Goal: Task Accomplishment & Management: Manage account settings

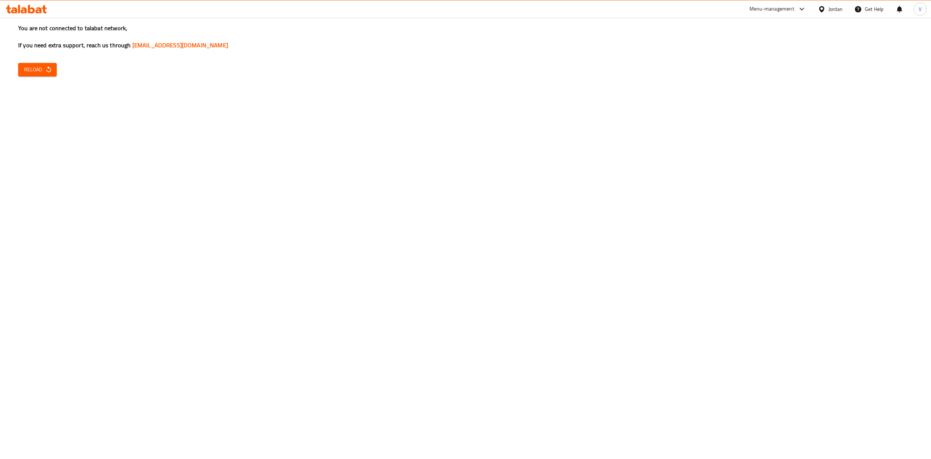
click at [54, 76] on button "Reload" at bounding box center [37, 69] width 39 height 13
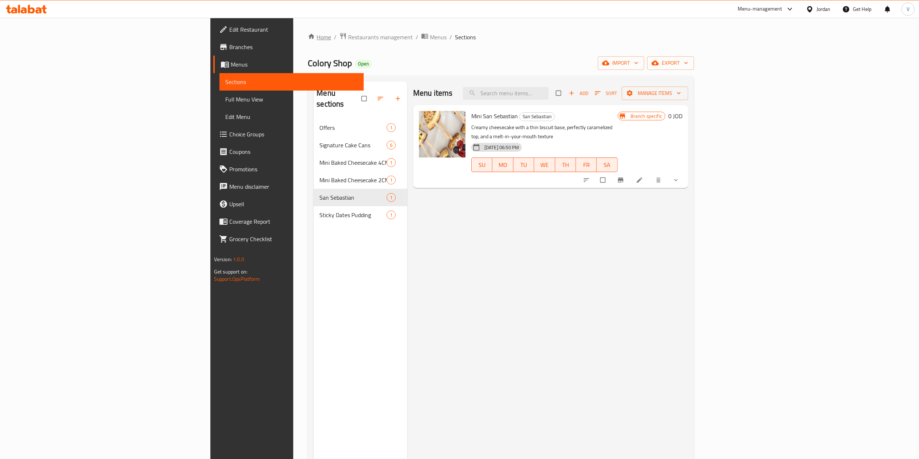
click at [308, 36] on link "Home" at bounding box center [319, 37] width 23 height 9
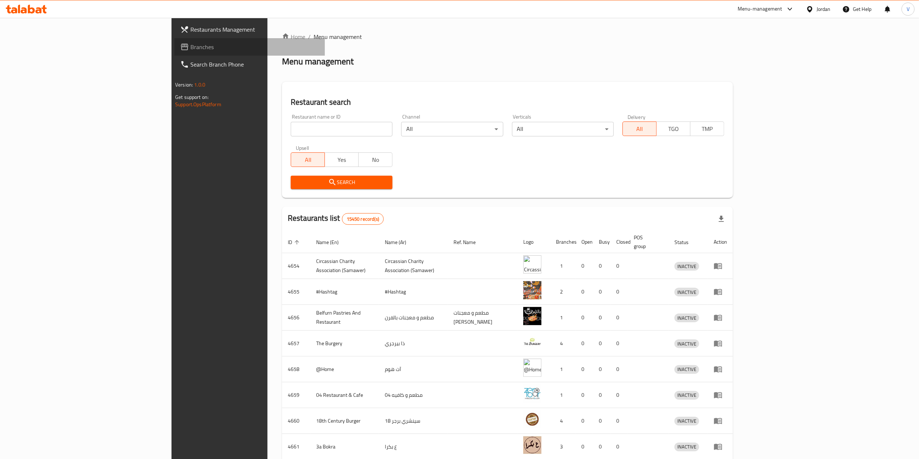
click at [190, 50] on span "Branches" at bounding box center [254, 47] width 129 height 9
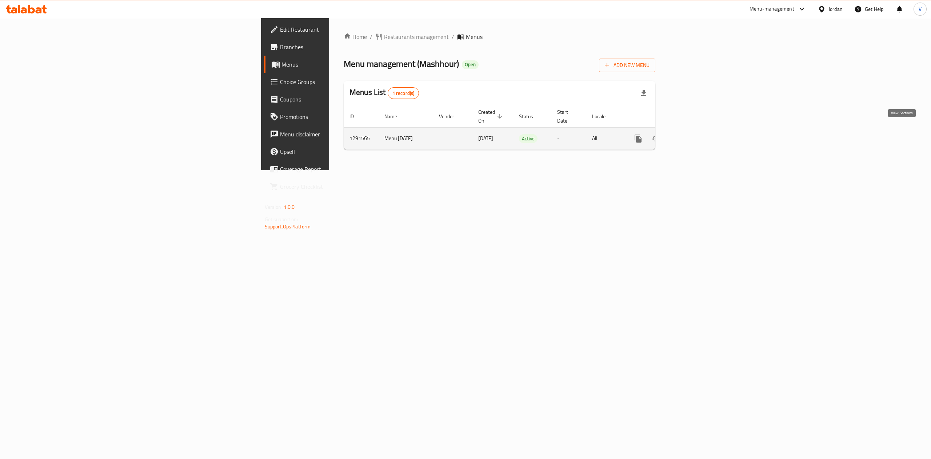
click at [695, 134] on icon "enhanced table" at bounding box center [690, 138] width 9 height 9
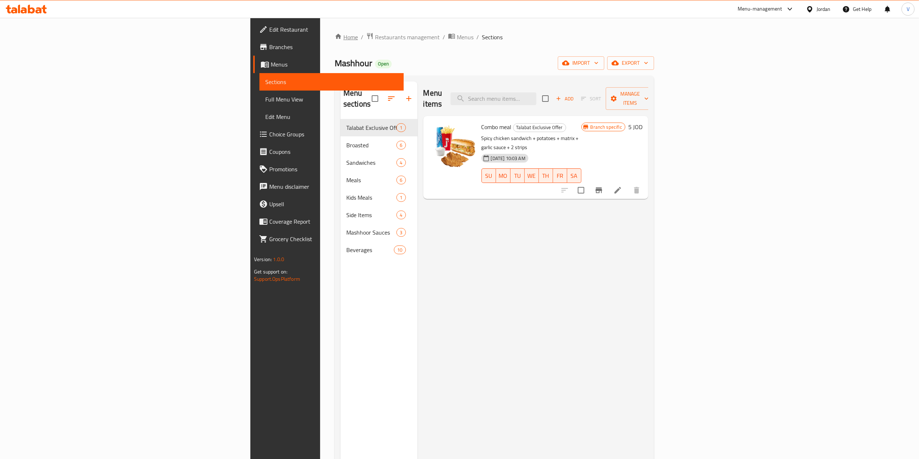
click at [335, 36] on link "Home" at bounding box center [346, 37] width 23 height 9
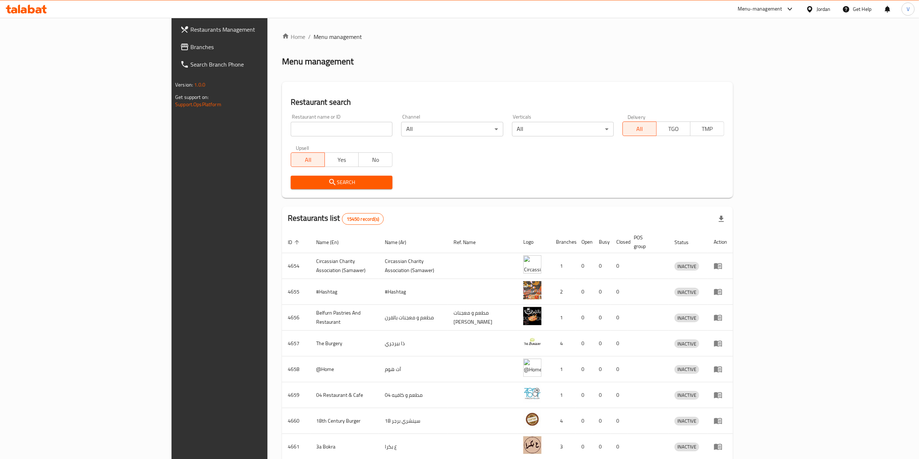
click at [291, 129] on input "search" at bounding box center [342, 129] width 102 height 15
paste input "704674"
type input "704674"
click button "Search" at bounding box center [342, 182] width 102 height 13
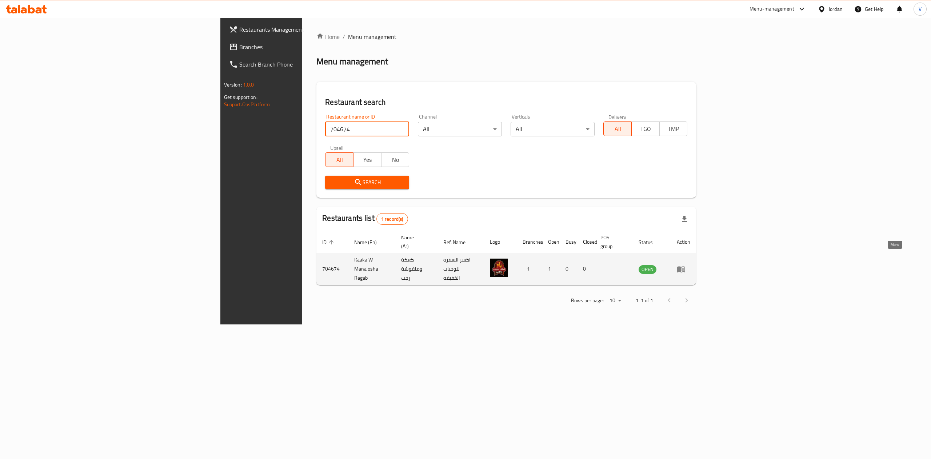
click at [690, 265] on link "enhanced table" at bounding box center [683, 269] width 13 height 9
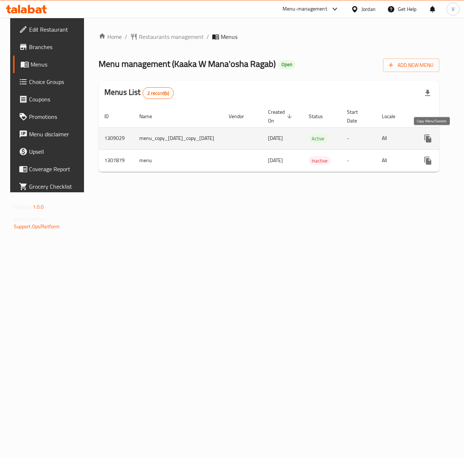
click at [431, 139] on icon "more" at bounding box center [427, 139] width 7 height 8
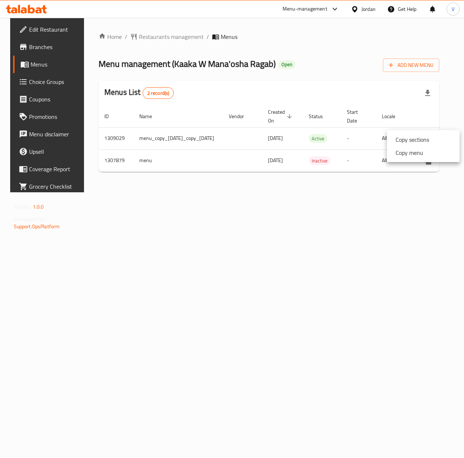
drag, startPoint x: 323, startPoint y: 170, endPoint x: 372, endPoint y: 176, distance: 49.4
click at [438, 175] on div at bounding box center [232, 229] width 464 height 458
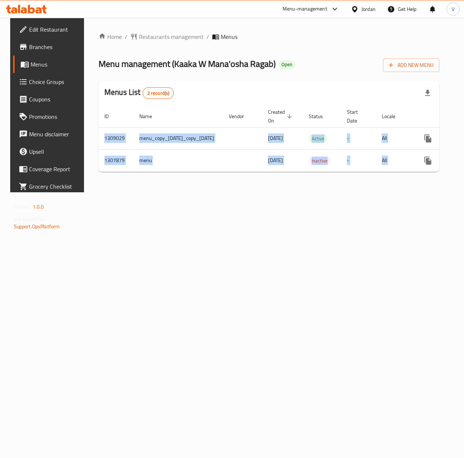
drag, startPoint x: 379, startPoint y: 177, endPoint x: 460, endPoint y: 172, distance: 81.5
click at [463, 173] on body "​ Menu-management Jordan Get Help V Edit Restaurant Branches Menus Choice Group…" at bounding box center [232, 238] width 464 height 440
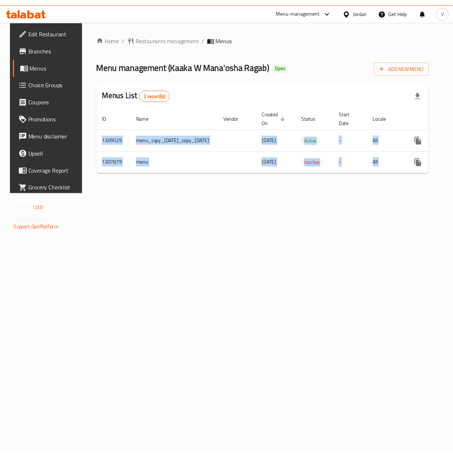
scroll to position [0, 63]
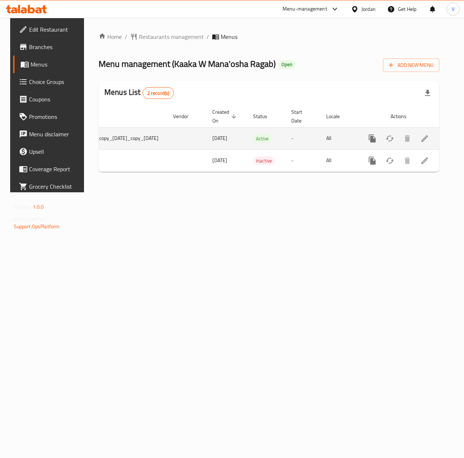
click at [433, 144] on div "enhanced table" at bounding box center [399, 138] width 70 height 17
click at [429, 142] on icon "enhanced table" at bounding box center [424, 138] width 9 height 9
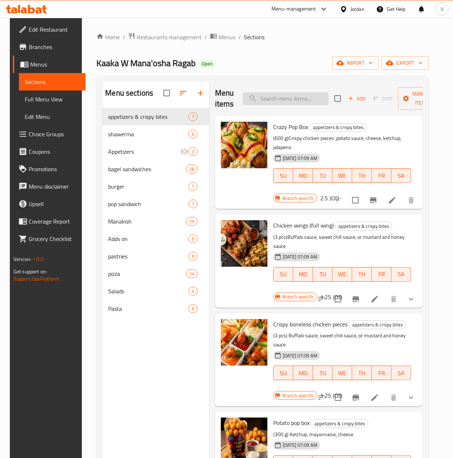
click at [303, 100] on input "search" at bounding box center [285, 98] width 86 height 13
paste input "كعك مقدسي سادة"
type input "كعك مقدسي سادة"
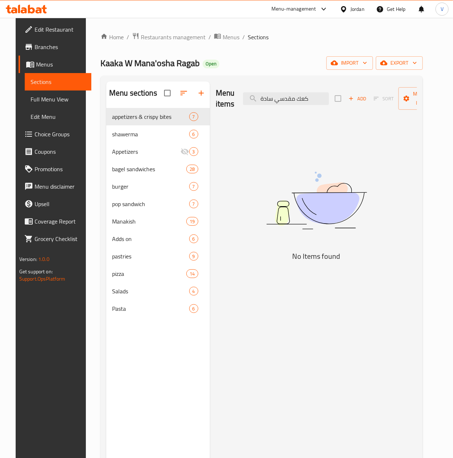
drag, startPoint x: 310, startPoint y: 100, endPoint x: 78, endPoint y: 104, distance: 232.7
click at [86, 104] on div "Home / Restaurants management / Menus / Sections Kaaka W Mana'osha Ragab Open i…" at bounding box center [261, 289] width 351 height 542
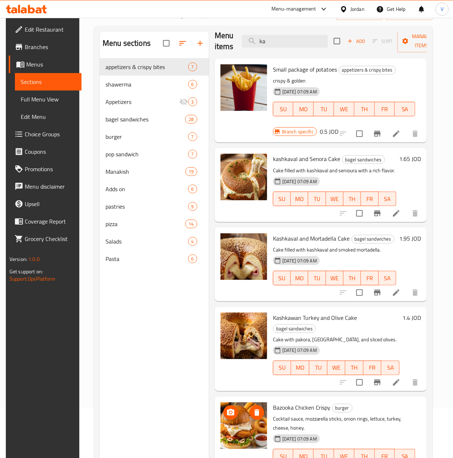
scroll to position [73, 0]
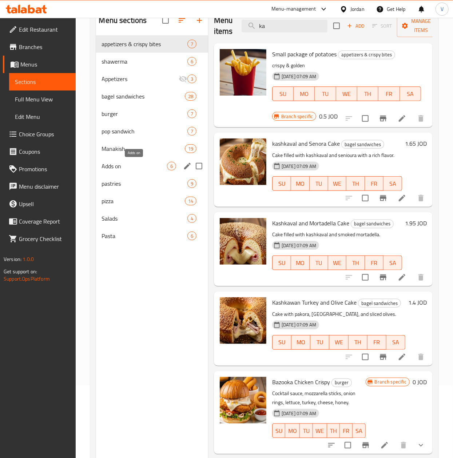
click at [120, 163] on span "Adds on" at bounding box center [134, 166] width 65 height 9
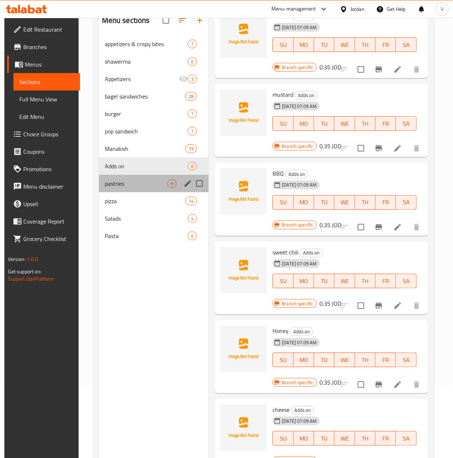
click at [111, 192] on div "pastries 9" at bounding box center [154, 183] width 110 height 17
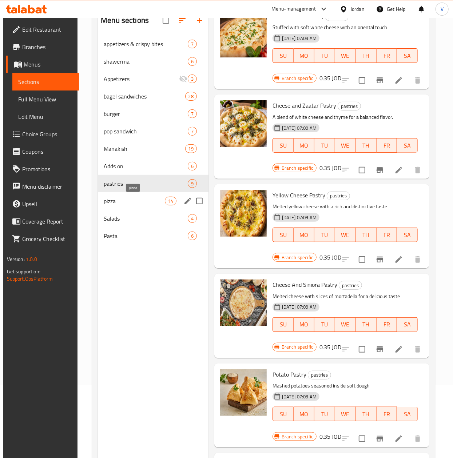
click at [111, 199] on span "pizza" at bounding box center [134, 201] width 61 height 9
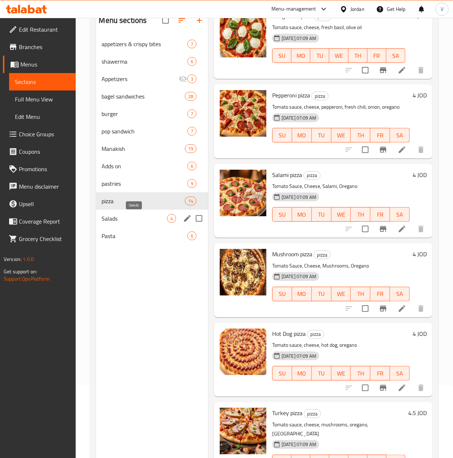
click at [112, 216] on span "Salads" at bounding box center [134, 218] width 65 height 9
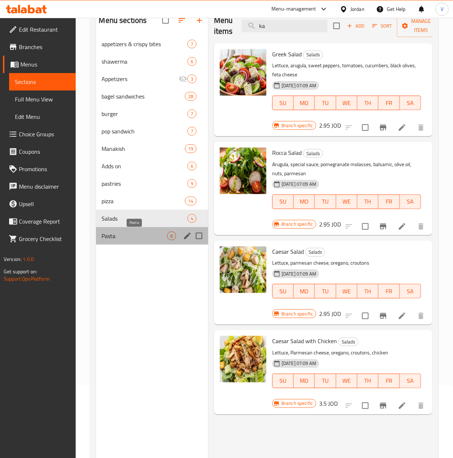
click at [112, 238] on span "Pasta" at bounding box center [134, 236] width 65 height 9
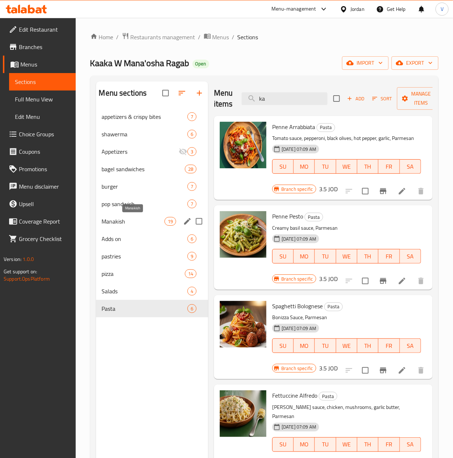
click at [105, 225] on span "Manakish" at bounding box center [133, 221] width 63 height 9
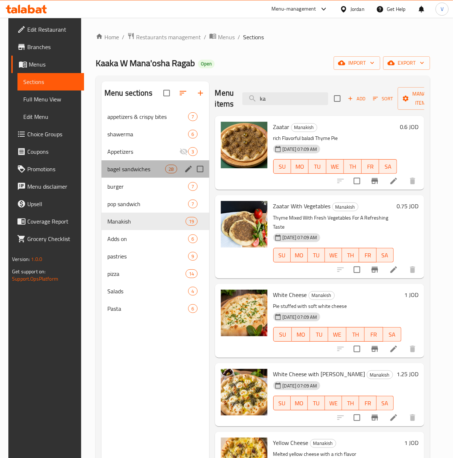
click at [112, 174] on div "bagel sandwiches 28" at bounding box center [155, 168] width 108 height 17
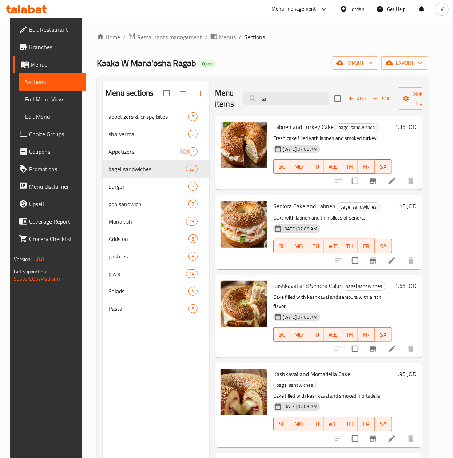
click at [150, 108] on nav "appetizers & crispy bites 7 shawerma 6 Appetizers 3 bagel sandwiches 28 burger …" at bounding box center [156, 212] width 107 height 215
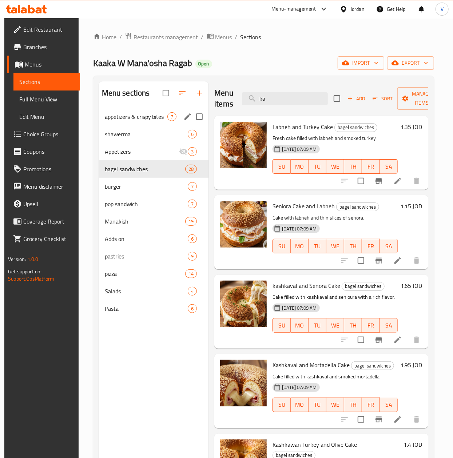
drag, startPoint x: 150, startPoint y: 108, endPoint x: 153, endPoint y: 112, distance: 4.4
click at [150, 109] on div "appetizers & crispy bites 7" at bounding box center [154, 116] width 110 height 17
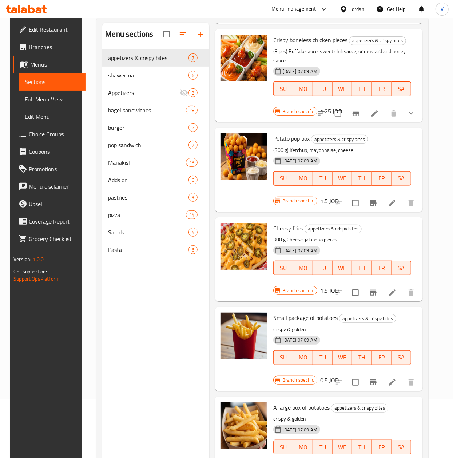
scroll to position [73, 0]
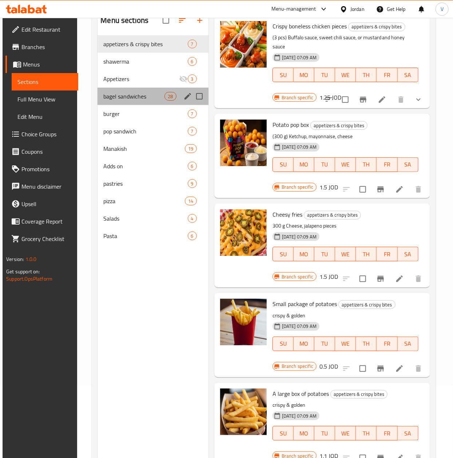
click at [124, 91] on div "bagel sandwiches 28" at bounding box center [152, 96] width 111 height 17
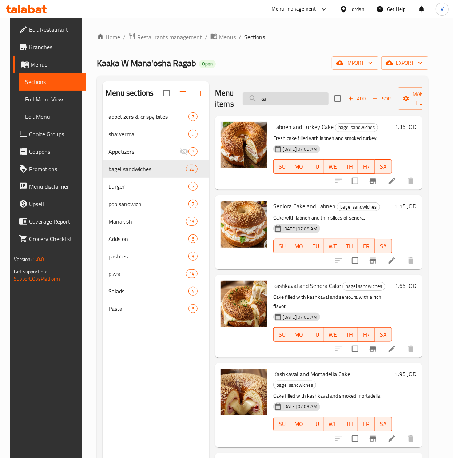
click at [284, 99] on input "ka" at bounding box center [285, 98] width 86 height 13
type input "k"
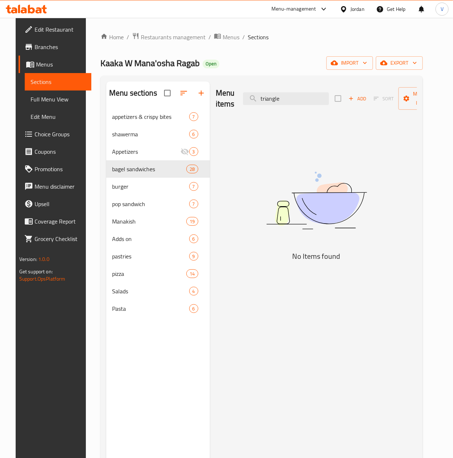
drag, startPoint x: 293, startPoint y: 93, endPoint x: 108, endPoint y: 109, distance: 185.4
click at [109, 112] on div "Menu sections appetizers & crispy bites 7 shawerma 6 Appetizers 3 bagel sandwic…" at bounding box center [261, 310] width 310 height 458
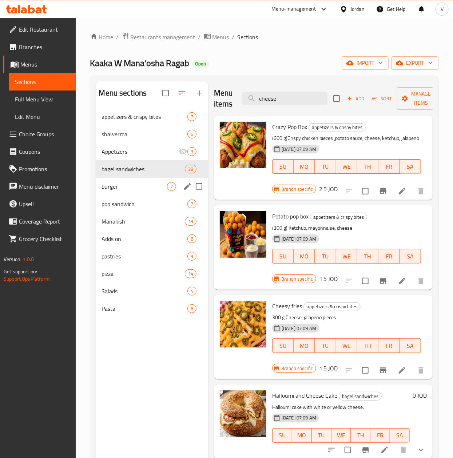
drag, startPoint x: 116, startPoint y: 183, endPoint x: 121, endPoint y: 178, distance: 6.7
click at [116, 183] on span "burger" at bounding box center [134, 186] width 65 height 9
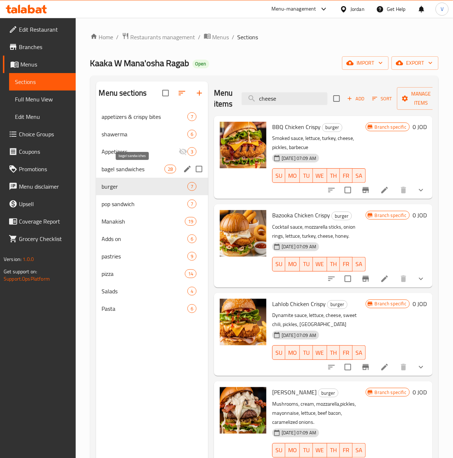
click at [128, 167] on span "bagel sandwiches" at bounding box center [133, 169] width 63 height 9
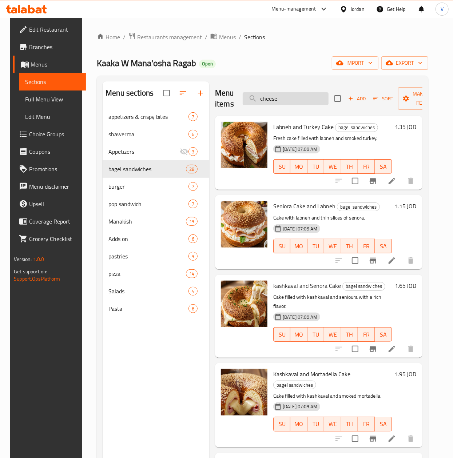
click at [304, 98] on input "cheese" at bounding box center [285, 98] width 86 height 13
click at [304, 99] on input "cheese" at bounding box center [285, 98] width 86 height 13
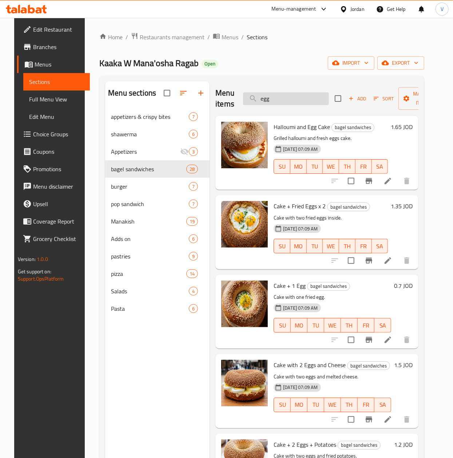
click at [259, 97] on input "egg" at bounding box center [286, 98] width 86 height 13
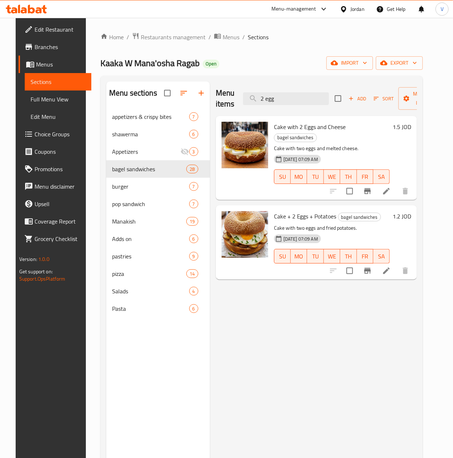
type input "2 egg"
click at [411, 127] on h6 "1.5 JOD" at bounding box center [401, 127] width 19 height 10
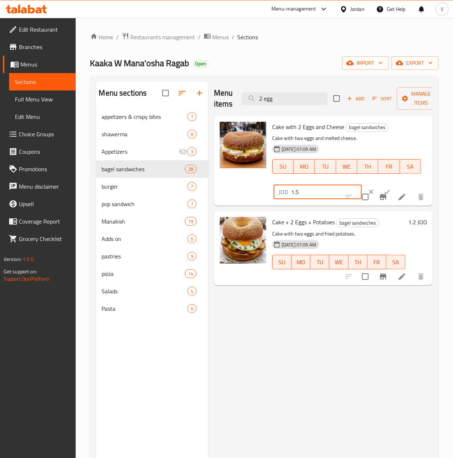
click at [325, 187] on input "1.5" at bounding box center [326, 192] width 71 height 15
type input "1.4"
click at [370, 193] on input "checkbox" at bounding box center [364, 196] width 15 height 15
checkbox input "true"
click at [384, 193] on icon "ok" at bounding box center [386, 192] width 5 height 4
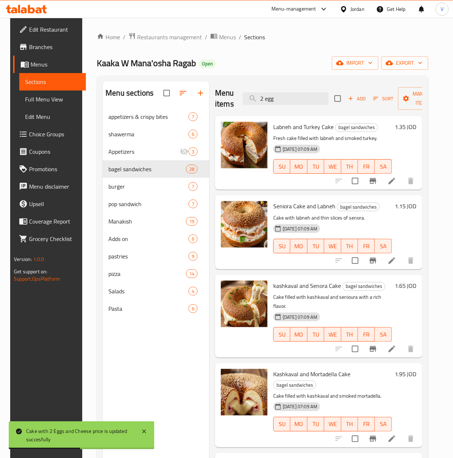
drag, startPoint x: 263, startPoint y: 100, endPoint x: 227, endPoint y: 97, distance: 36.1
click at [229, 102] on div "Menu items 2 egg Add Sort Manage items" at bounding box center [318, 98] width 207 height 35
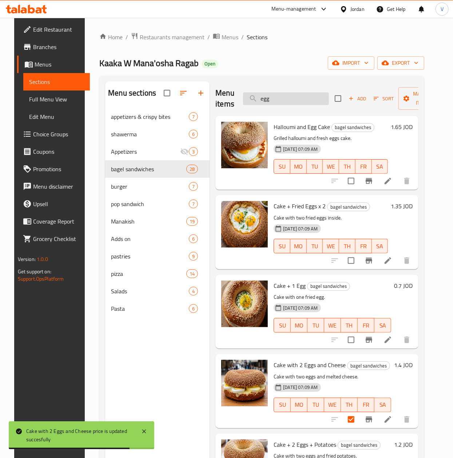
click at [297, 100] on input "egg" at bounding box center [286, 98] width 86 height 13
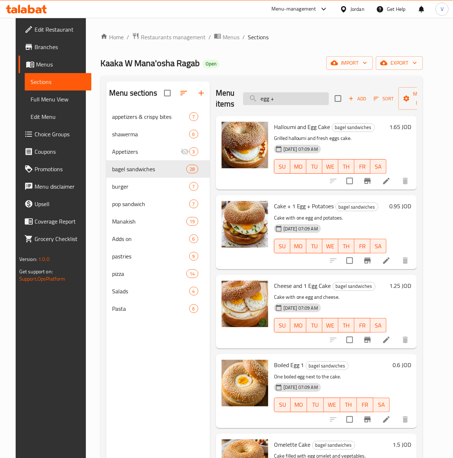
type input "egg +"
checkbox input "true"
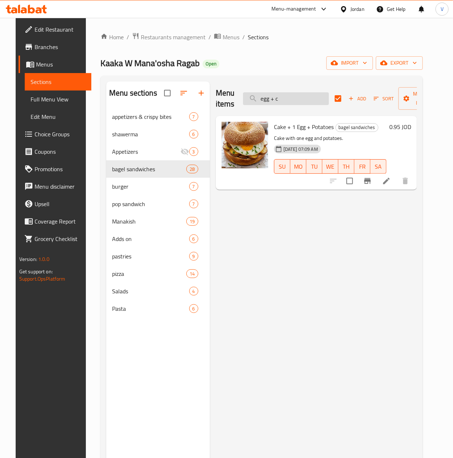
type input "egg + ch"
checkbox input "false"
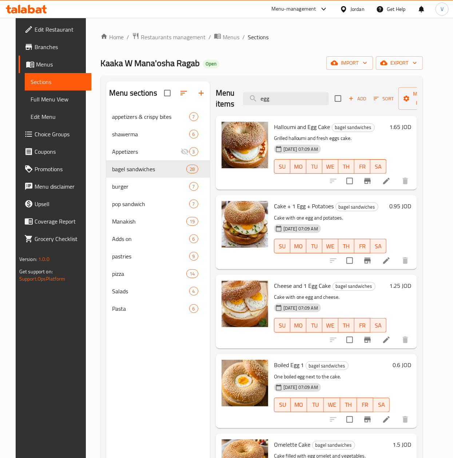
type input "egg"
click at [411, 286] on h6 "1.25 JOD" at bounding box center [400, 286] width 22 height 10
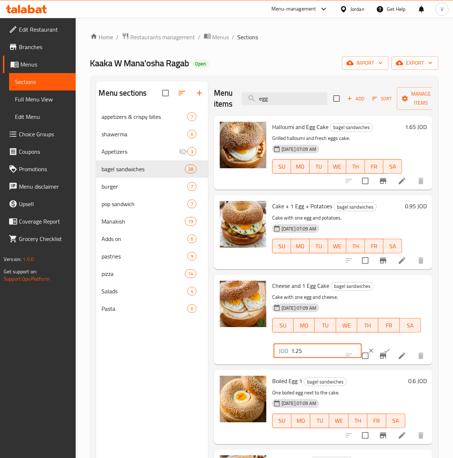
drag, startPoint x: 324, startPoint y: 350, endPoint x: 330, endPoint y: 358, distance: 10.9
click at [221, 350] on div "Cheese and 1 Egg Cake bagel sandwiches Cake with one egg and cheese. 01-09-2025…" at bounding box center [323, 320] width 213 height 84
type input "1"
click at [383, 350] on icon "ok" at bounding box center [386, 350] width 7 height 7
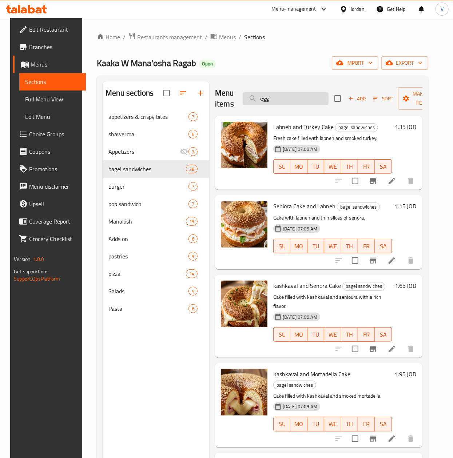
click at [296, 97] on input "egg" at bounding box center [285, 98] width 86 height 13
click at [297, 98] on input "egg" at bounding box center [285, 98] width 86 height 13
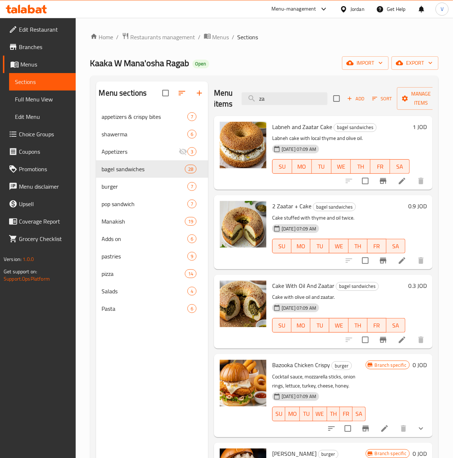
type input "za"
click at [304, 84] on div "Menu items za Add Sort Manage items" at bounding box center [323, 98] width 218 height 35
click at [302, 88] on div "Menu items za Add Sort Manage items" at bounding box center [323, 98] width 218 height 35
drag, startPoint x: 294, startPoint y: 99, endPoint x: 216, endPoint y: 90, distance: 79.4
click at [216, 103] on div "Menu items za Add Sort Manage items" at bounding box center [323, 98] width 218 height 35
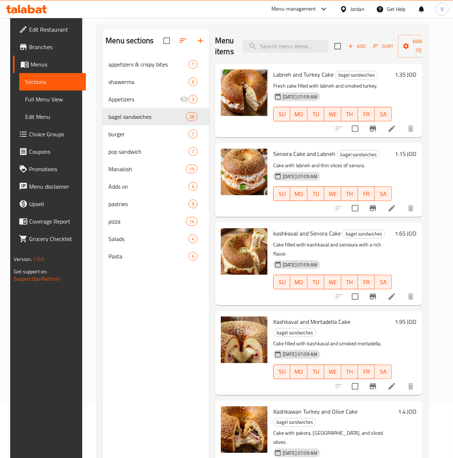
scroll to position [29, 0]
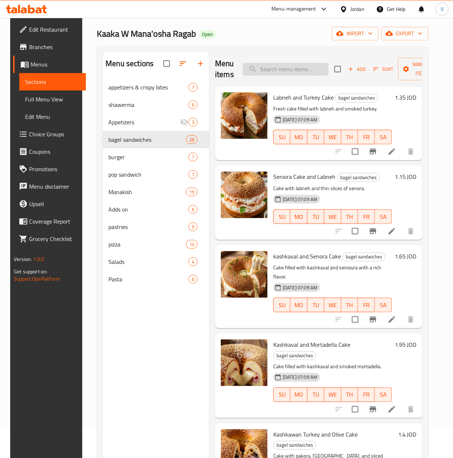
click at [302, 64] on input "search" at bounding box center [285, 69] width 86 height 13
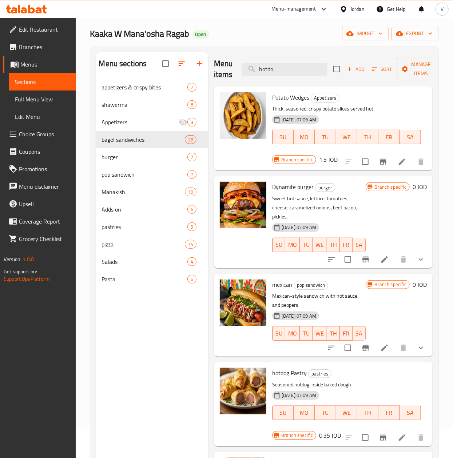
type input "hotdog"
checkbox input "true"
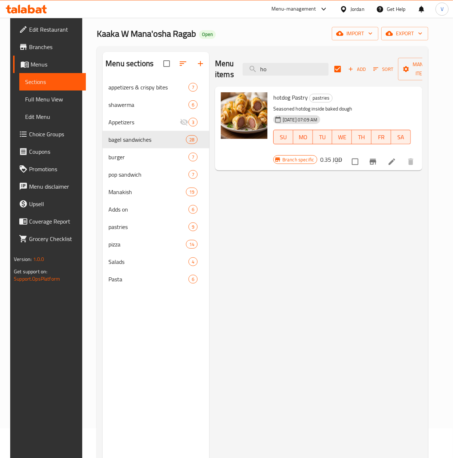
type input "h"
checkbox input "false"
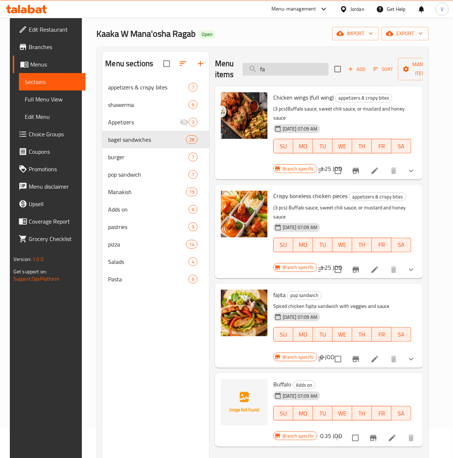
type input "f"
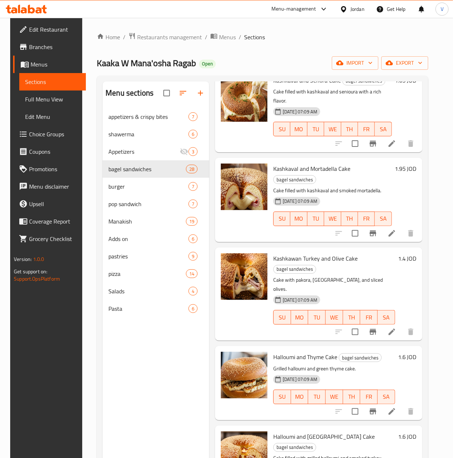
scroll to position [218, 0]
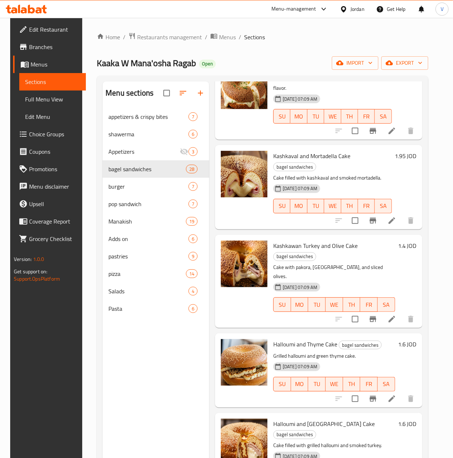
click at [412, 248] on h6 "1.4 JOD" at bounding box center [407, 246] width 19 height 10
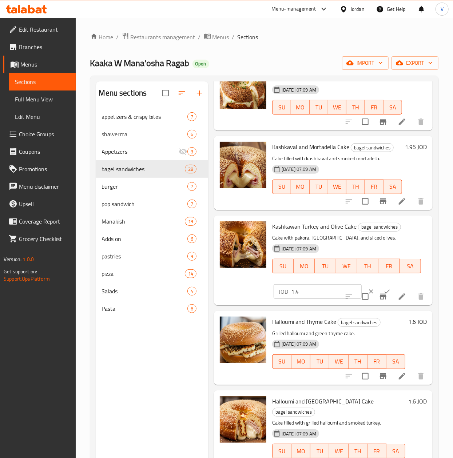
click at [322, 299] on input "1.4" at bounding box center [326, 291] width 71 height 15
click at [306, 299] on input "1.4" at bounding box center [326, 291] width 71 height 15
click at [312, 299] on input "1.4" at bounding box center [326, 291] width 71 height 15
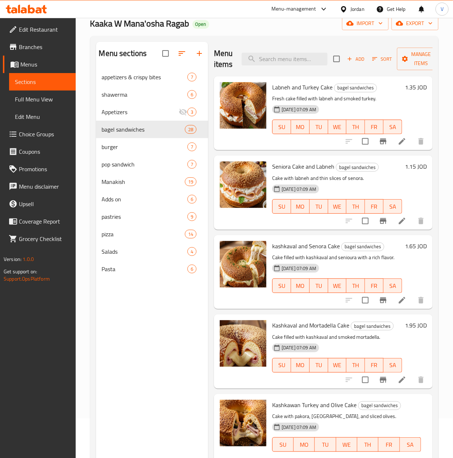
scroll to position [0, 0]
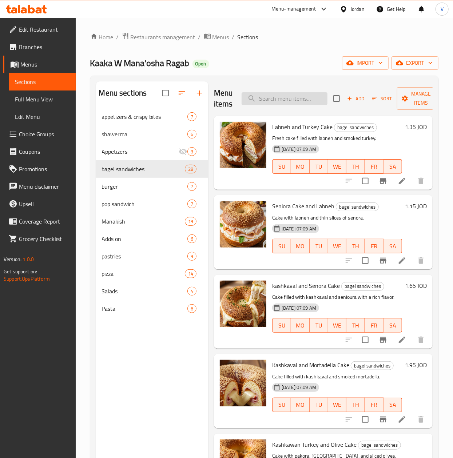
click at [300, 100] on input "search" at bounding box center [284, 98] width 86 height 13
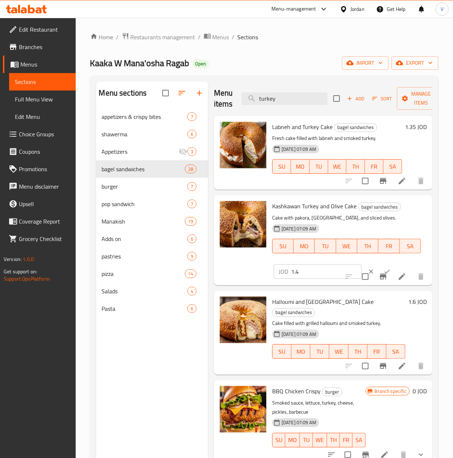
type input "turkey"
click at [319, 270] on input "1.4" at bounding box center [326, 271] width 71 height 15
click at [329, 274] on input "1.4" at bounding box center [326, 271] width 71 height 15
click at [320, 274] on input "1.2" at bounding box center [326, 271] width 71 height 15
type input "1.25"
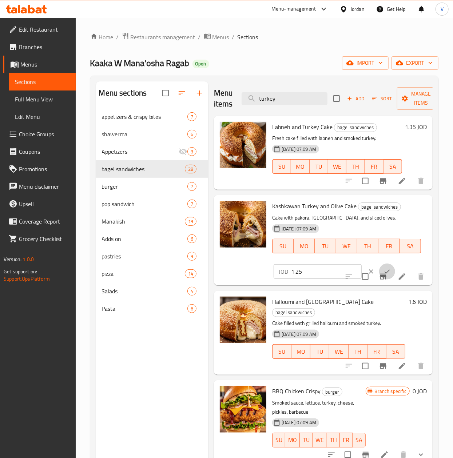
click at [383, 270] on icon "ok" at bounding box center [386, 271] width 7 height 7
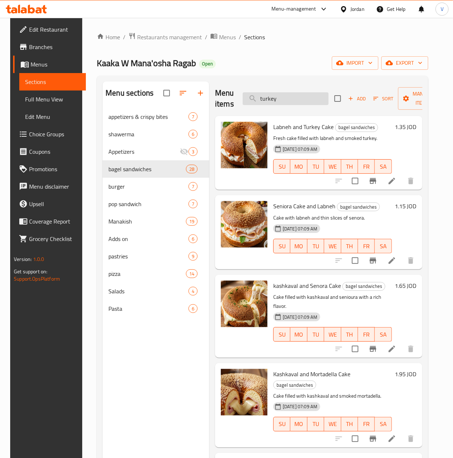
click at [299, 100] on input "turkey" at bounding box center [285, 98] width 86 height 13
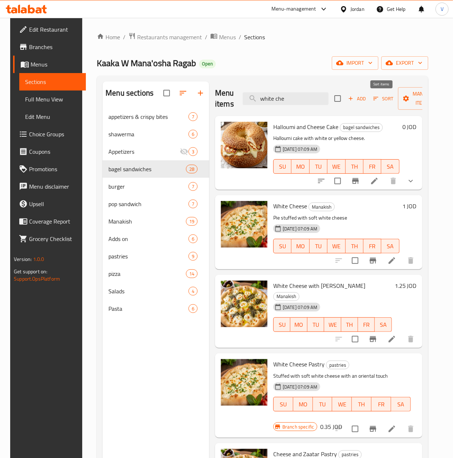
type input "white chee"
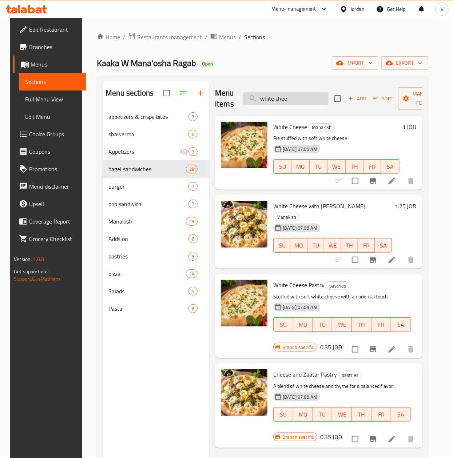
click at [300, 96] on input "white chee" at bounding box center [285, 98] width 86 height 13
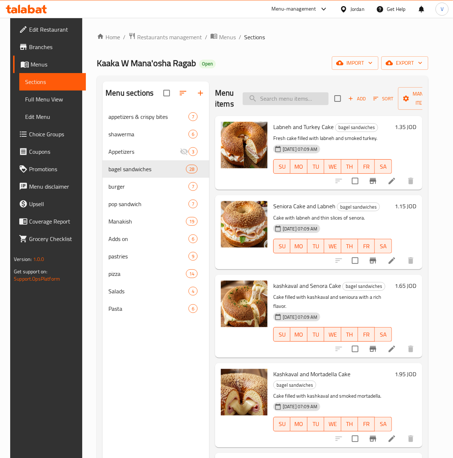
click at [297, 102] on input "search" at bounding box center [285, 98] width 86 height 13
paste input "كعكة جبنة بيضاء"
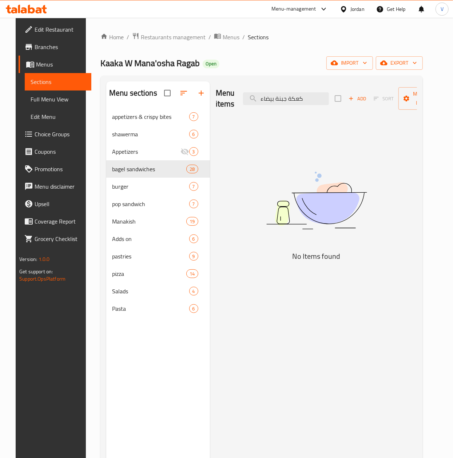
drag, startPoint x: 316, startPoint y: 97, endPoint x: 159, endPoint y: 95, distance: 157.4
click at [160, 97] on div "Menu sections appetizers & crispy bites 7 shawerma 6 Appetizers 3 bagel sandwic…" at bounding box center [261, 310] width 310 height 458
click at [288, 98] on input "كعكة جبنة بيضاء" at bounding box center [286, 98] width 86 height 13
click at [299, 100] on input "كعكة جبنة بيضاء" at bounding box center [286, 98] width 86 height 13
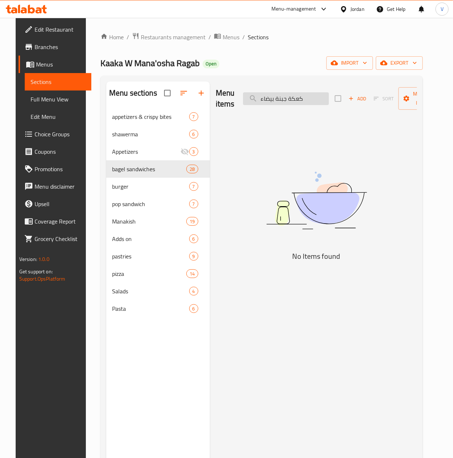
click at [281, 92] on input "كعكة جبنة بيضاء" at bounding box center [286, 98] width 86 height 13
click at [290, 99] on input "كعكة جبنة بيضاء" at bounding box center [286, 98] width 86 height 13
click at [291, 99] on input "كعكة جبنة بيضاء" at bounding box center [286, 98] width 86 height 13
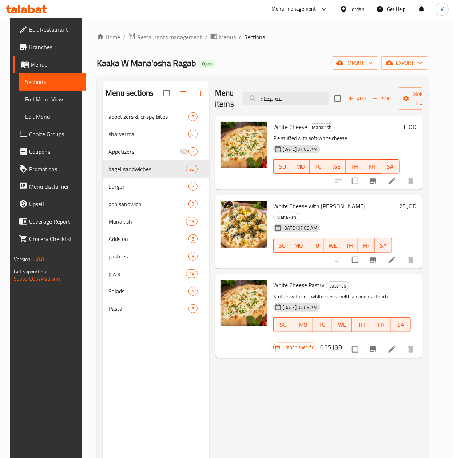
drag, startPoint x: 292, startPoint y: 103, endPoint x: 227, endPoint y: 100, distance: 65.2
click at [231, 103] on div "Menu items بنة بيضاء Add Sort Manage items" at bounding box center [318, 98] width 207 height 35
click at [286, 106] on div "Menu items بنة بيضاء Add Sort Manage items" at bounding box center [318, 98] width 207 height 35
click at [288, 101] on input "بنة بيضاء" at bounding box center [285, 98] width 86 height 13
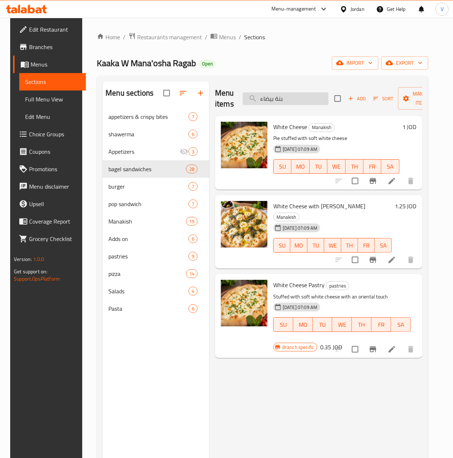
click at [288, 101] on input "بنة بيضاء" at bounding box center [285, 98] width 86 height 13
paste input "كعكة زعتر وجبنة"
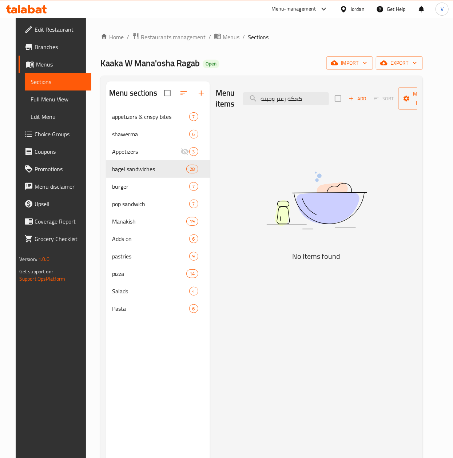
drag, startPoint x: 274, startPoint y: 99, endPoint x: 194, endPoint y: 100, distance: 80.0
click at [196, 100] on div "Menu sections appetizers & crispy bites 7 shawerma 6 Appetizers 3 bagel sandwic…" at bounding box center [261, 310] width 310 height 458
click at [275, 99] on input "كعكة زعتر" at bounding box center [286, 98] width 86 height 13
type input "زعتر"
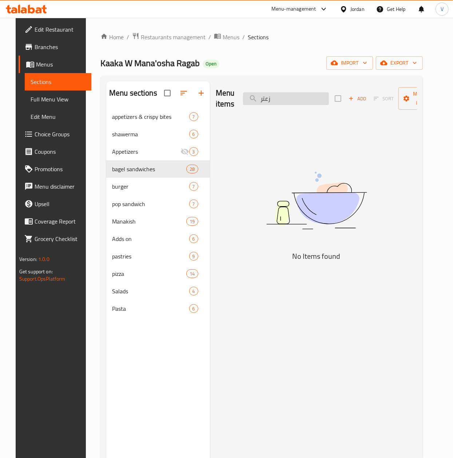
checkbox input "true"
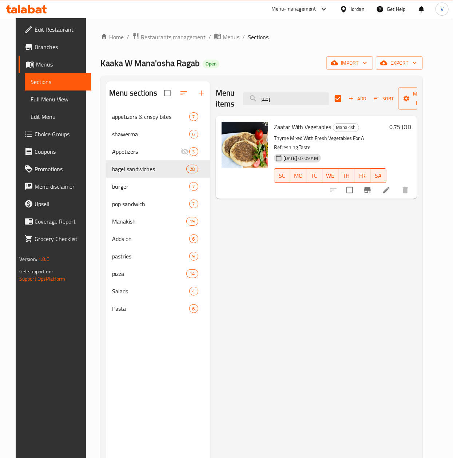
drag, startPoint x: 278, startPoint y: 99, endPoint x: 137, endPoint y: 111, distance: 141.2
click at [139, 106] on div "Menu sections appetizers & crispy bites 7 shawerma 6 Appetizers 3 bagel sandwic…" at bounding box center [261, 310] width 310 height 458
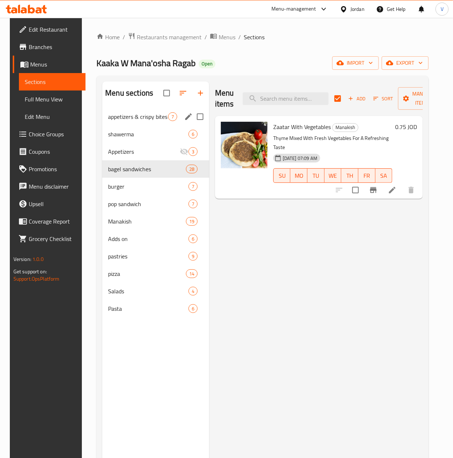
checkbox input "false"
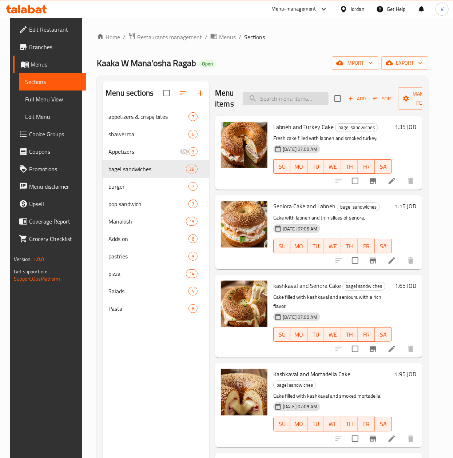
click at [288, 99] on input "search" at bounding box center [285, 98] width 86 height 13
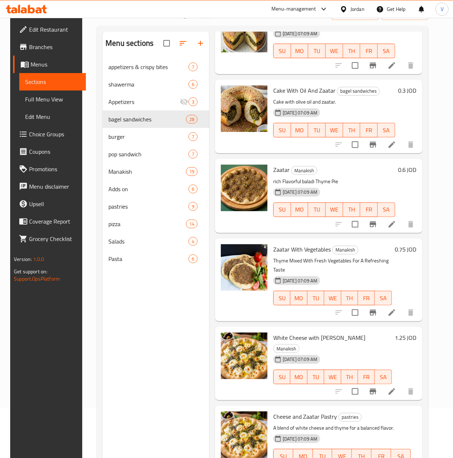
scroll to position [73, 0]
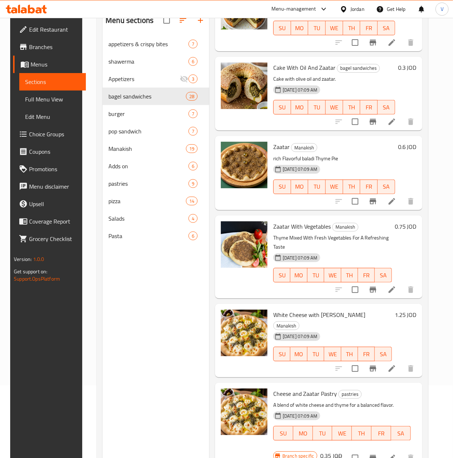
drag, startPoint x: 314, startPoint y: 318, endPoint x: 324, endPoint y: 318, distance: 9.5
click at [324, 318] on div "White Cheese with Zaatar Manakish 01-09-2025 07:09 AM SU MO TU WE TH FR SA" at bounding box center [332, 341] width 124 height 68
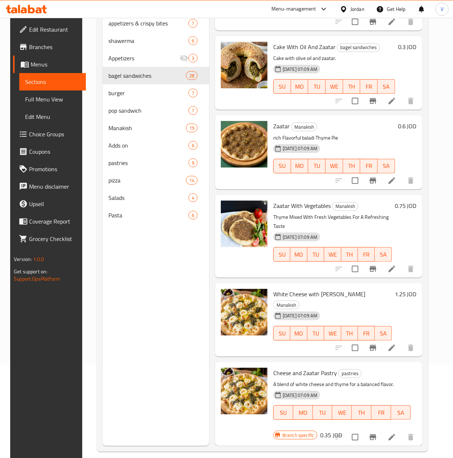
scroll to position [102, 0]
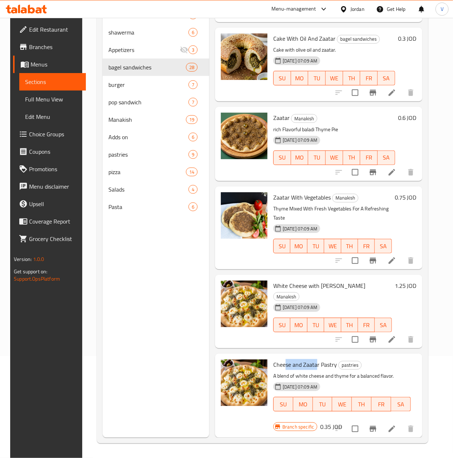
drag, startPoint x: 284, startPoint y: 354, endPoint x: 316, endPoint y: 354, distance: 32.4
click at [316, 359] on span "Cheese and Zaatar Pastry" at bounding box center [305, 364] width 64 height 11
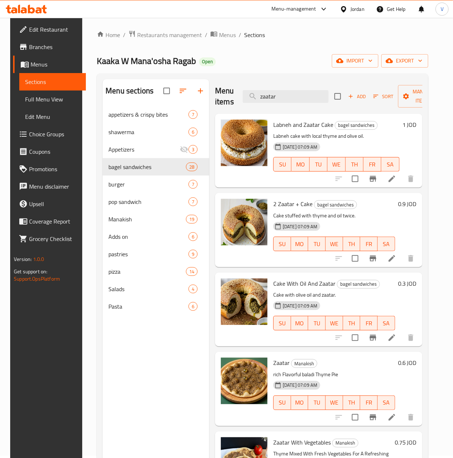
scroll to position [0, 0]
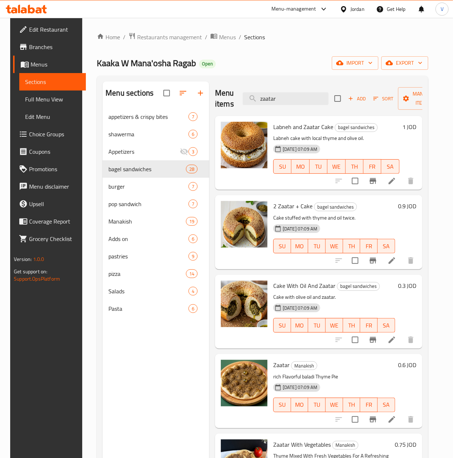
drag, startPoint x: 289, startPoint y: 101, endPoint x: 172, endPoint y: 84, distance: 118.3
click at [174, 91] on div "Menu sections appetizers & crispy bites 7 shawerma 6 Appetizers 3 bagel sandwic…" at bounding box center [263, 310] width 320 height 458
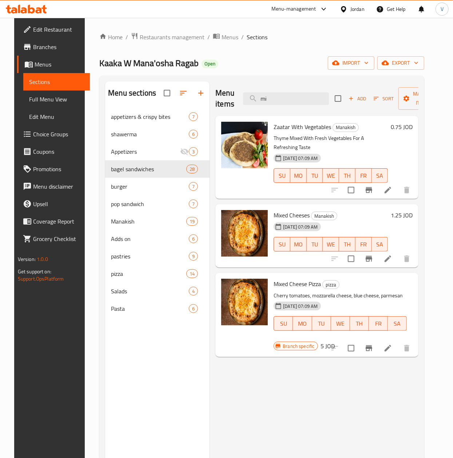
type input "m"
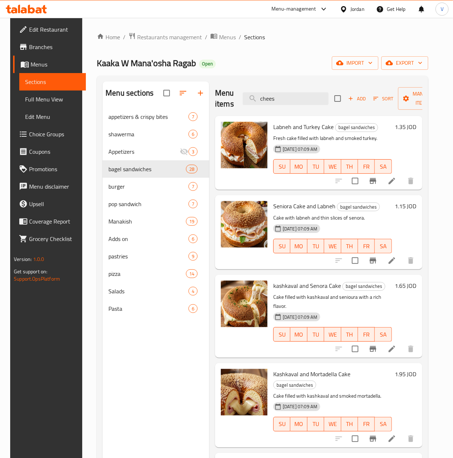
type input "cheese"
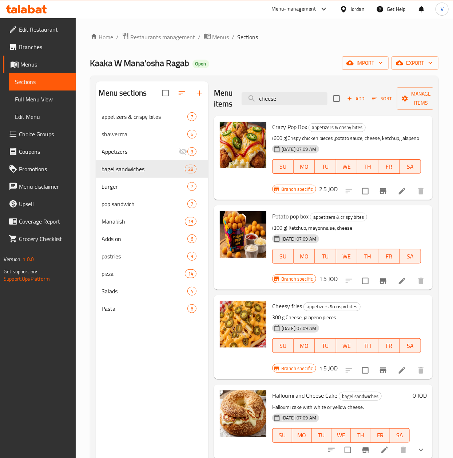
drag, startPoint x: 303, startPoint y: 96, endPoint x: 95, endPoint y: 106, distance: 208.5
click at [95, 106] on div "Menu sections appetizers & crispy bites 7 shawerma 6 Appetizers 3 bagel sandwic…" at bounding box center [264, 311] width 348 height 470
type input "\"
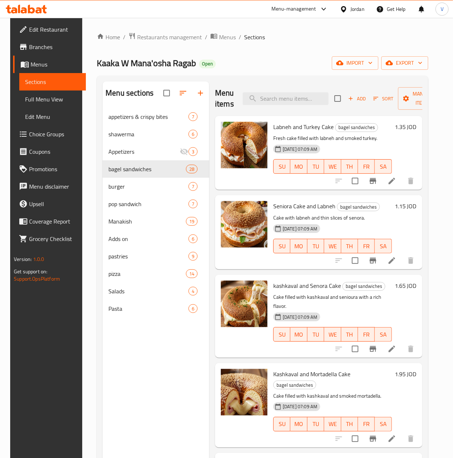
click at [282, 130] on span "Labneh and Turkey Cake" at bounding box center [303, 126] width 60 height 11
click at [283, 129] on span "Labneh and Turkey Cake" at bounding box center [303, 126] width 60 height 11
copy span "Labneh"
click at [294, 97] on input "search" at bounding box center [285, 98] width 86 height 13
paste input "Labneh"
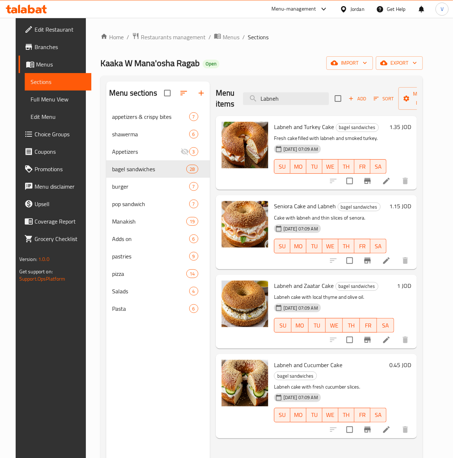
type input "Labneh"
click at [411, 208] on h6 "1.15 JOD" at bounding box center [400, 206] width 22 height 10
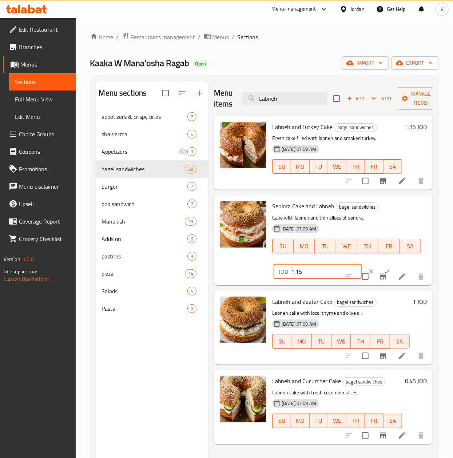
drag, startPoint x: 296, startPoint y: 266, endPoint x: 286, endPoint y: 270, distance: 10.6
click at [248, 269] on div "Seniora Cake and Labneh bagel sandwiches Cake with labneh and thin slices of se…" at bounding box center [323, 240] width 213 height 84
paste input "number"
type input "1"
drag, startPoint x: 310, startPoint y: 270, endPoint x: 372, endPoint y: 271, distance: 61.8
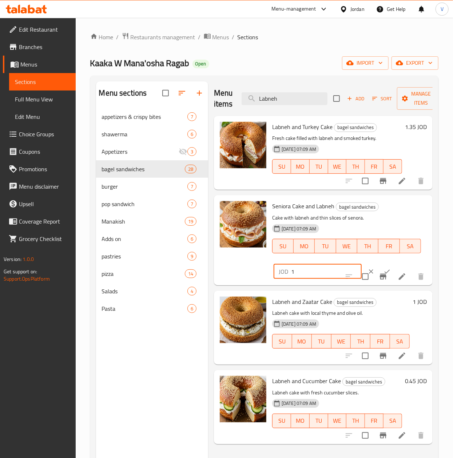
click at [369, 271] on input "checkbox" at bounding box center [364, 276] width 15 height 15
checkbox input "true"
click at [383, 270] on icon "ok" at bounding box center [386, 271] width 7 height 7
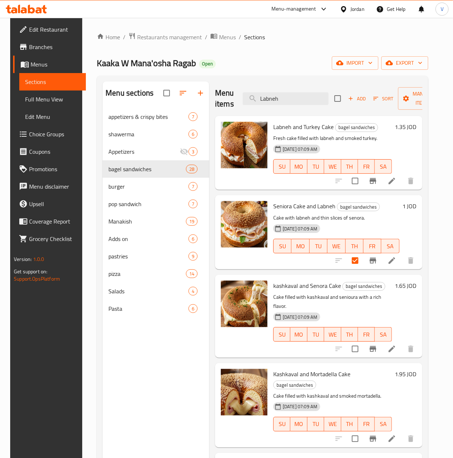
drag, startPoint x: 256, startPoint y: 107, endPoint x: 196, endPoint y: 102, distance: 59.9
click at [196, 107] on div "Menu sections appetizers & crispy bites 7 shawerma 6 Appetizers 3 bagel sandwic…" at bounding box center [263, 310] width 320 height 458
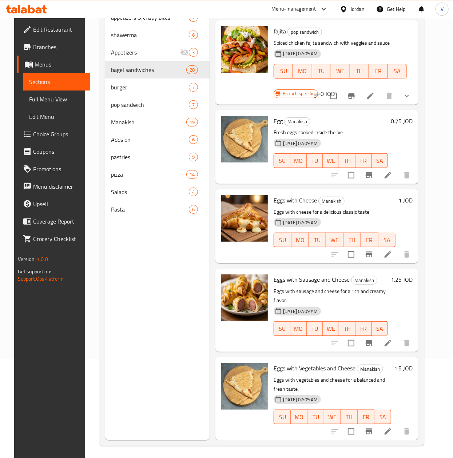
scroll to position [102, 0]
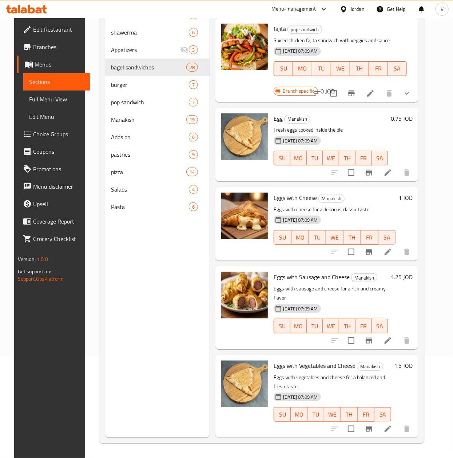
type input "egg"
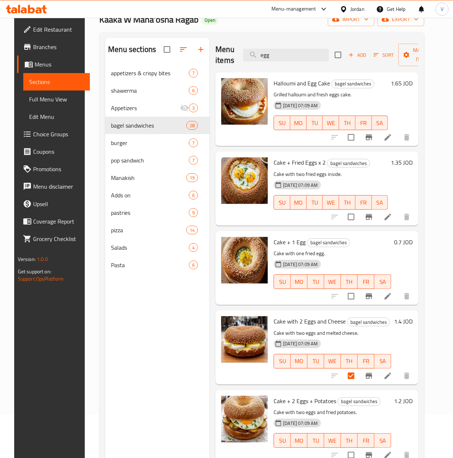
scroll to position [0, 0]
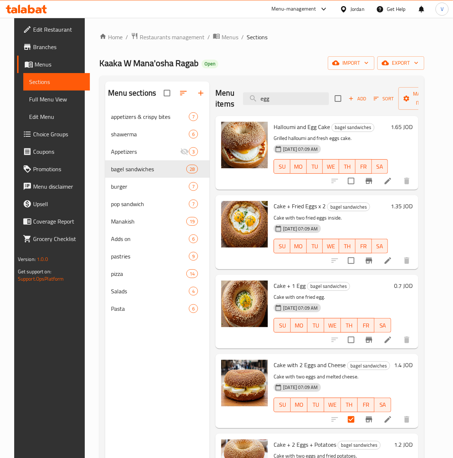
drag, startPoint x: 304, startPoint y: 98, endPoint x: 177, endPoint y: 100, distance: 127.6
click at [219, 101] on div "Menu items egg Add Sort Manage items" at bounding box center [316, 98] width 203 height 35
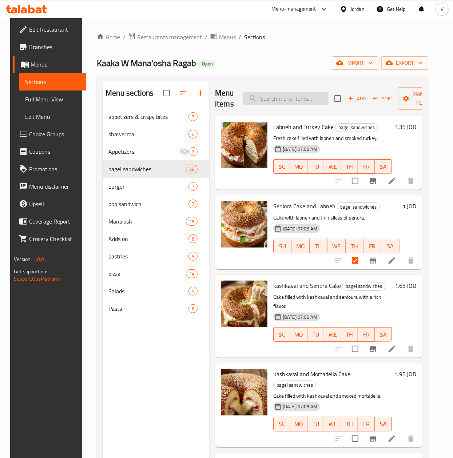
click at [292, 94] on input "search" at bounding box center [285, 98] width 86 height 13
click at [292, 99] on input "search" at bounding box center [285, 98] width 86 height 13
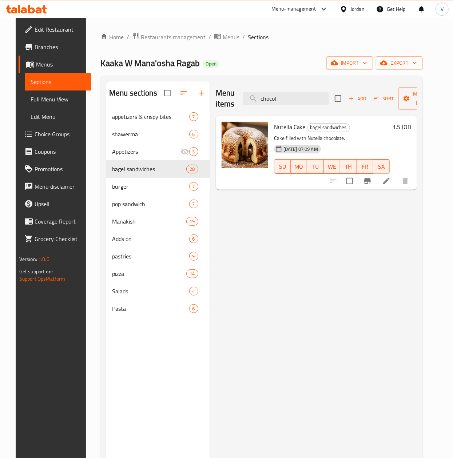
type input "chocol"
click at [411, 122] on h6 "1.5 JOD" at bounding box center [401, 127] width 19 height 10
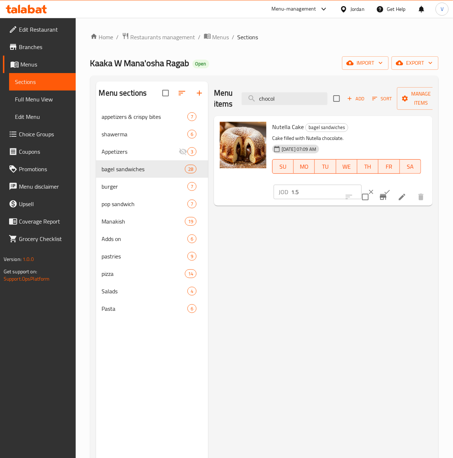
click at [204, 188] on div "Menu sections appetizers & crispy bites 7 shawerma 6 Appetizers 3 bagel sandwic…" at bounding box center [264, 310] width 336 height 458
paste input "number"
type input "1"
click at [383, 189] on icon "ok" at bounding box center [386, 191] width 7 height 7
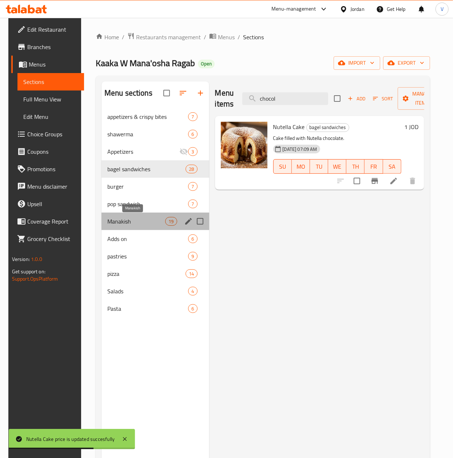
click at [111, 225] on span "Manakish" at bounding box center [136, 221] width 58 height 9
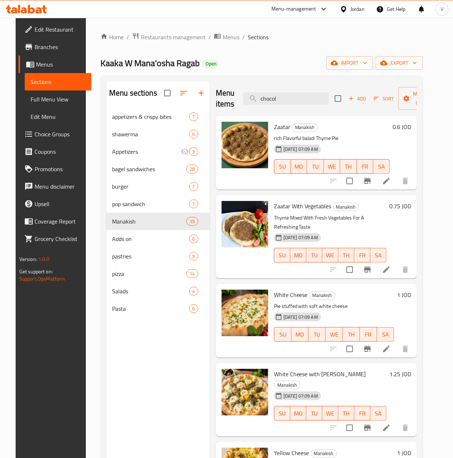
click at [284, 127] on span "Zaatar" at bounding box center [282, 126] width 16 height 11
copy h6 "Zaatar"
drag, startPoint x: 294, startPoint y: 100, endPoint x: 211, endPoint y: 100, distance: 83.6
click at [211, 100] on div "Menu items chocol Add Sort Manage items Zaatar Manakish rich Flavorful baladi T…" at bounding box center [313, 310] width 207 height 458
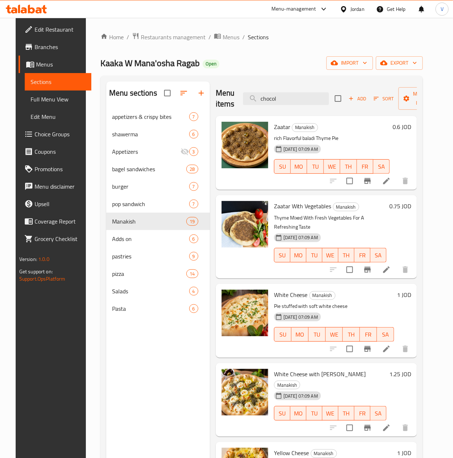
paste input "Zaatar"
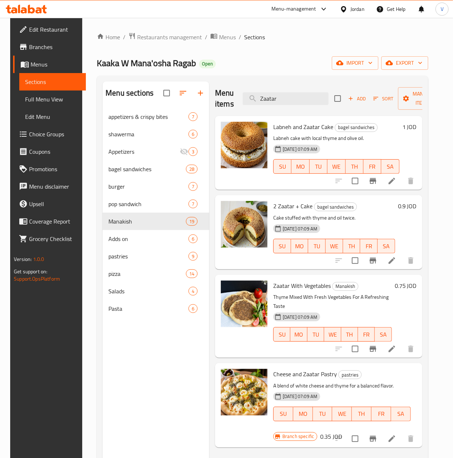
type input "Zaatar"
click at [328, 432] on h6 "0.35 JOD" at bounding box center [331, 437] width 22 height 10
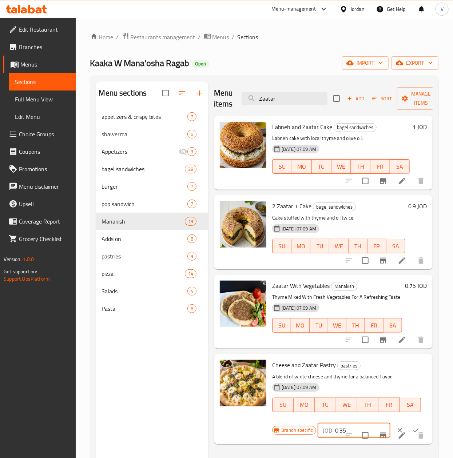
drag, startPoint x: 355, startPoint y: 430, endPoint x: 292, endPoint y: 428, distance: 63.3
click at [292, 428] on div "Branch specific JOD 0.35 ​" at bounding box center [349, 430] width 155 height 16
paste input "7"
type input "0.75"
click at [412, 425] on button "ok" at bounding box center [416, 430] width 16 height 16
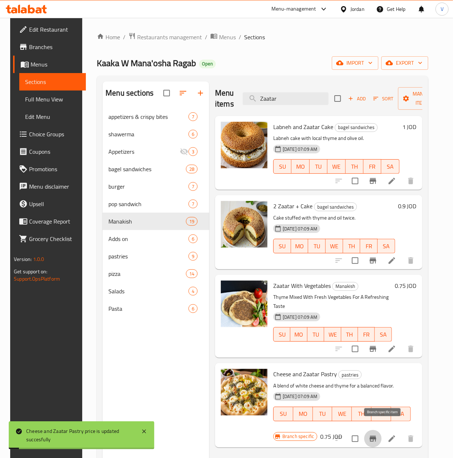
click at [377, 434] on icon "Branch-specific-item" at bounding box center [372, 438] width 9 height 9
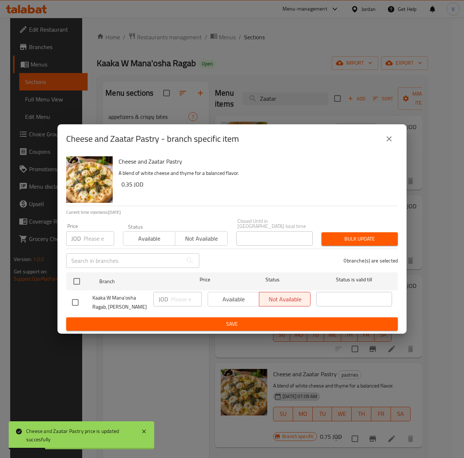
click at [91, 231] on input "number" at bounding box center [99, 238] width 31 height 15
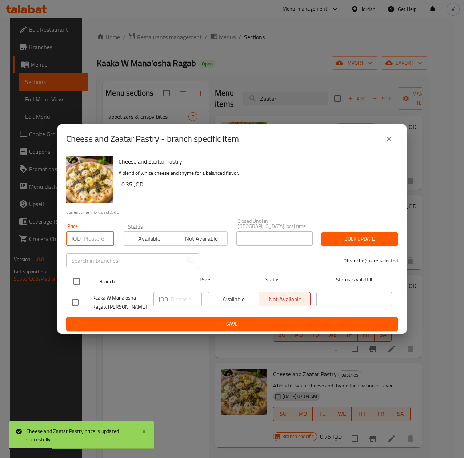
paste input "0.75"
type input "0.75"
click at [84, 284] on input "checkbox" at bounding box center [76, 281] width 15 height 15
checkbox input "true"
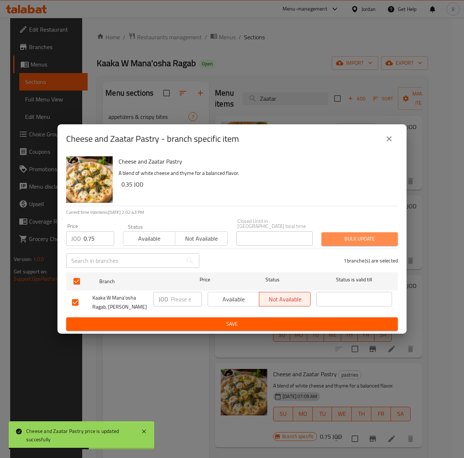
click at [349, 234] on span "Bulk update" at bounding box center [359, 238] width 65 height 9
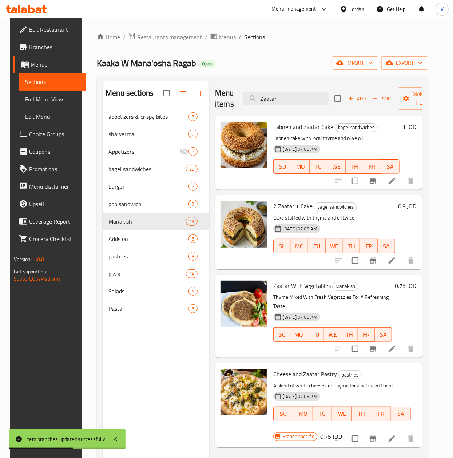
drag, startPoint x: 421, startPoint y: 127, endPoint x: 403, endPoint y: 141, distance: 22.3
click at [416, 127] on h6 "1 JOD" at bounding box center [409, 127] width 14 height 10
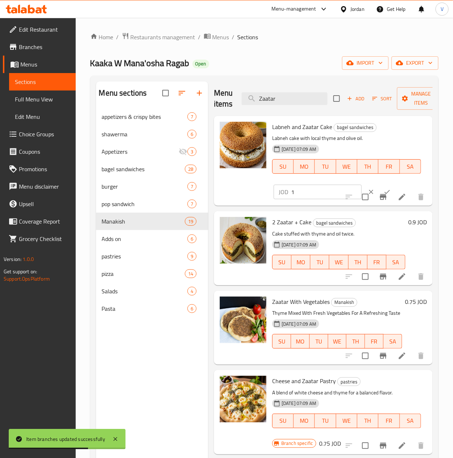
click at [367, 189] on icon "clear" at bounding box center [370, 191] width 7 height 7
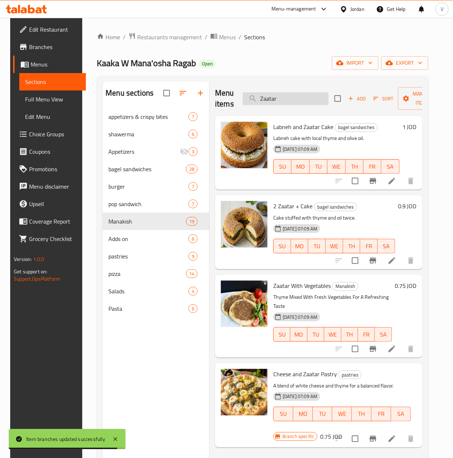
drag, startPoint x: 291, startPoint y: 91, endPoint x: 292, endPoint y: 100, distance: 9.1
click at [289, 93] on div "Menu items Zaatar Add Sort Manage items" at bounding box center [318, 98] width 207 height 35
drag, startPoint x: 292, startPoint y: 101, endPoint x: 212, endPoint y: 102, distance: 80.7
click at [212, 102] on div "Menu items Zaatar Add Sort Manage items Labneh and Zaatar Cake bagel sandwiches…" at bounding box center [315, 310] width 213 height 458
paste input "0.75"
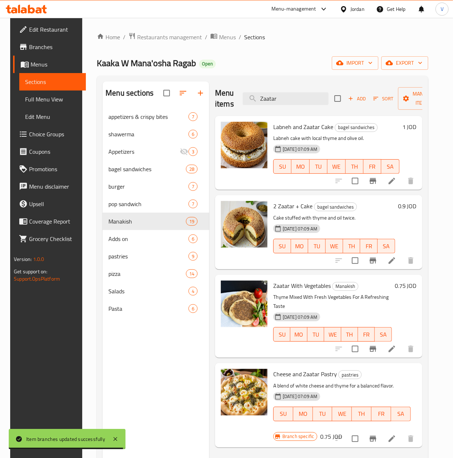
type input "0.75"
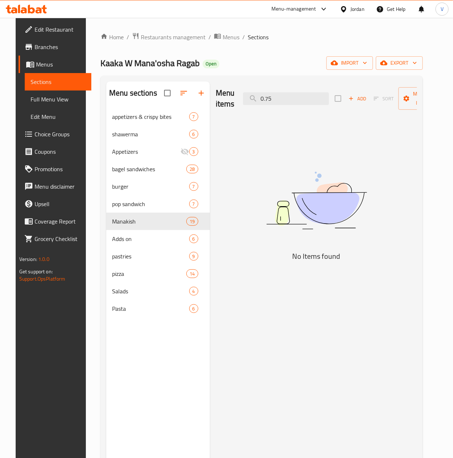
drag, startPoint x: 285, startPoint y: 97, endPoint x: 223, endPoint y: 104, distance: 62.3
click at [223, 104] on div "Menu items 0.75 Add Sort Manage items" at bounding box center [316, 98] width 201 height 35
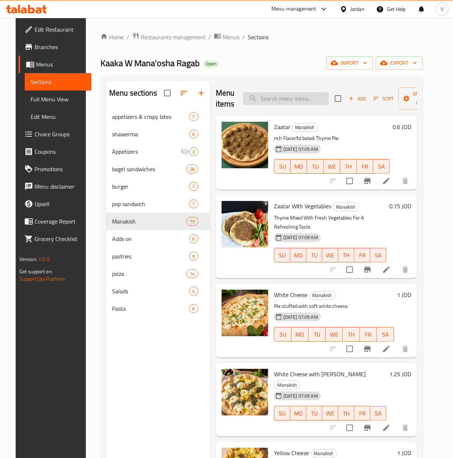
drag, startPoint x: 300, startPoint y: 106, endPoint x: 301, endPoint y: 101, distance: 4.8
click at [300, 103] on div "Menu items Add Sort Manage items" at bounding box center [316, 98] width 201 height 35
click at [301, 101] on input "search" at bounding box center [286, 98] width 86 height 13
paste input "لبنة وزعتر"
type input "لبنة وزعتر"
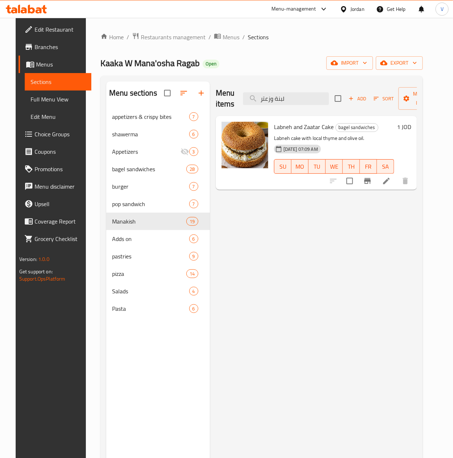
drag, startPoint x: 310, startPoint y: 99, endPoint x: 175, endPoint y: 72, distance: 137.5
click at [175, 84] on div "Menu sections appetizers & crispy bites 7 shawerma 6 Appetizers 3 bagel sandwic…" at bounding box center [261, 310] width 310 height 458
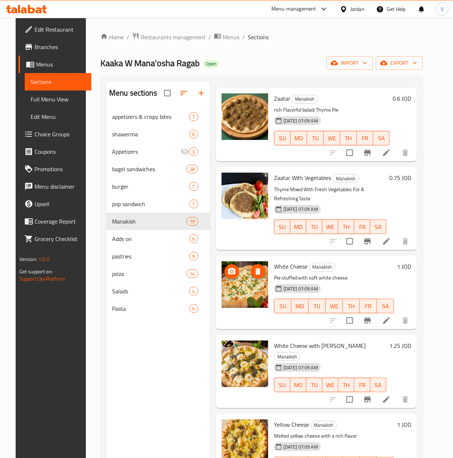
scroll to position [73, 0]
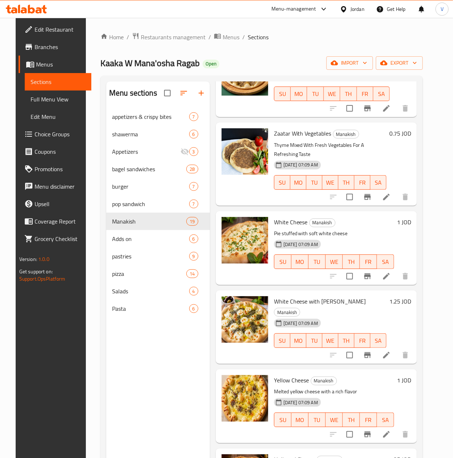
click at [404, 224] on h6 "1 JOD" at bounding box center [404, 222] width 14 height 10
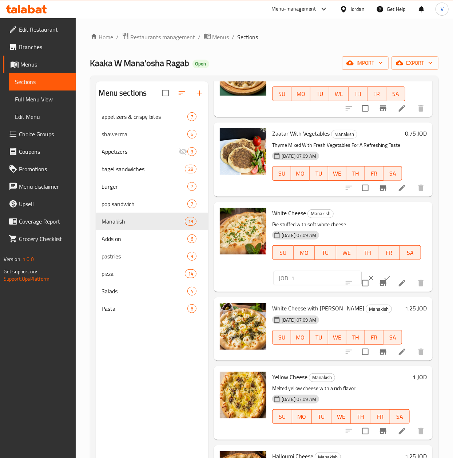
drag, startPoint x: 312, startPoint y: 296, endPoint x: 277, endPoint y: 295, distance: 34.5
click at [277, 289] on div "White Cheese Manakish Pie stuffed with soft white cheese 01-09-2025 07:09 AM SU…" at bounding box center [349, 247] width 160 height 84
drag, startPoint x: 309, startPoint y: 291, endPoint x: 253, endPoint y: 289, distance: 55.7
click at [253, 289] on div "White Cheese Manakish Pie stuffed with soft white cheese 01-09-2025 07:09 AM SU…" at bounding box center [323, 247] width 213 height 84
paste input "0.85"
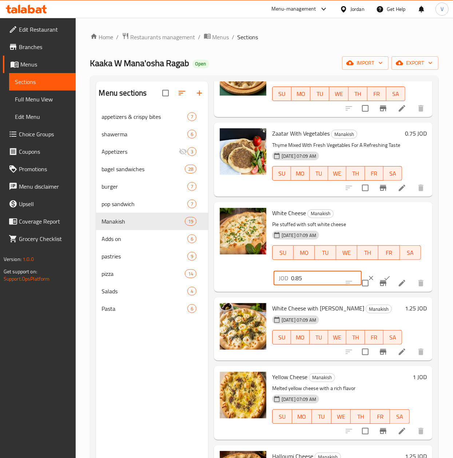
type input "0.85"
click at [379, 281] on button "ok" at bounding box center [387, 278] width 16 height 16
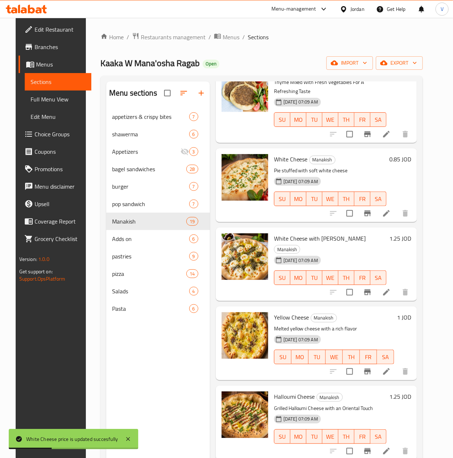
scroll to position [145, 0]
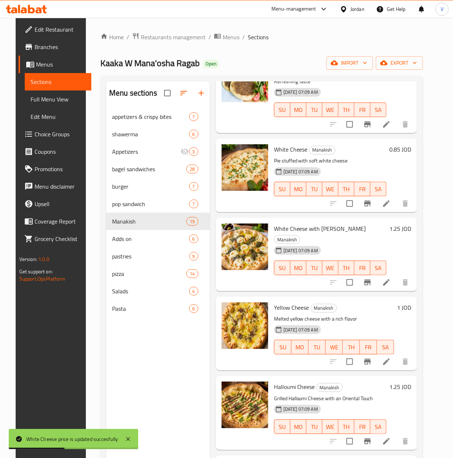
click at [408, 302] on h6 "1 JOD" at bounding box center [404, 307] width 14 height 10
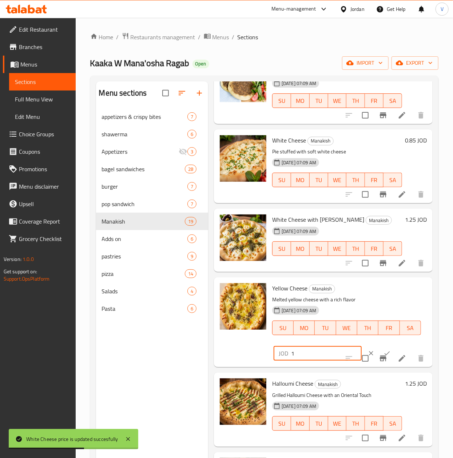
drag, startPoint x: 309, startPoint y: 364, endPoint x: 310, endPoint y: 369, distance: 5.4
click at [230, 364] on div "Yellow Cheese Manakish Melted yellow cheese with a rich flavor 01-09-2025 07:09…" at bounding box center [323, 322] width 213 height 84
paste input "0.85"
type input "0.85"
click at [379, 358] on button "ok" at bounding box center [387, 353] width 16 height 16
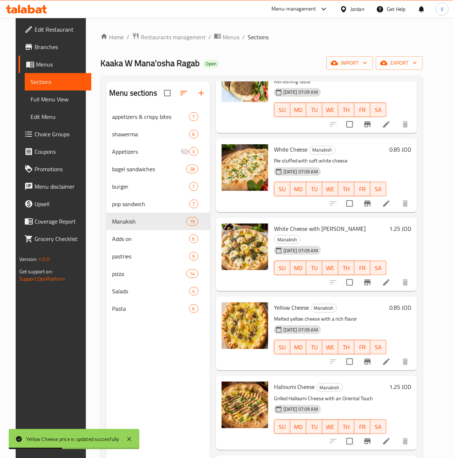
click at [405, 382] on h6 "1.25 JOD" at bounding box center [400, 387] width 22 height 10
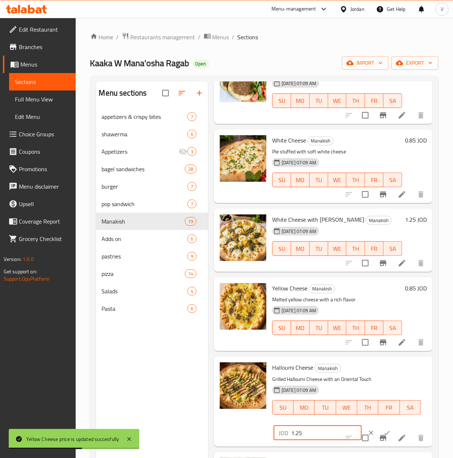
drag, startPoint x: 322, startPoint y: 437, endPoint x: 230, endPoint y: 442, distance: 92.1
click at [230, 442] on div "Halloumi Cheese Manakish Grilled Halloumi Cheese with an Oriental Touch 01-09-2…" at bounding box center [323, 402] width 213 height 84
paste input "3"
type input "1.35"
click at [379, 437] on button "ok" at bounding box center [387, 433] width 16 height 16
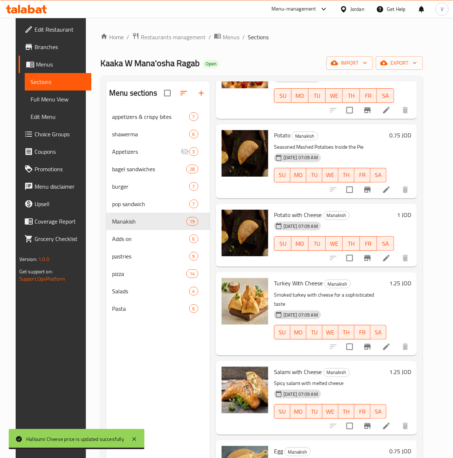
scroll to position [727, 0]
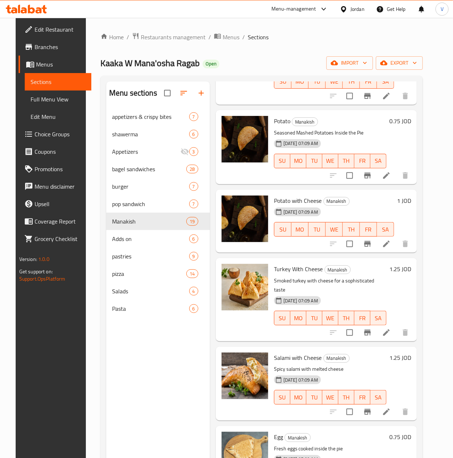
drag, startPoint x: 400, startPoint y: 254, endPoint x: 405, endPoint y: 262, distance: 8.9
click at [400, 264] on h6 "1.25 JOD" at bounding box center [400, 269] width 22 height 10
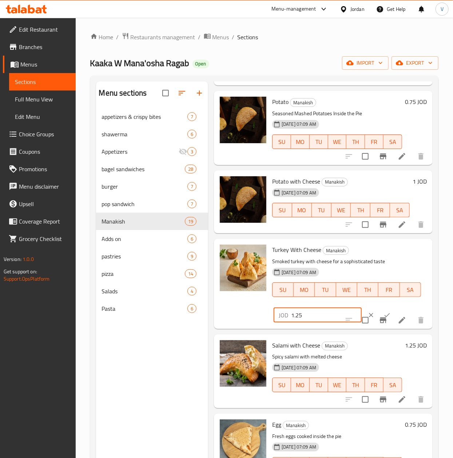
drag, startPoint x: 250, startPoint y: 325, endPoint x: 294, endPoint y: 328, distance: 44.4
click at [246, 326] on div "Turkey With Cheese Manakish Smoked turkey with cheese for a sophisticated taste…" at bounding box center [323, 284] width 213 height 84
paste input "3"
type input "1.35"
click at [379, 321] on button "ok" at bounding box center [387, 315] width 16 height 16
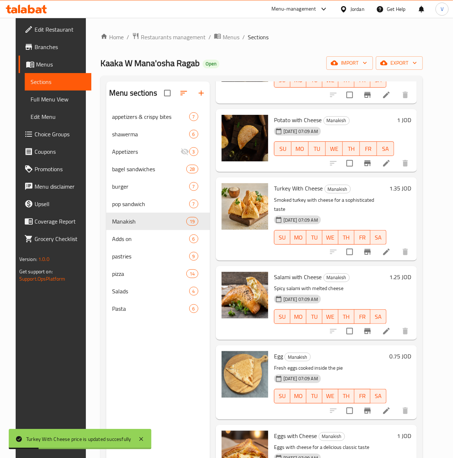
scroll to position [872, 0]
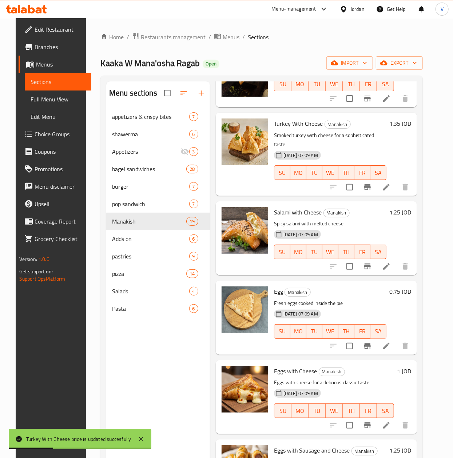
drag, startPoint x: 399, startPoint y: 191, endPoint x: 380, endPoint y: 209, distance: 25.7
click at [398, 207] on h6 "1.25 JOD" at bounding box center [400, 212] width 22 height 10
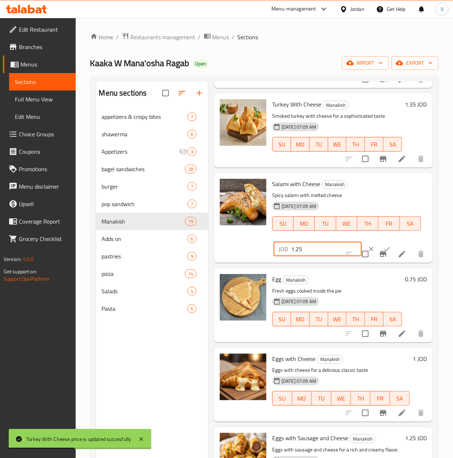
drag, startPoint x: 305, startPoint y: 258, endPoint x: 261, endPoint y: 256, distance: 44.4
click at [258, 257] on div "Salami with Cheese Manakish Spicy salami with melted cheese 01-09-2025 07:09 AM…" at bounding box center [323, 218] width 213 height 84
paste input "3"
type input "1.35"
click at [383, 253] on icon "ok" at bounding box center [386, 248] width 7 height 7
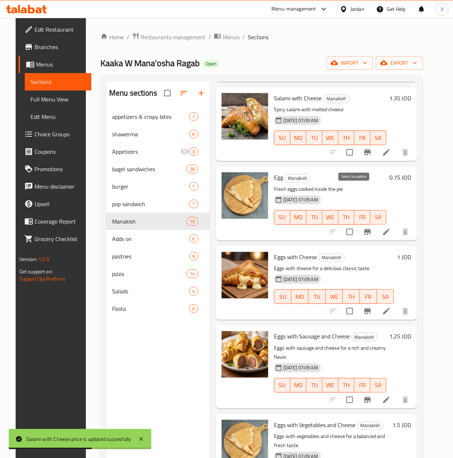
scroll to position [1018, 0]
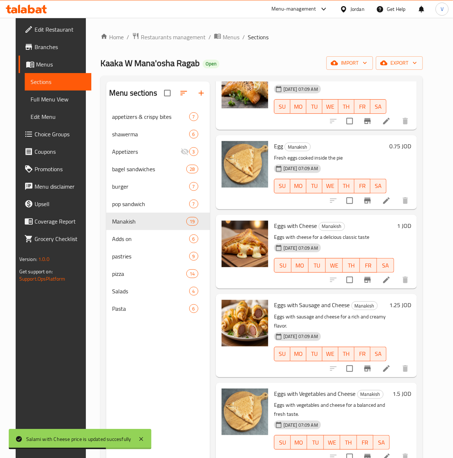
drag, startPoint x: 411, startPoint y: 288, endPoint x: 397, endPoint y: 297, distance: 16.3
click at [411, 300] on h6 "1.25 JOD" at bounding box center [400, 305] width 22 height 10
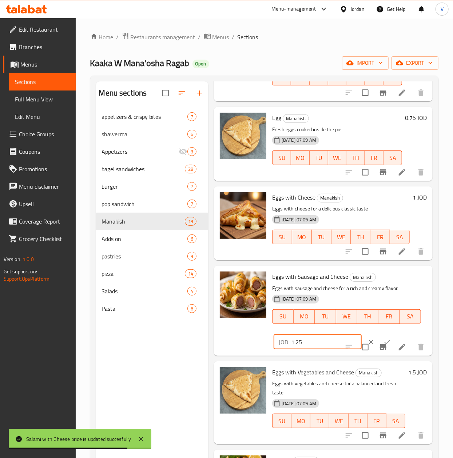
drag, startPoint x: 303, startPoint y: 344, endPoint x: 261, endPoint y: 348, distance: 42.0
click at [261, 348] on div "Eggs with Sausage and Cheese Manakish Eggs with sausage and cheese for a rich a…" at bounding box center [323, 311] width 213 height 84
paste input "number"
type input "1"
click at [379, 347] on button "ok" at bounding box center [387, 342] width 16 height 16
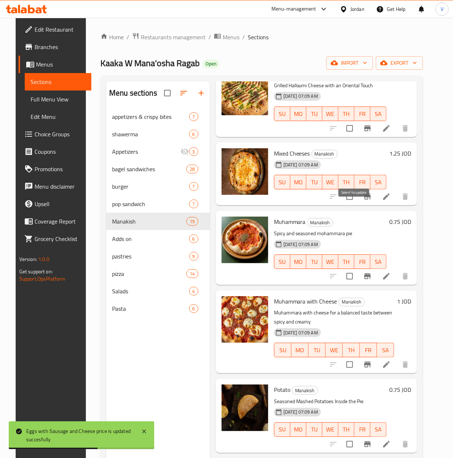
scroll to position [436, 0]
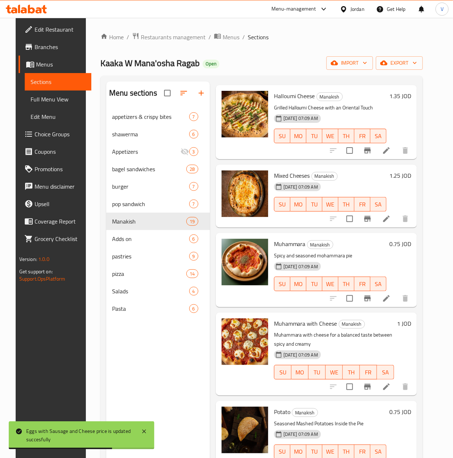
drag, startPoint x: 405, startPoint y: 165, endPoint x: 368, endPoint y: 192, distance: 45.4
click at [405, 170] on h6 "1.25 JOD" at bounding box center [400, 175] width 22 height 10
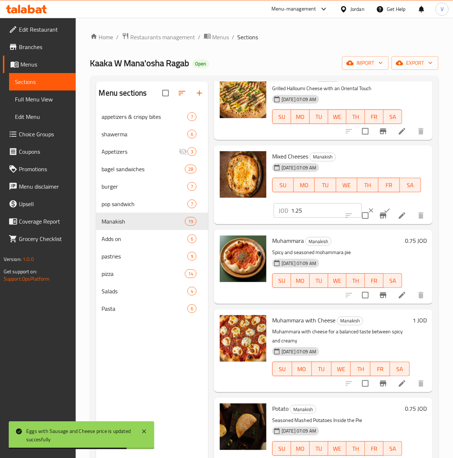
click at [237, 222] on div "Mixed Cheeses Manakish 01-09-2025 07:09 AM SU MO TU WE TH FR SA JOD 1.25 ​" at bounding box center [323, 184] width 213 height 73
paste input "3"
type input "1.35"
click at [379, 212] on button "ok" at bounding box center [387, 210] width 16 height 16
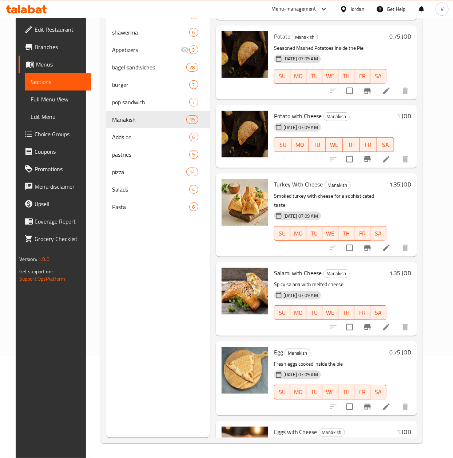
scroll to position [639, 0]
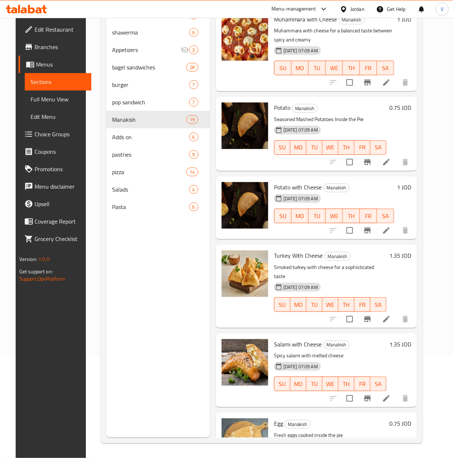
drag, startPoint x: 399, startPoint y: 103, endPoint x: 404, endPoint y: 99, distance: 6.9
click at [399, 103] on div "0.75 JOD" at bounding box center [398, 134] width 25 height 62
click at [405, 103] on h6 "0.75 JOD" at bounding box center [400, 108] width 22 height 10
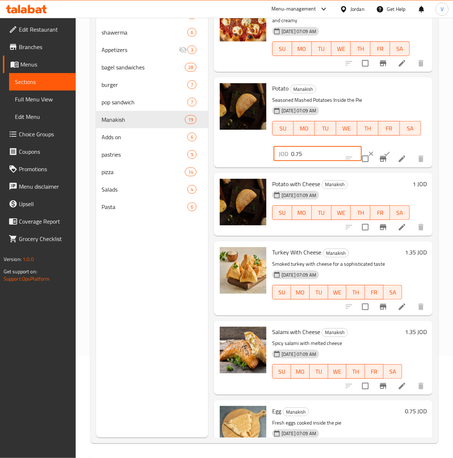
drag, startPoint x: 317, startPoint y: 160, endPoint x: 243, endPoint y: 170, distance: 74.9
click at [237, 164] on div "Potato Manakish Seasoned Mashed Potatoes Inside the Pie 01-09-2025 07:09 AM SU …" at bounding box center [323, 122] width 213 height 84
paste input "8"
type input "0.85"
click at [379, 157] on button "ok" at bounding box center [387, 154] width 16 height 16
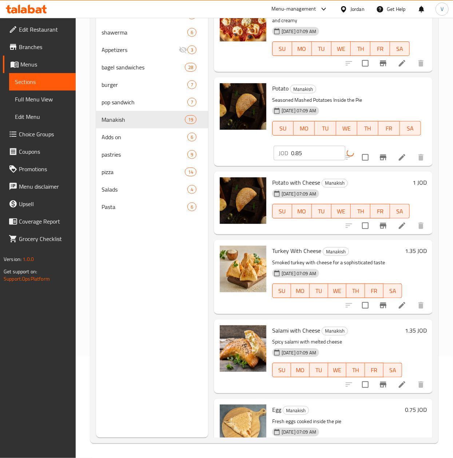
drag, startPoint x: 393, startPoint y: 180, endPoint x: 410, endPoint y: 194, distance: 22.2
click at [394, 180] on div "Potato with Cheese Manakish 01-09-2025 07:09 AM SU MO TU WE TH FR SA 1 JOD" at bounding box center [323, 203] width 218 height 63
click at [412, 188] on h6 "1 JOD" at bounding box center [419, 182] width 14 height 10
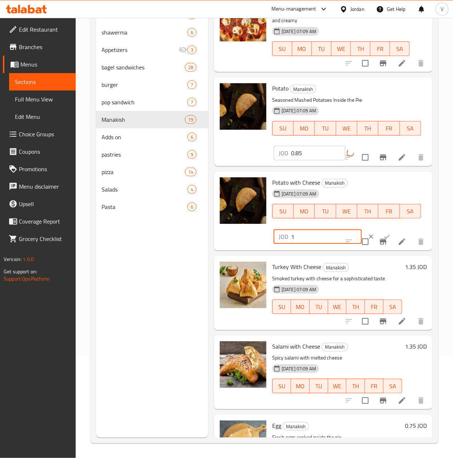
drag, startPoint x: 315, startPoint y: 243, endPoint x: 249, endPoint y: 245, distance: 66.2
click at [249, 245] on div "Potato with Cheese Manakish 01-09-2025 07:09 AM SU MO TU WE TH FR SA JOD 1 ​" at bounding box center [323, 210] width 213 height 73
paste input ".25"
type input "1.25"
click at [379, 241] on button "ok" at bounding box center [387, 237] width 16 height 16
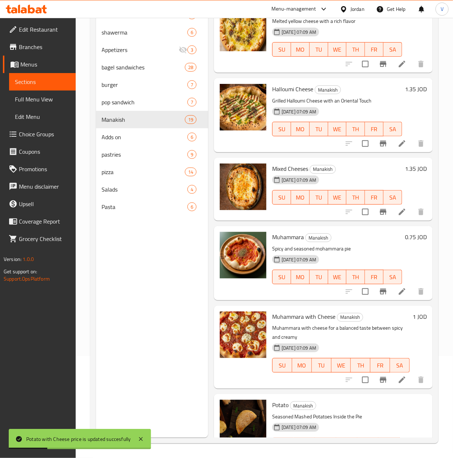
scroll to position [275, 0]
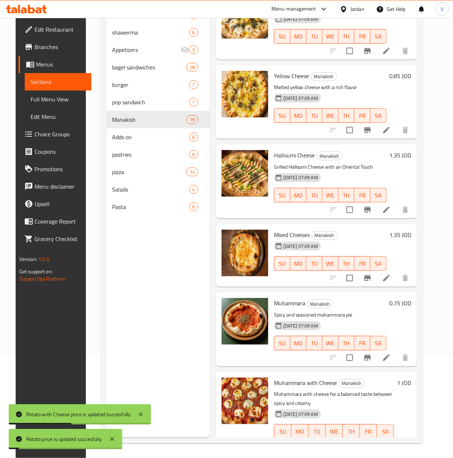
click at [401, 298] on h6 "0.75 JOD" at bounding box center [400, 303] width 22 height 10
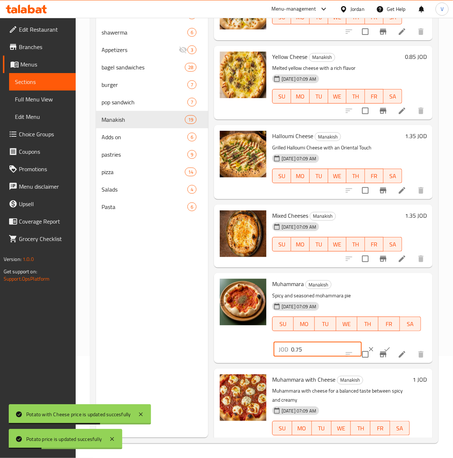
drag, startPoint x: 301, startPoint y: 353, endPoint x: 238, endPoint y: 367, distance: 64.4
click at [238, 360] on div "Muhammara Manakish Spicy and seasoned mohammara pie 01-09-2025 07:09 AM SU MO T…" at bounding box center [323, 318] width 213 height 84
paste input "8"
type input "0.85"
click at [379, 352] on button "ok" at bounding box center [387, 349] width 16 height 16
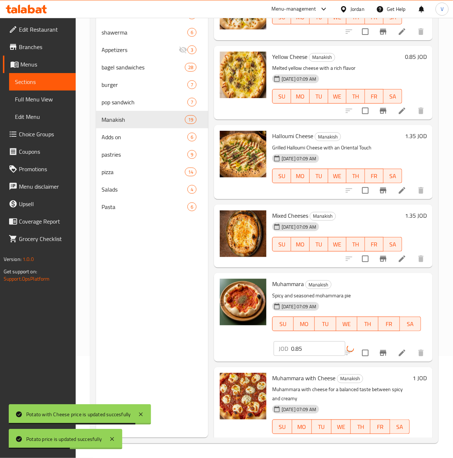
scroll to position [348, 0]
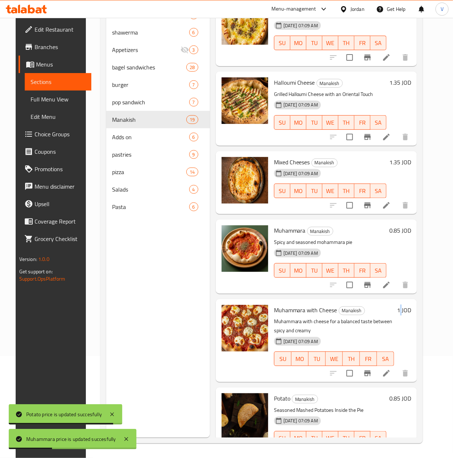
drag, startPoint x: 405, startPoint y: 300, endPoint x: 353, endPoint y: 327, distance: 58.2
click at [406, 305] on h6 "1 JOD" at bounding box center [404, 310] width 14 height 10
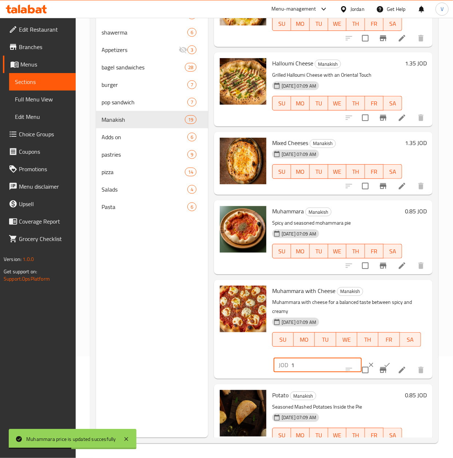
drag, startPoint x: 262, startPoint y: 369, endPoint x: 244, endPoint y: 374, distance: 19.7
click at [244, 374] on div "Muhammara with Cheese Manakish Muhammara with cheese for a balanced taste betwe…" at bounding box center [323, 329] width 213 height 93
paste input ".25"
type input "1.25"
click at [383, 372] on button "ok" at bounding box center [387, 365] width 16 height 16
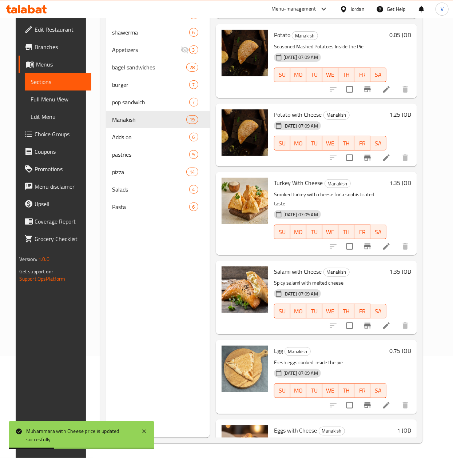
scroll to position [857, 0]
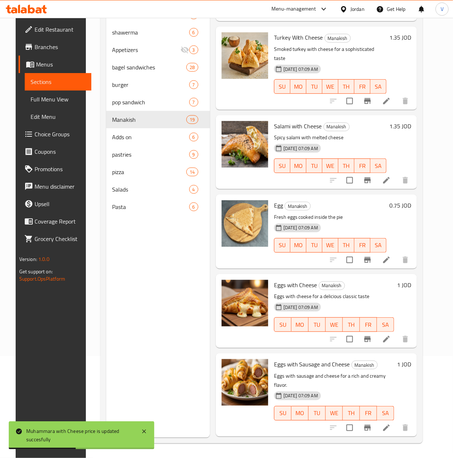
drag, startPoint x: 404, startPoint y: 180, endPoint x: 399, endPoint y: 187, distance: 8.5
click at [404, 197] on div "Egg Manakish Fresh eggs cooked inside the pie 01-09-2025 07:09 AM SU MO TU WE T…" at bounding box center [342, 231] width 143 height 68
click at [402, 200] on h6 "0.75 JOD" at bounding box center [400, 205] width 22 height 10
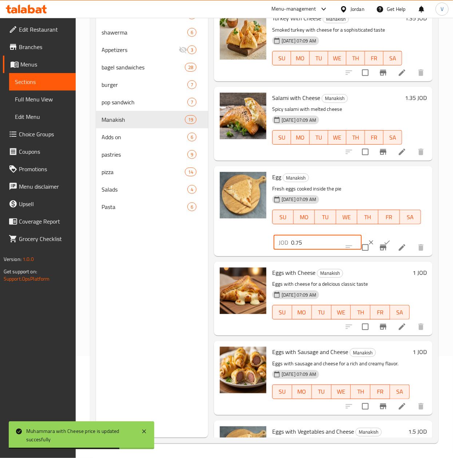
drag, startPoint x: 317, startPoint y: 251, endPoint x: 313, endPoint y: 246, distance: 6.7
click at [230, 247] on div "Egg Manakish Fresh eggs cooked inside the pie 01-09-2025 07:09 AM SU MO TU WE T…" at bounding box center [323, 211] width 213 height 84
paste input "6"
type input "0.6"
click at [383, 246] on icon "ok" at bounding box center [386, 242] width 7 height 7
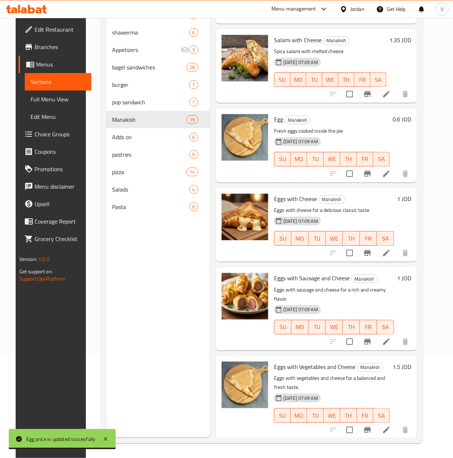
scroll to position [930, 0]
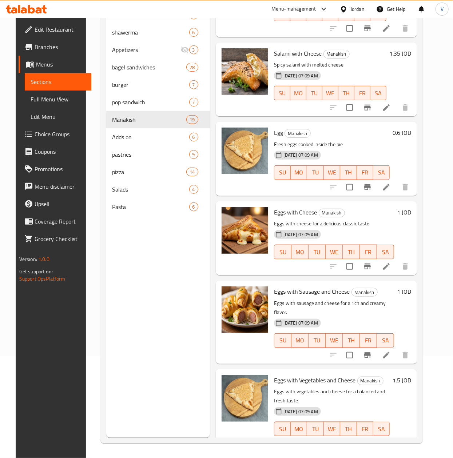
click at [406, 207] on h6 "1 JOD" at bounding box center [404, 212] width 14 height 10
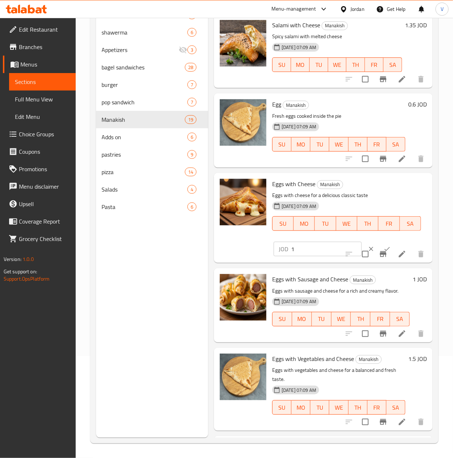
drag, startPoint x: 257, startPoint y: 259, endPoint x: 251, endPoint y: 260, distance: 5.9
click at [251, 260] on div "Eggs with Cheese Manakish Eggs with cheese for a delicious classic taste 01-09-…" at bounding box center [323, 218] width 213 height 84
paste input ".25"
type input "1.25"
click at [381, 251] on button "ok" at bounding box center [387, 249] width 16 height 16
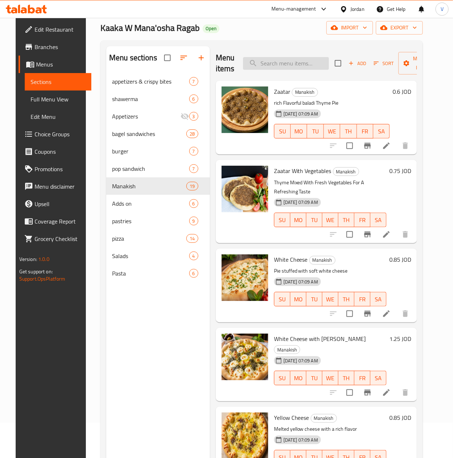
scroll to position [0, 0]
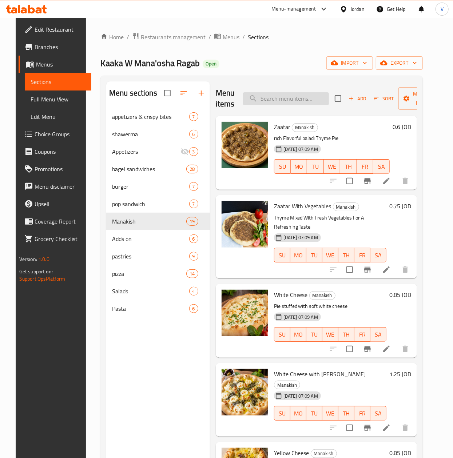
drag, startPoint x: 291, startPoint y: 91, endPoint x: 288, endPoint y: 95, distance: 4.1
click at [291, 91] on div "Menu items Add Sort Manage items" at bounding box center [316, 98] width 201 height 35
click at [285, 100] on input "search" at bounding box center [286, 98] width 86 height 13
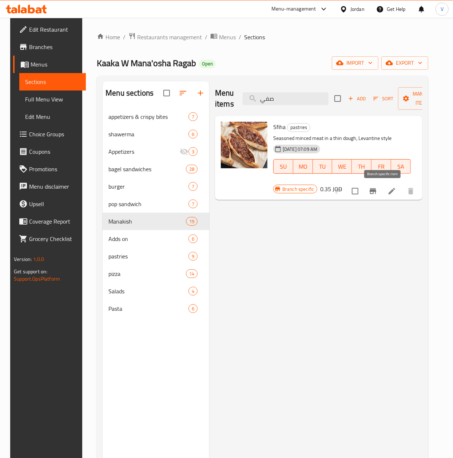
type input "صفي"
click at [376, 194] on icon "Branch-specific-item" at bounding box center [372, 191] width 7 height 6
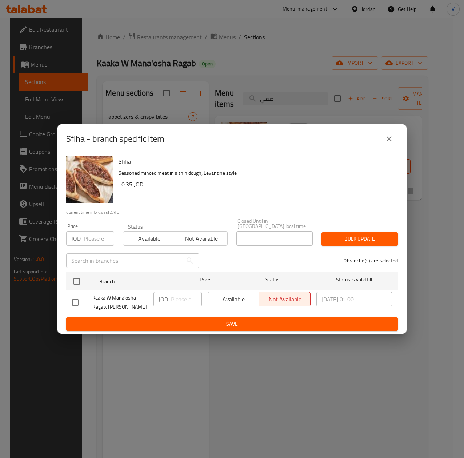
click at [95, 235] on input "number" at bounding box center [99, 238] width 31 height 15
paste input "0.9"
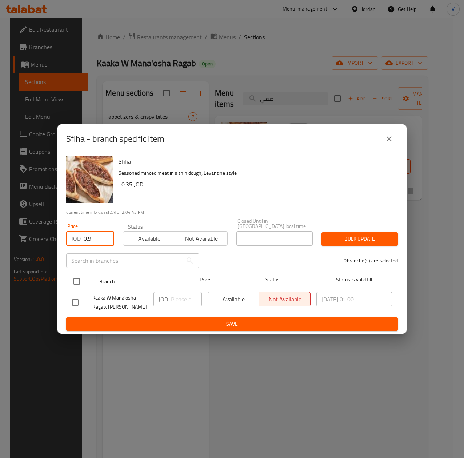
type input "0.9"
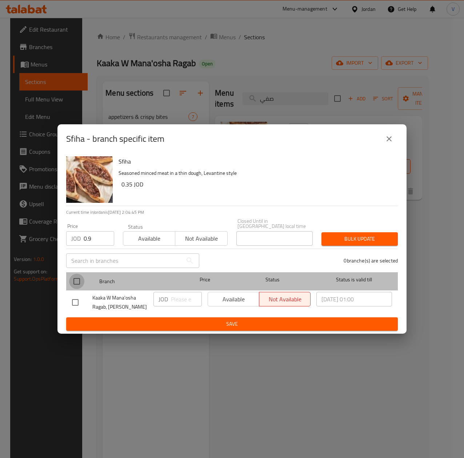
click at [75, 285] on input "checkbox" at bounding box center [76, 281] width 15 height 15
checkbox input "true"
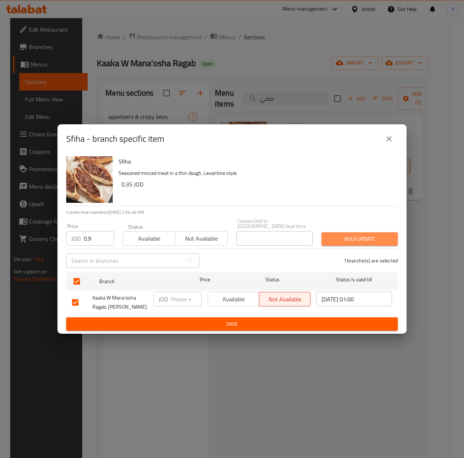
click at [377, 234] on span "Bulk update" at bounding box center [359, 238] width 65 height 9
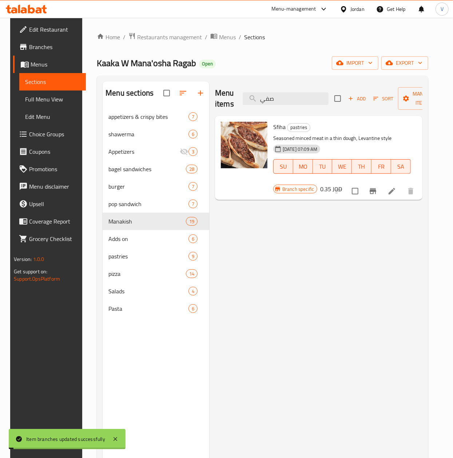
click at [339, 185] on h6 "0.35 JOD" at bounding box center [331, 189] width 22 height 10
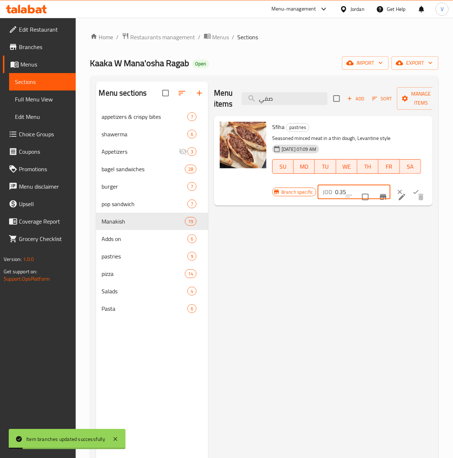
drag, startPoint x: 354, startPoint y: 190, endPoint x: 330, endPoint y: 192, distance: 23.3
click at [276, 196] on div "Branch specific JOD 0.35 ​" at bounding box center [349, 192] width 155 height 16
paste input "9"
type input "0.9"
click at [412, 188] on button "ok" at bounding box center [416, 192] width 16 height 16
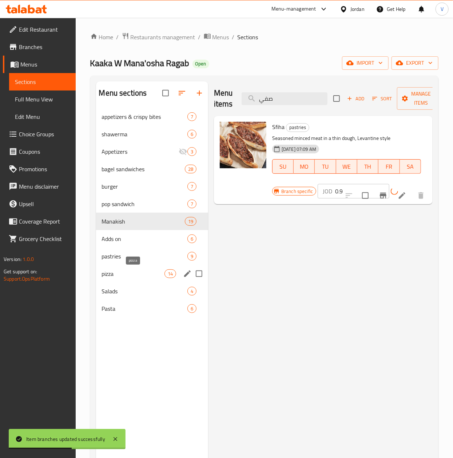
drag, startPoint x: 122, startPoint y: 272, endPoint x: 193, endPoint y: 260, distance: 72.3
click at [122, 272] on span "pizza" at bounding box center [133, 273] width 63 height 9
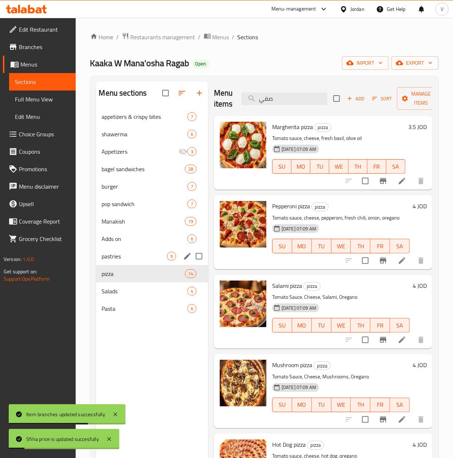
drag, startPoint x: 119, startPoint y: 252, endPoint x: 163, endPoint y: 244, distance: 44.4
click at [120, 253] on span "pastries" at bounding box center [134, 256] width 65 height 9
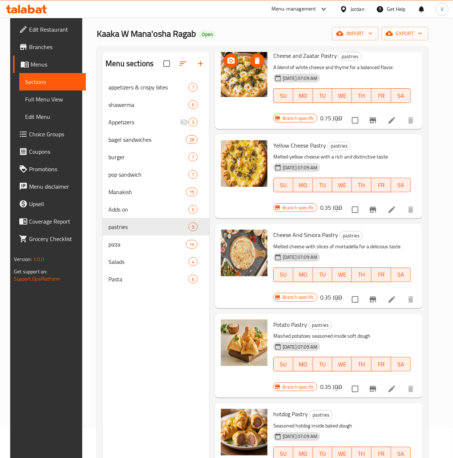
scroll to position [145, 0]
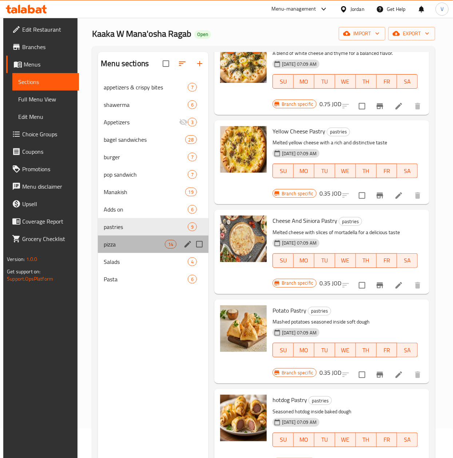
click at [111, 239] on div "pizza 14" at bounding box center [153, 244] width 111 height 17
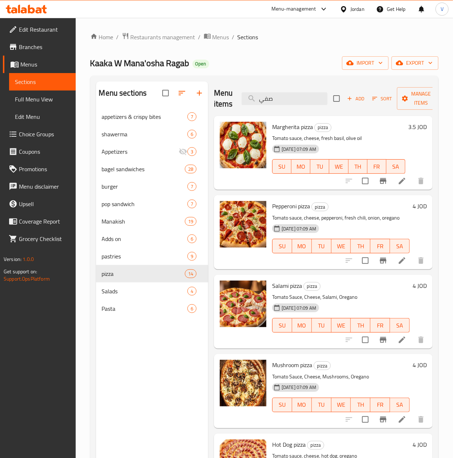
click at [410, 163] on div "3.5 JOD" at bounding box center [415, 153] width 21 height 62
click at [411, 162] on div "3.5 JOD" at bounding box center [415, 153] width 21 height 62
click at [397, 180] on icon at bounding box center [401, 181] width 9 height 9
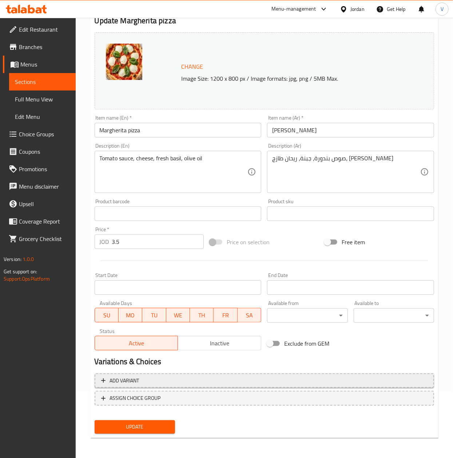
click at [135, 376] on span "Add variant" at bounding box center [124, 380] width 29 height 9
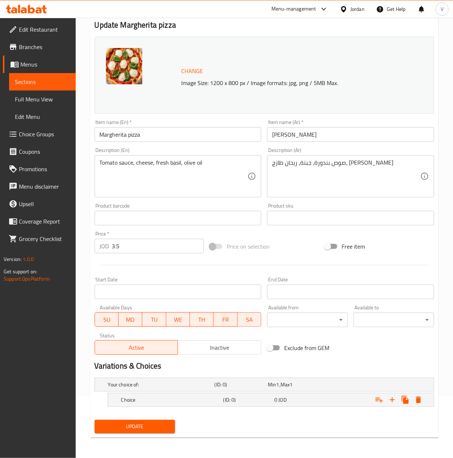
scroll to position [62, 0]
click at [150, 401] on h5 "Choice" at bounding box center [170, 399] width 99 height 7
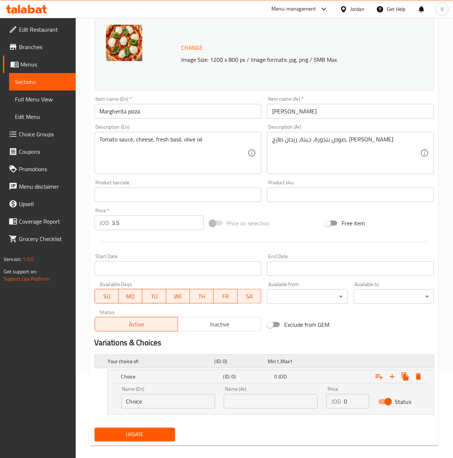
scroll to position [93, 0]
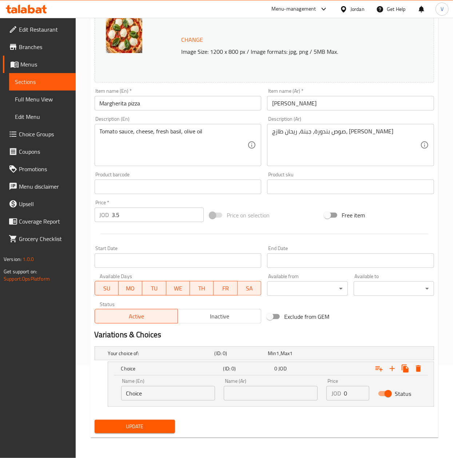
click at [158, 399] on input "Choice" at bounding box center [168, 393] width 94 height 15
click at [158, 398] on input "Choice" at bounding box center [168, 393] width 94 height 15
click at [240, 394] on input "text" at bounding box center [271, 393] width 94 height 15
paste input "صغير"
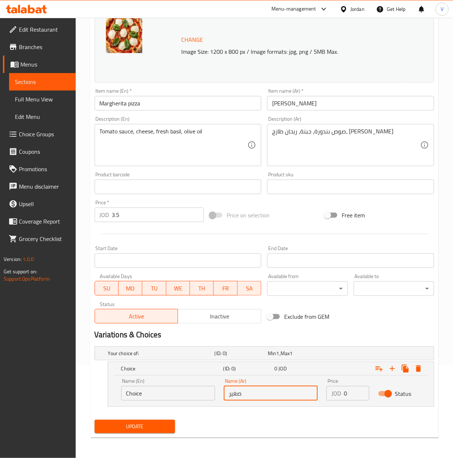
type input "صغير"
click at [169, 392] on input "Choice" at bounding box center [168, 393] width 94 height 15
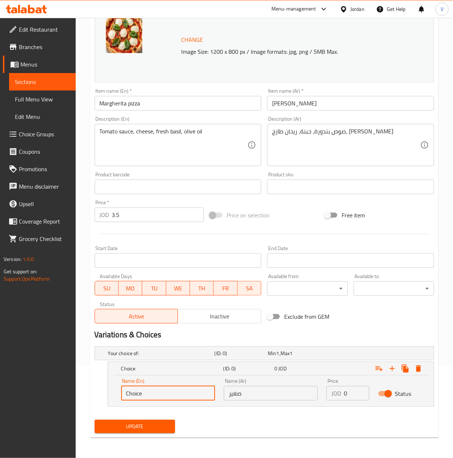
click at [169, 392] on input "Choice" at bounding box center [168, 393] width 94 height 15
type input "Small"
drag, startPoint x: 348, startPoint y: 393, endPoint x: 286, endPoint y: 390, distance: 61.1
click at [284, 393] on div "Name (En) Small Name (En) Name (Ar) صغير Name (Ar) Price JOD 0 Price Status" at bounding box center [271, 389] width 308 height 31
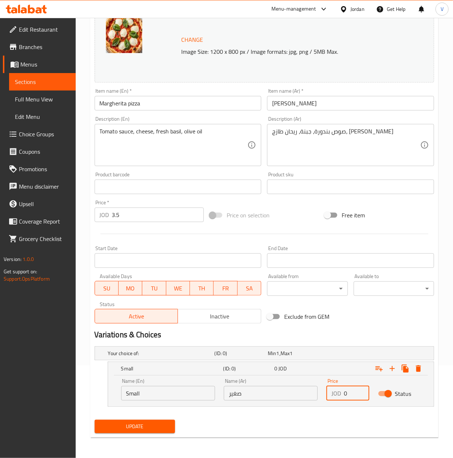
paste input "2"
type input "2"
click at [390, 370] on icon "Expand" at bounding box center [392, 368] width 9 height 9
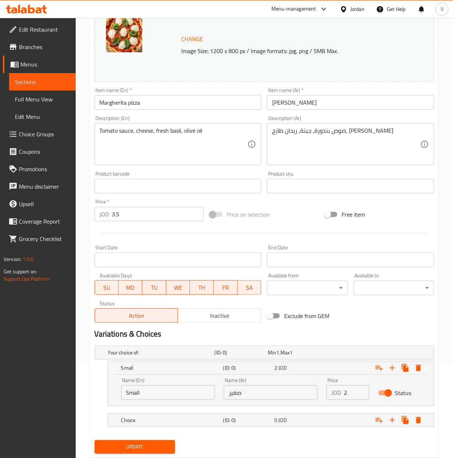
scroll to position [115, 0]
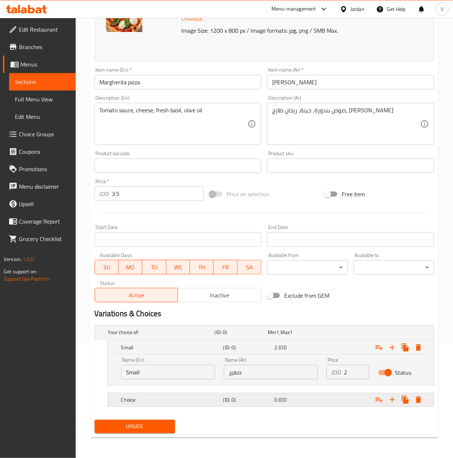
drag, startPoint x: 245, startPoint y: 395, endPoint x: 235, endPoint y: 405, distance: 13.9
click at [245, 395] on div "(ID: 0)" at bounding box center [247, 400] width 51 height 10
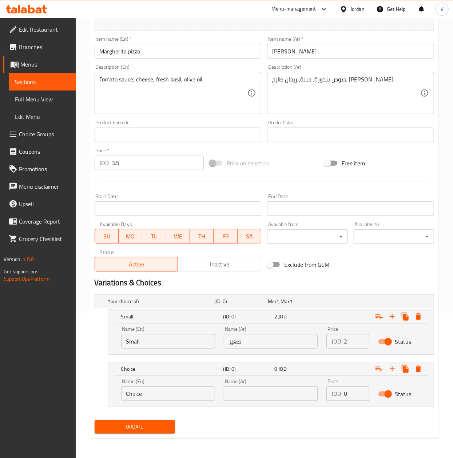
scroll to position [145, 0]
drag, startPoint x: 257, startPoint y: 394, endPoint x: 177, endPoint y: 396, distance: 79.3
click at [257, 394] on input "text" at bounding box center [271, 393] width 94 height 15
paste input "وسط"
type input "وسط"
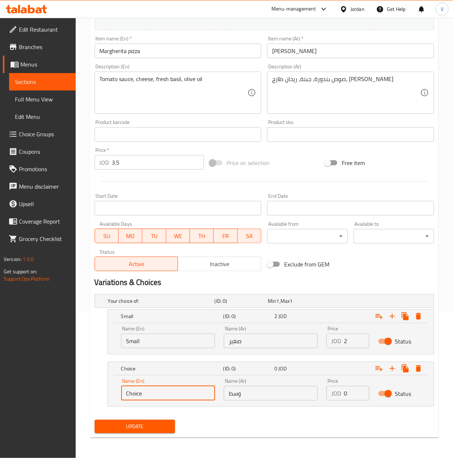
click at [158, 389] on input "Choice" at bounding box center [168, 393] width 94 height 15
type input "Medium"
drag, startPoint x: 350, startPoint y: 394, endPoint x: 264, endPoint y: 393, distance: 86.9
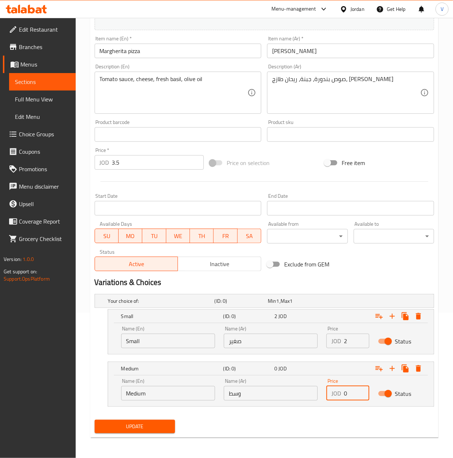
click at [262, 394] on div "Name (En) Medium Name (En) Name (Ar) وسط Name (Ar) Price JOD 0 Price Status" at bounding box center [271, 389] width 308 height 31
paste input "3.5"
type input "3.5"
click at [386, 369] on button "Expand" at bounding box center [391, 368] width 13 height 13
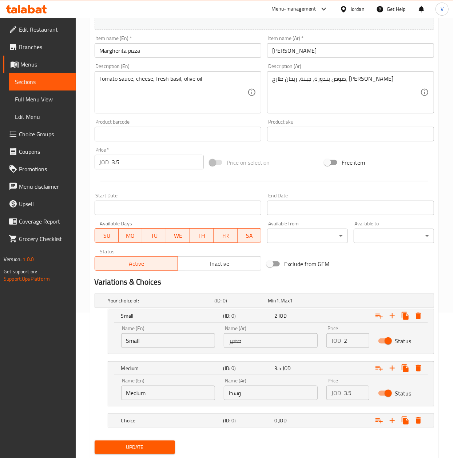
scroll to position [167, 0]
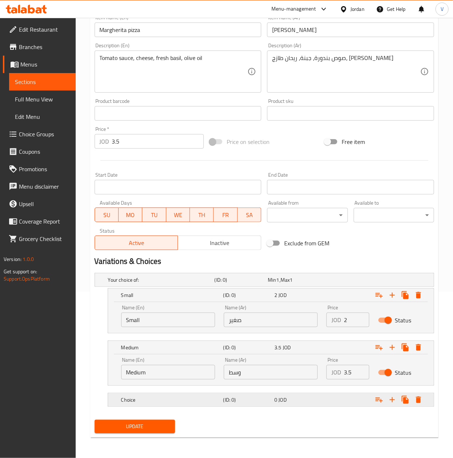
click at [267, 401] on h5 "(ID: 0)" at bounding box center [247, 399] width 48 height 7
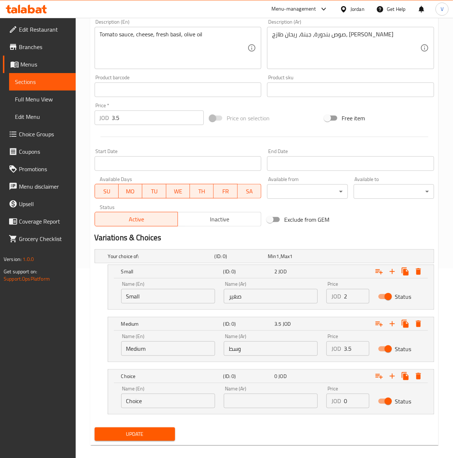
scroll to position [197, 0]
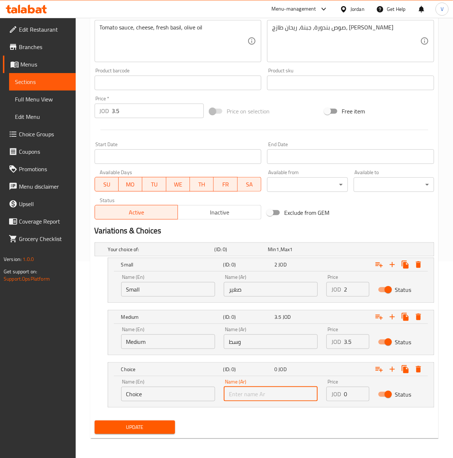
drag, startPoint x: 258, startPoint y: 398, endPoint x: 161, endPoint y: 399, distance: 96.7
click at [257, 398] on input "text" at bounding box center [271, 394] width 94 height 15
paste input "كبير"
type input "كبير"
click at [152, 400] on input "Choice" at bounding box center [168, 394] width 94 height 15
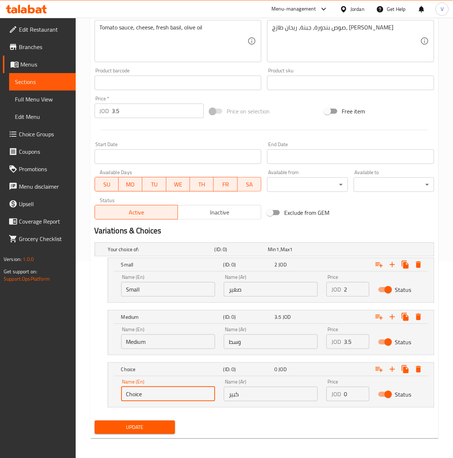
click at [152, 400] on input "Choice" at bounding box center [168, 394] width 94 height 15
type input "Large"
drag, startPoint x: 348, startPoint y: 393, endPoint x: 121, endPoint y: 304, distance: 244.0
click at [134, 355] on div "Your choice of: (ID: 0) Min 1 , Max 1 Name (En) Your choice of: Name (En) Name …" at bounding box center [264, 329] width 345 height 178
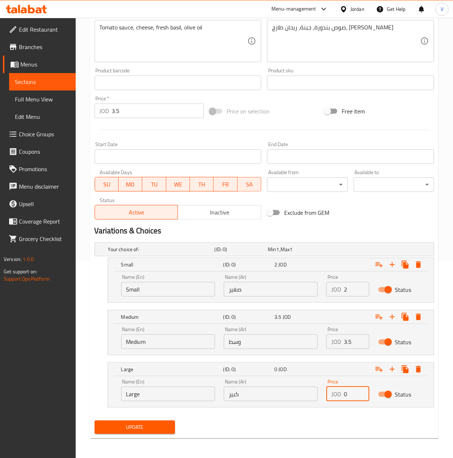
paste input "5"
type input "5"
drag, startPoint x: 40, startPoint y: 119, endPoint x: 9, endPoint y: 142, distance: 37.9
click at [0, 133] on html "​ Menu-management Jordan Get Help V Edit Restaurant Branches Menus Sections Ful…" at bounding box center [226, 32] width 453 height 458
type input "0"
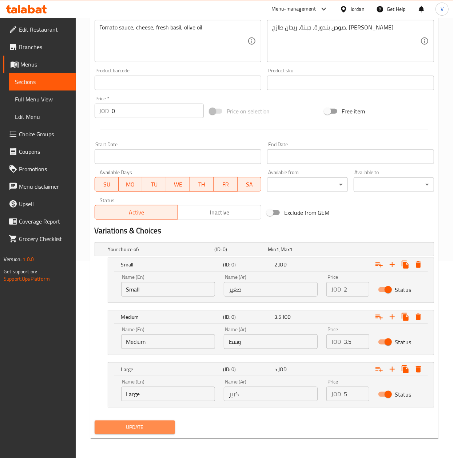
click at [125, 424] on span "Update" at bounding box center [134, 427] width 69 height 9
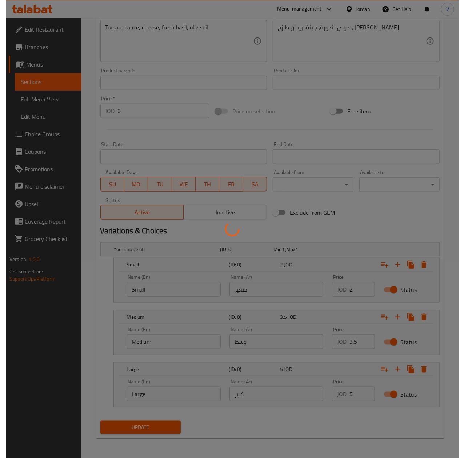
scroll to position [0, 0]
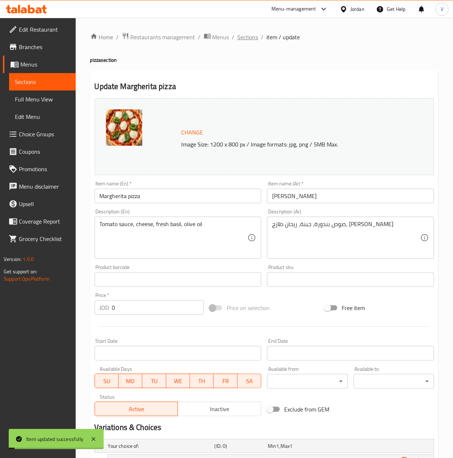
click at [251, 38] on span "Sections" at bounding box center [247, 37] width 21 height 9
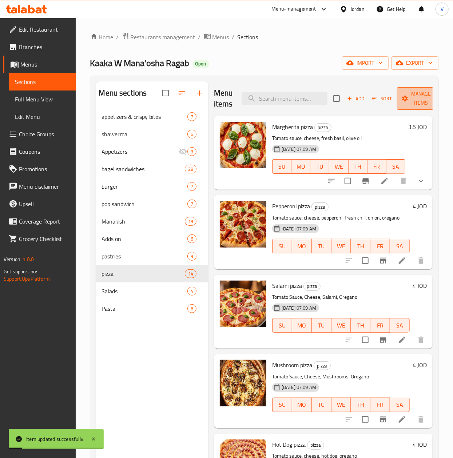
click at [406, 103] on span "Manage items" at bounding box center [420, 98] width 37 height 18
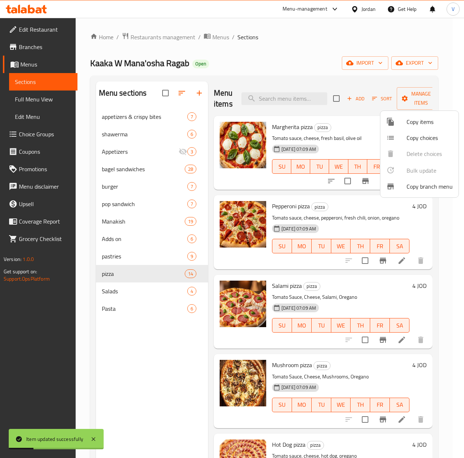
click at [425, 133] on span "Copy choices" at bounding box center [429, 137] width 46 height 9
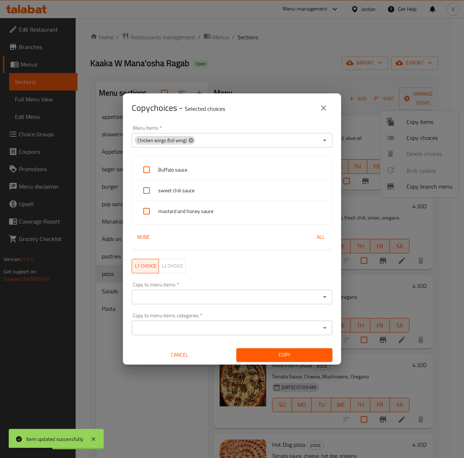
click at [188, 140] on icon at bounding box center [191, 140] width 6 height 6
click at [204, 139] on input "Menu Items   *" at bounding box center [226, 140] width 184 height 10
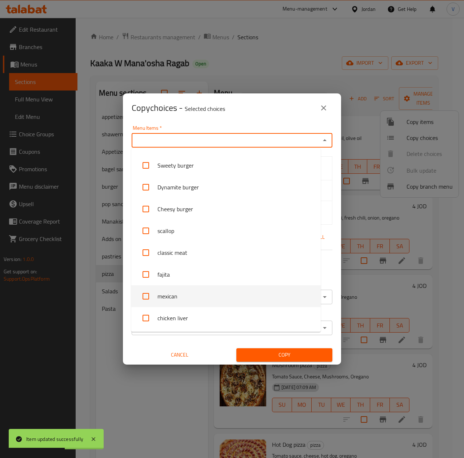
scroll to position [237, 0]
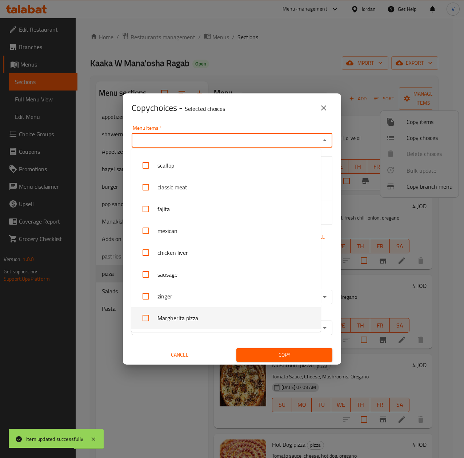
click at [209, 318] on li "Margherita pizza" at bounding box center [225, 318] width 189 height 22
checkbox input "true"
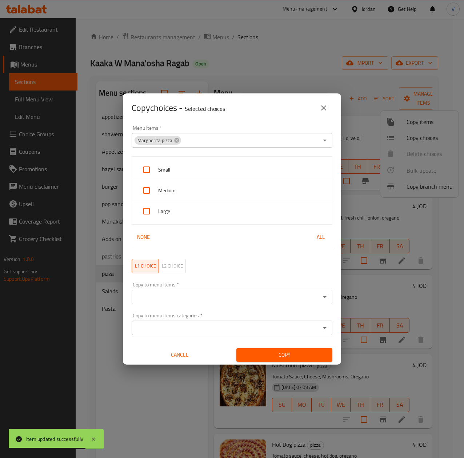
click at [294, 113] on div "Copy choices - Selected choices 0" at bounding box center [232, 107] width 201 height 17
click at [149, 169] on input "checkbox" at bounding box center [146, 169] width 17 height 17
checkbox input "true"
click at [147, 191] on input "checkbox" at bounding box center [146, 190] width 17 height 17
checkbox input "true"
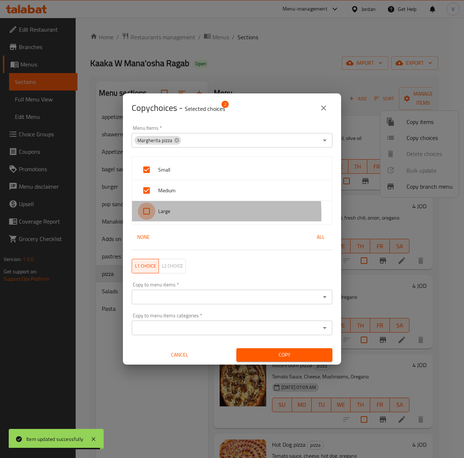
click at [144, 214] on input "checkbox" at bounding box center [146, 210] width 17 height 17
checkbox input "true"
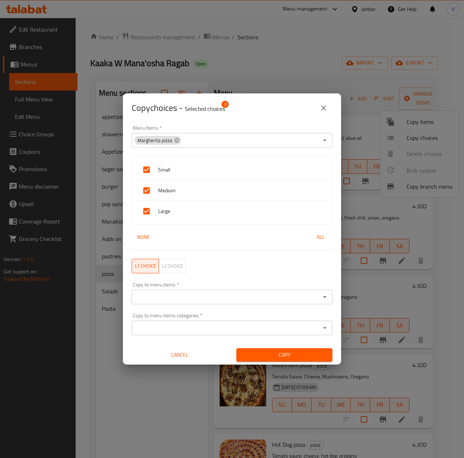
drag, startPoint x: 184, startPoint y: 302, endPoint x: 181, endPoint y: 315, distance: 13.1
click at [185, 302] on input "Copy to menu items   *" at bounding box center [226, 297] width 184 height 10
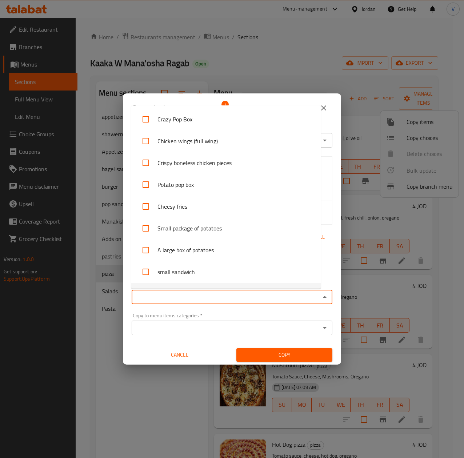
click at [191, 313] on div "Copy to menu items categories   * Copy to menu items categories *" at bounding box center [232, 324] width 201 height 22
click at [199, 300] on input "Copy to menu items   *" at bounding box center [226, 297] width 184 height 10
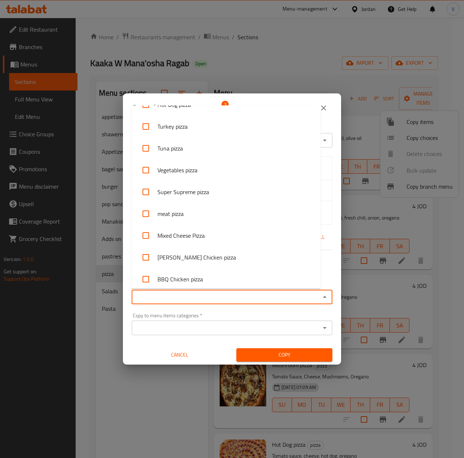
scroll to position [1890, 0]
click at [144, 253] on input "checkbox" at bounding box center [145, 257] width 17 height 17
checkbox input "true"
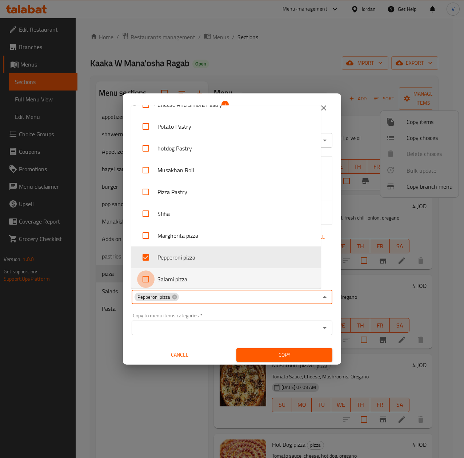
click at [152, 277] on input "checkbox" at bounding box center [145, 278] width 17 height 17
checkbox input "true"
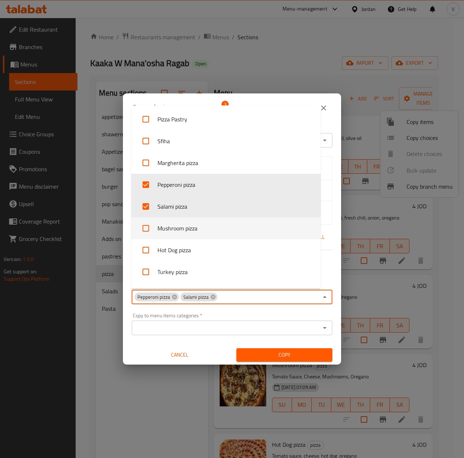
click at [155, 232] on li "Mushroom pizza" at bounding box center [225, 228] width 189 height 22
checkbox input "true"
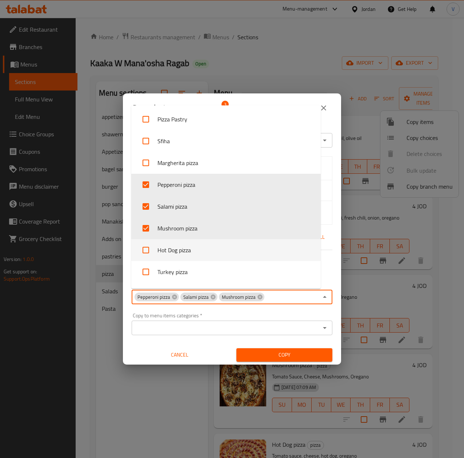
click at [158, 250] on li "Hot Dog pizza" at bounding box center [225, 250] width 189 height 22
checkbox input "true"
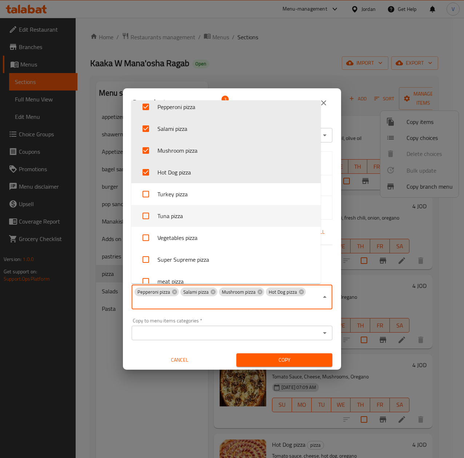
click at [165, 200] on li "Turkey pizza" at bounding box center [225, 194] width 189 height 22
checkbox input "true"
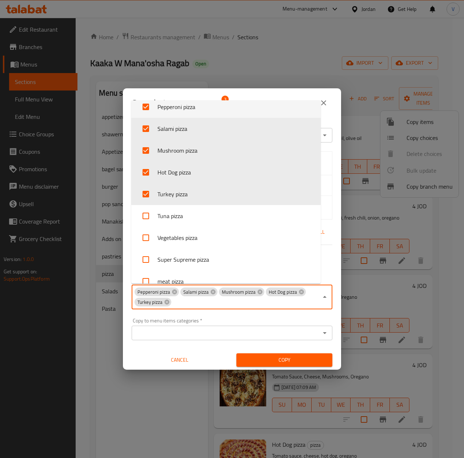
scroll to position [2033, 0]
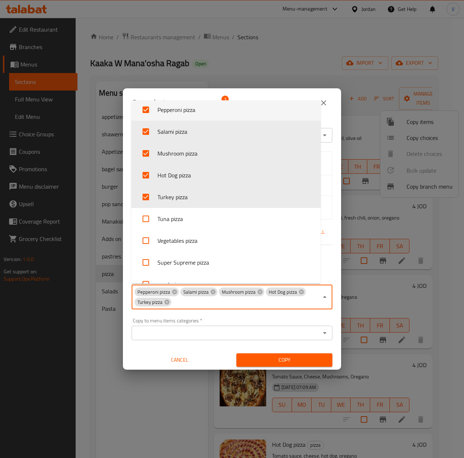
click at [164, 217] on li "Tuna pizza" at bounding box center [225, 219] width 189 height 22
checkbox input "true"
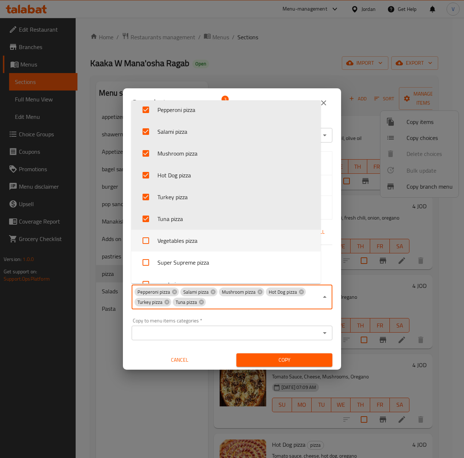
click at [166, 241] on li "Vegetables pizza" at bounding box center [225, 241] width 189 height 22
checkbox input "true"
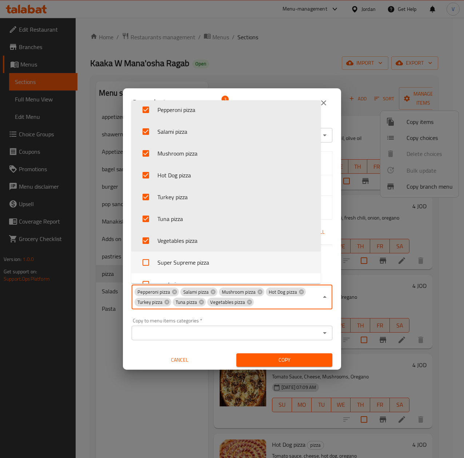
click at [167, 258] on li "Super Supreme pizza" at bounding box center [225, 263] width 189 height 22
checkbox input "true"
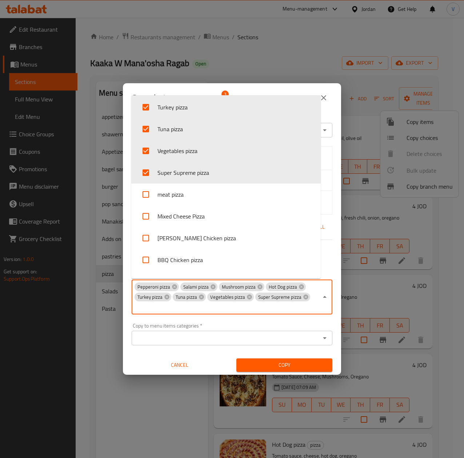
scroll to position [2178, 0]
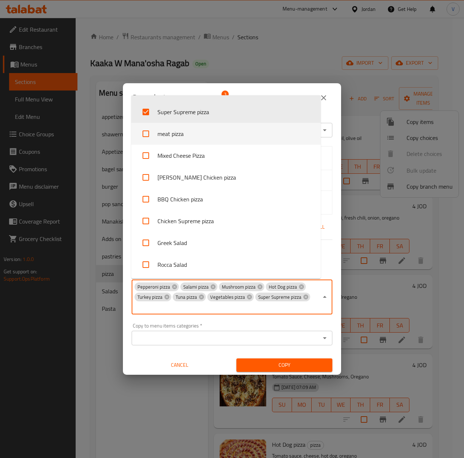
click at [185, 135] on li "meat pizza" at bounding box center [225, 134] width 189 height 22
checkbox input "true"
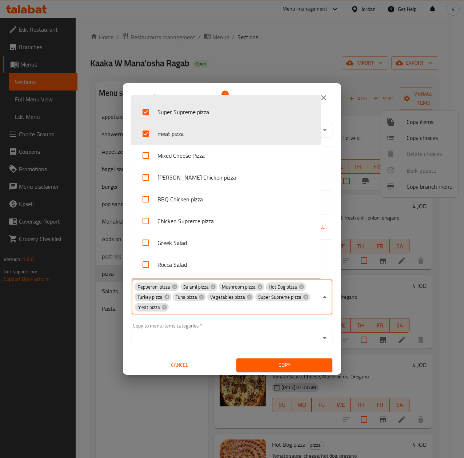
scroll to position [2033, 0]
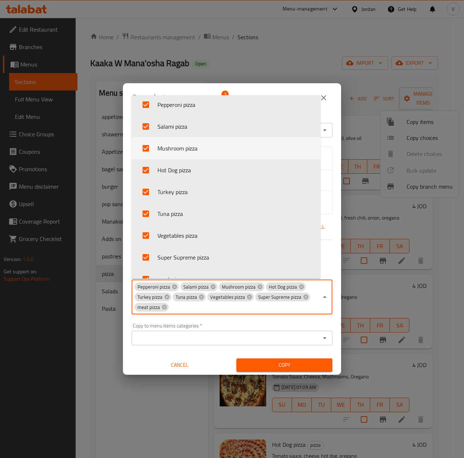
click at [184, 158] on li "Mushroom pizza" at bounding box center [225, 148] width 189 height 22
checkbox input "false"
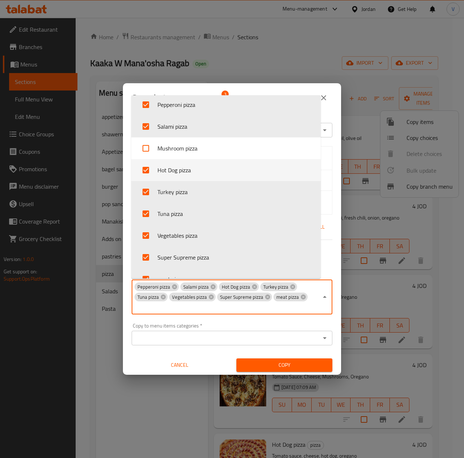
click at [172, 171] on li "Hot Dog pizza" at bounding box center [225, 170] width 189 height 22
checkbox input "false"
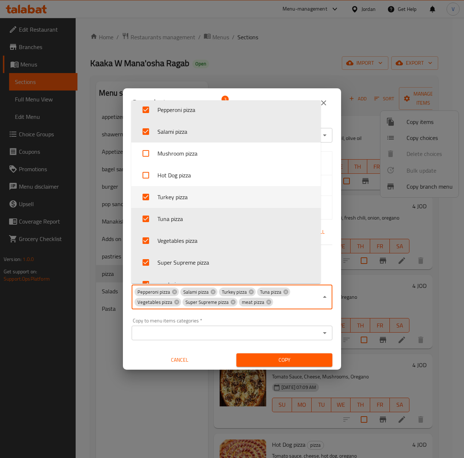
drag, startPoint x: 163, startPoint y: 201, endPoint x: 163, endPoint y: 224, distance: 22.9
click at [163, 201] on li "Turkey pizza" at bounding box center [225, 197] width 189 height 22
checkbox input "false"
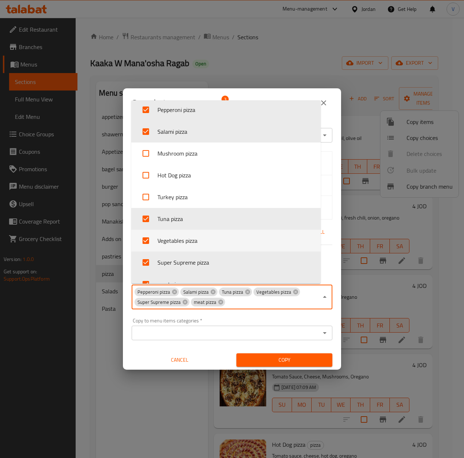
click at [169, 236] on li "Vegetables pizza" at bounding box center [225, 241] width 189 height 22
checkbox input "false"
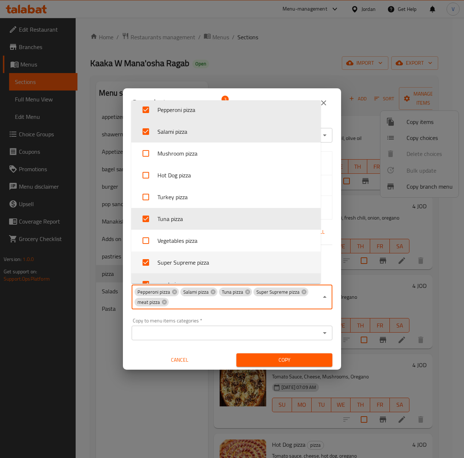
click at [170, 267] on li "Super Supreme pizza" at bounding box center [225, 263] width 189 height 22
checkbox input "false"
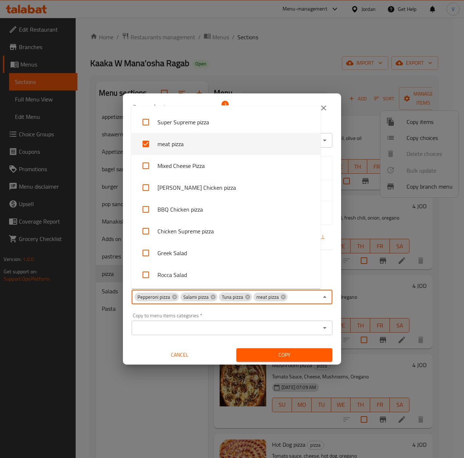
click at [173, 143] on li "meat pizza" at bounding box center [225, 144] width 189 height 22
checkbox input "false"
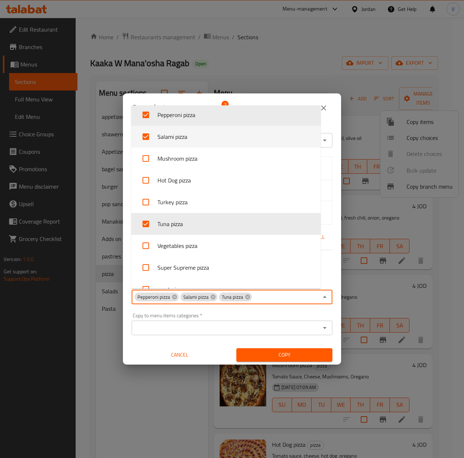
click at [186, 131] on li "Salami pizza" at bounding box center [225, 137] width 189 height 22
checkbox input "false"
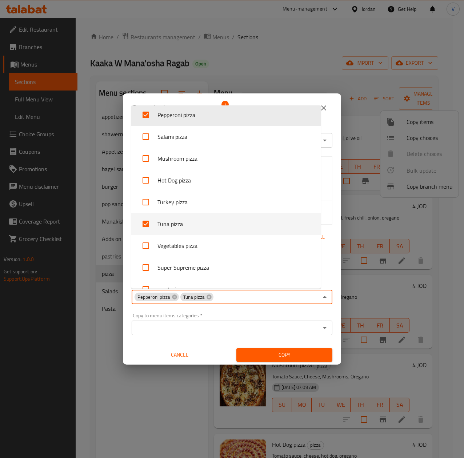
click at [181, 228] on li "Tuna pizza" at bounding box center [225, 224] width 189 height 22
checkbox input "false"
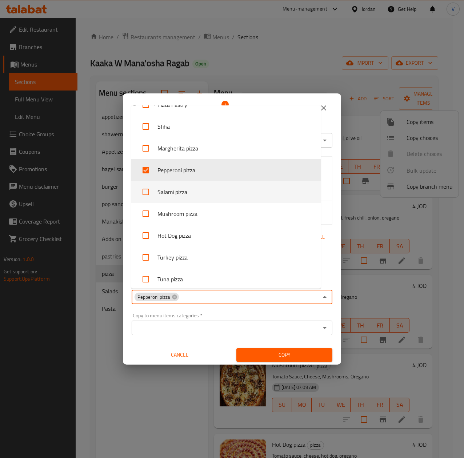
scroll to position [1960, 0]
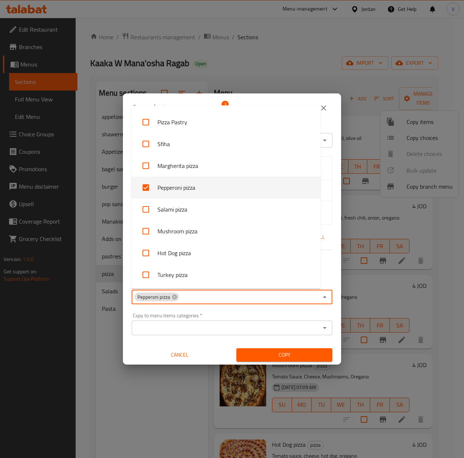
click at [191, 187] on li "Pepperoni pizza" at bounding box center [225, 188] width 189 height 22
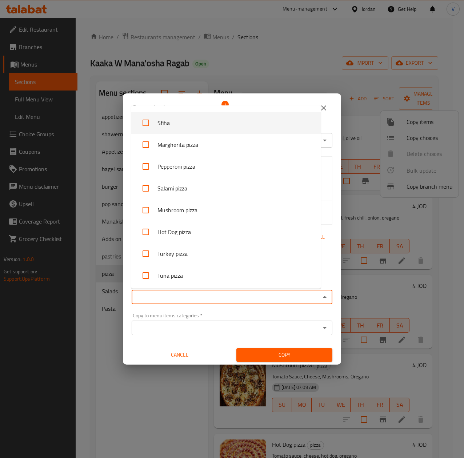
scroll to position [1963, 0]
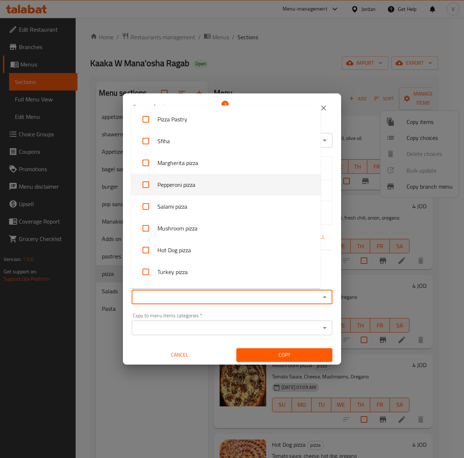
click at [201, 187] on li "Pepperoni pizza" at bounding box center [225, 185] width 189 height 22
checkbox input "true"
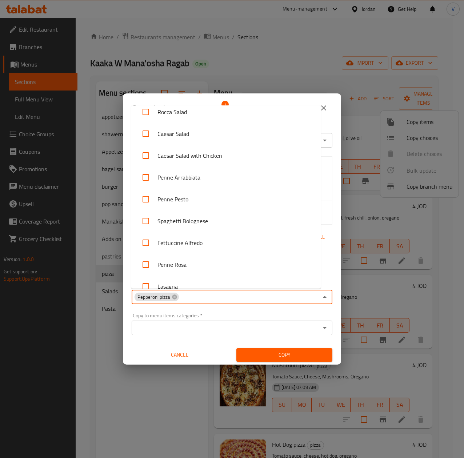
scroll to position [2353, 0]
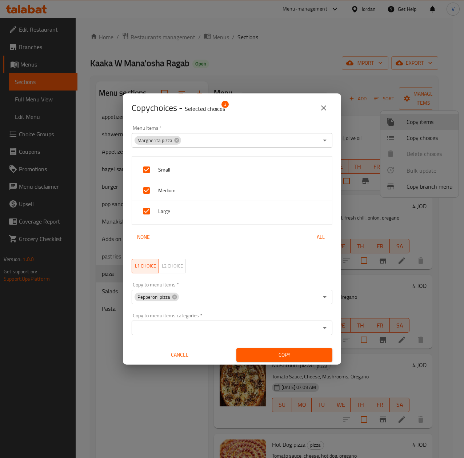
click at [226, 294] on input "Copy to menu items   *" at bounding box center [249, 297] width 139 height 10
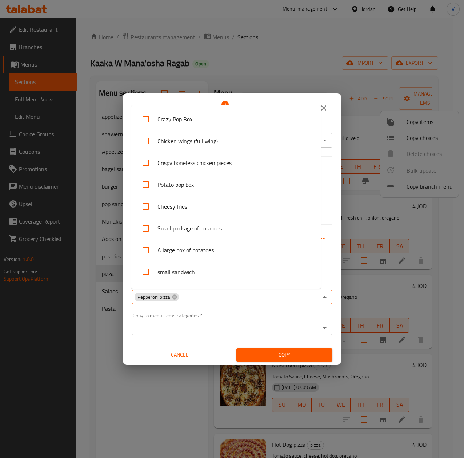
scroll to position [1871, 0]
click at [226, 294] on input "Copy to menu items   *" at bounding box center [249, 297] width 139 height 10
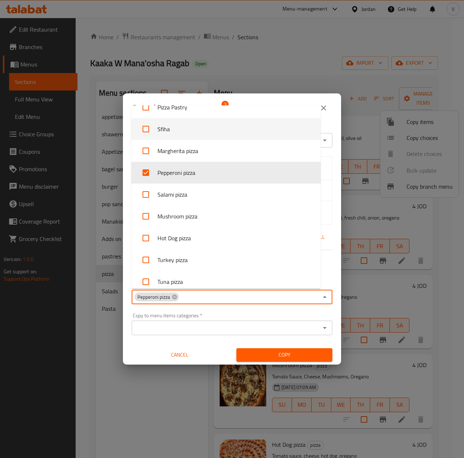
scroll to position [2017, 0]
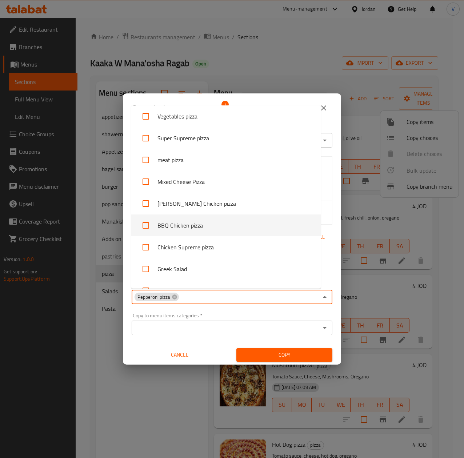
click at [191, 219] on li "BBQ Chicken pizza" at bounding box center [225, 225] width 189 height 22
checkbox input "true"
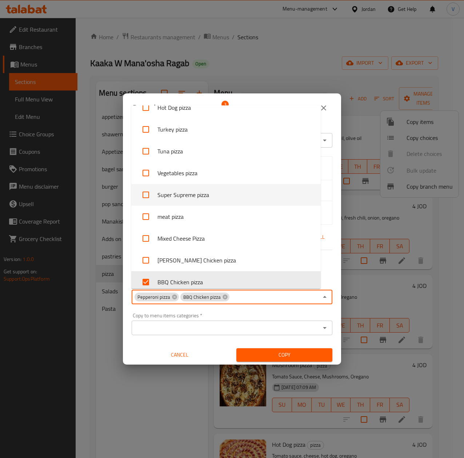
click at [191, 202] on li "Super Supreme pizza" at bounding box center [225, 195] width 189 height 22
checkbox input "true"
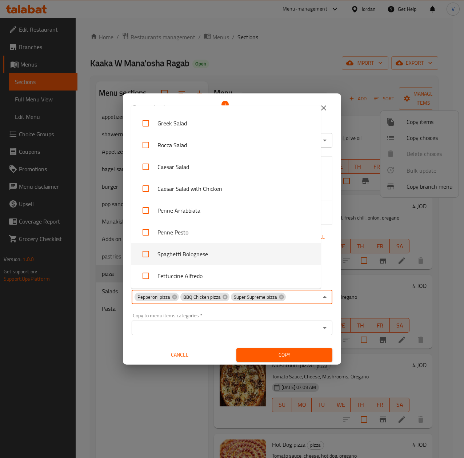
scroll to position [2280, 0]
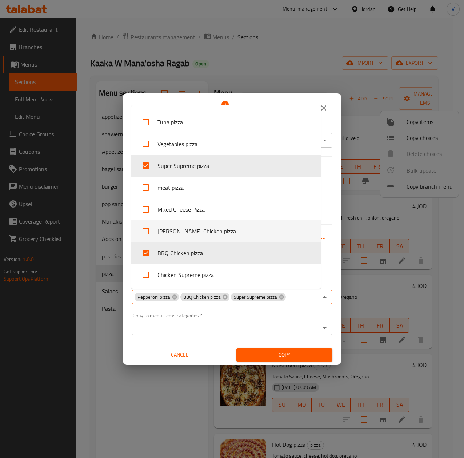
click at [195, 230] on li "[PERSON_NAME] Chicken pizza" at bounding box center [225, 231] width 189 height 22
checkbox input "true"
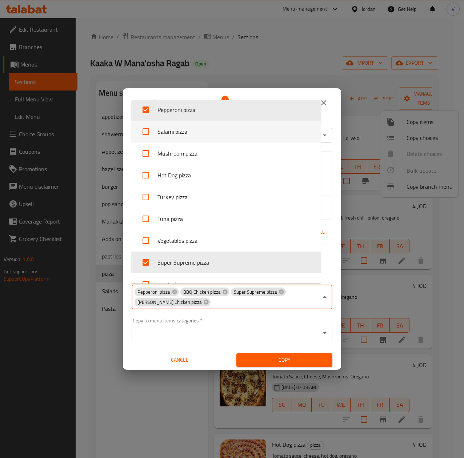
click at [204, 133] on li "Salami pizza" at bounding box center [225, 132] width 189 height 22
checkbox input "true"
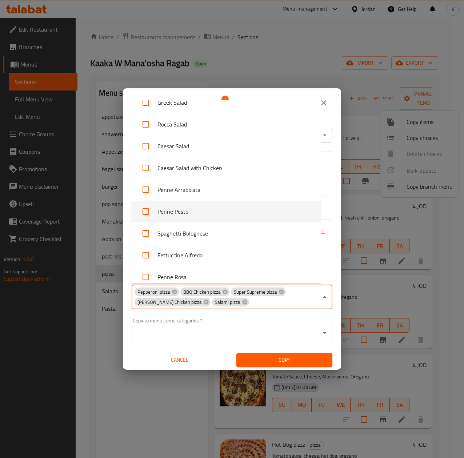
scroll to position [2353, 0]
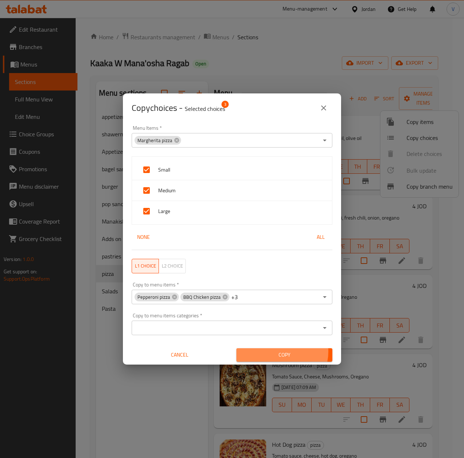
click at [273, 357] on span "Copy" at bounding box center [284, 354] width 84 height 9
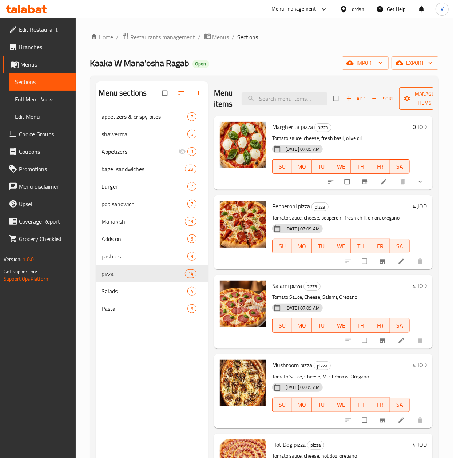
click at [415, 108] on span "Manage items" at bounding box center [425, 98] width 40 height 18
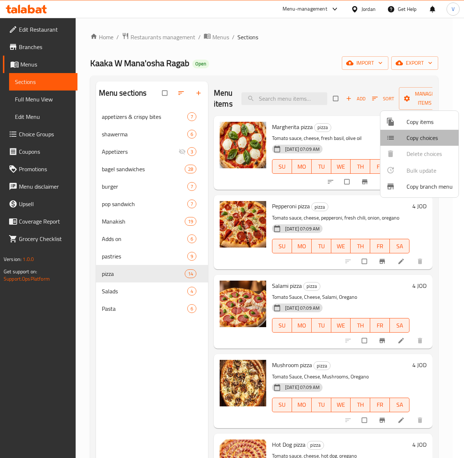
click at [420, 138] on span "Copy choices" at bounding box center [429, 137] width 46 height 9
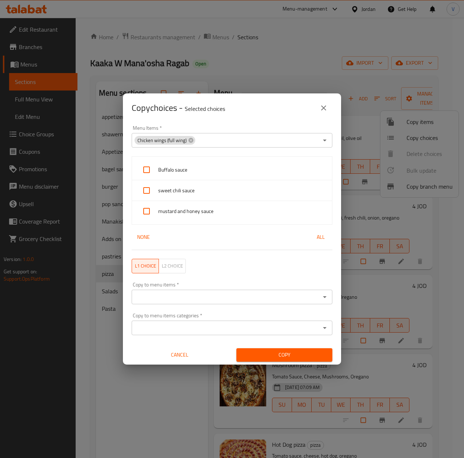
click at [195, 139] on div "Chicken wings (full wing) Menu Items *" at bounding box center [232, 140] width 201 height 15
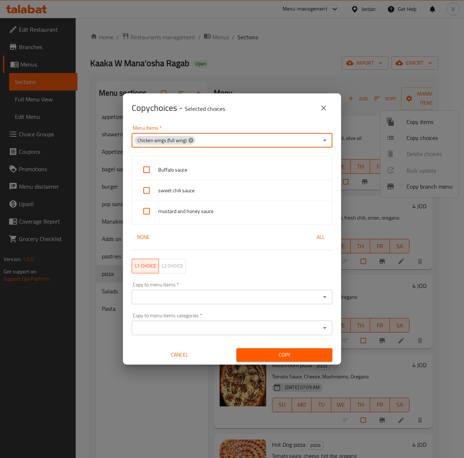
click at [189, 140] on icon at bounding box center [190, 140] width 5 height 5
click at [204, 139] on input "Menu Items   *" at bounding box center [226, 140] width 184 height 10
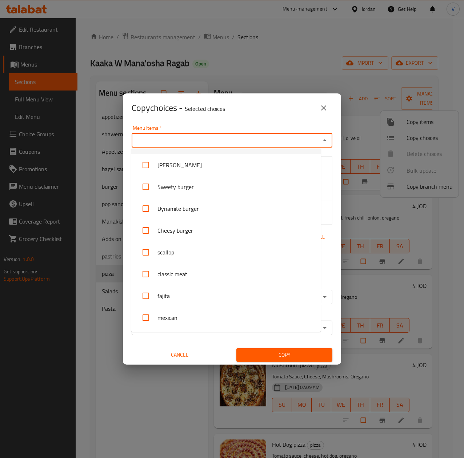
scroll to position [237, 0]
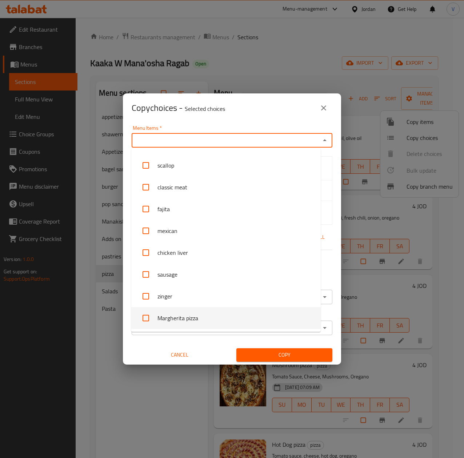
click at [185, 317] on li "Margherita pizza" at bounding box center [225, 318] width 189 height 22
checkbox input "true"
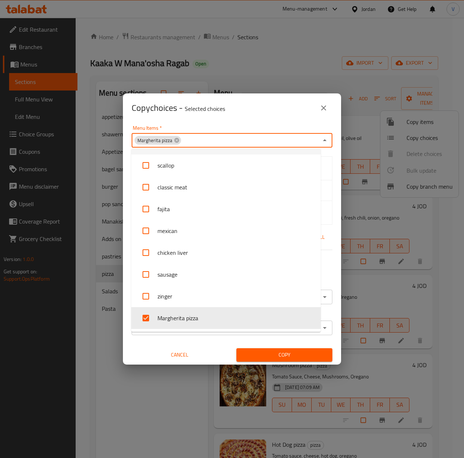
click at [274, 123] on div "Menu Items   * Margherita pizza Menu Items *" at bounding box center [231, 136] width 209 height 31
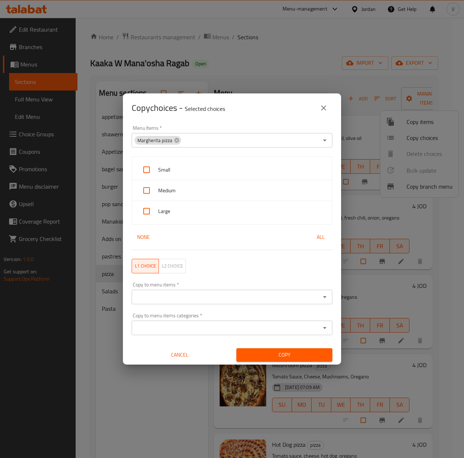
click at [140, 174] on input "checkbox" at bounding box center [146, 169] width 17 height 17
checkbox input "true"
drag, startPoint x: 134, startPoint y: 193, endPoint x: 145, endPoint y: 187, distance: 12.5
click at [139, 189] on div "Medium" at bounding box center [232, 190] width 200 height 21
drag, startPoint x: 151, startPoint y: 196, endPoint x: 150, endPoint y: 213, distance: 17.5
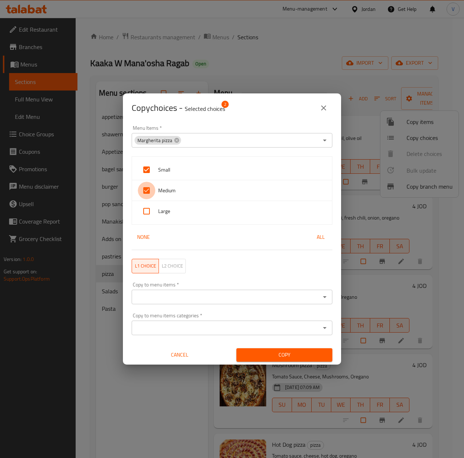
click at [151, 197] on input "checkbox" at bounding box center [146, 190] width 17 height 17
checkbox input "false"
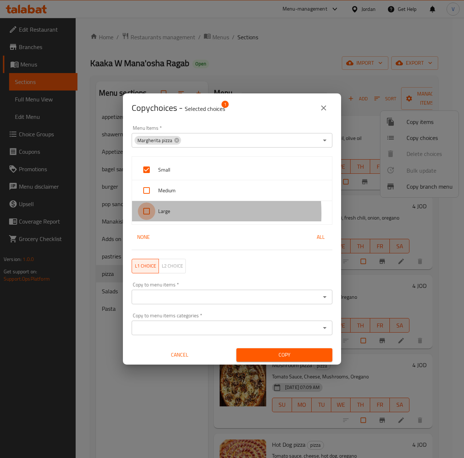
click at [152, 213] on input "checkbox" at bounding box center [146, 210] width 17 height 17
checkbox input "true"
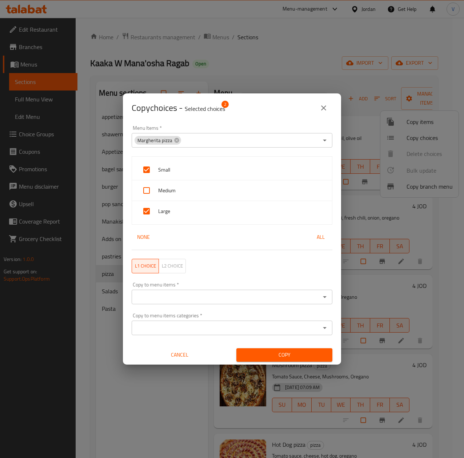
click at [164, 192] on span "Medium" at bounding box center [242, 190] width 168 height 9
checkbox input "true"
click at [214, 298] on input "Copy to menu items   *" at bounding box center [226, 297] width 184 height 10
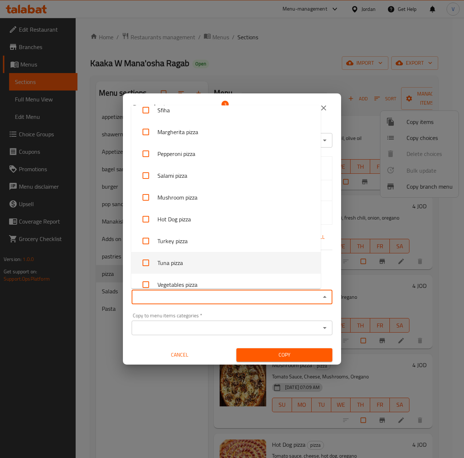
scroll to position [1923, 0]
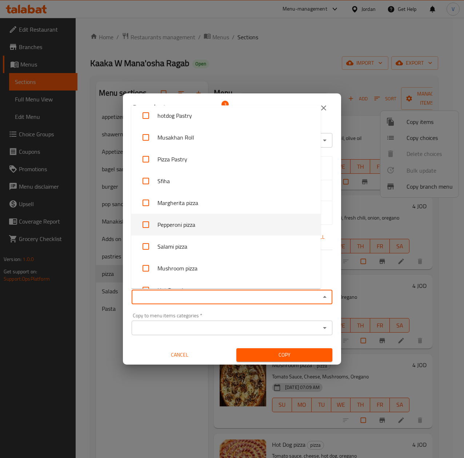
click at [210, 222] on li "Pepperoni pizza" at bounding box center [225, 225] width 189 height 22
checkbox input "true"
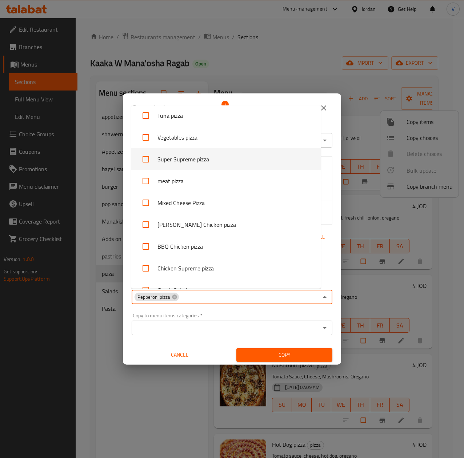
click at [208, 162] on li "Super Supreme pizza" at bounding box center [225, 159] width 189 height 22
checkbox input "true"
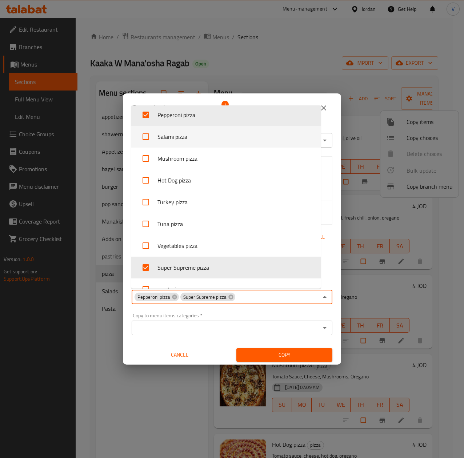
click at [207, 147] on li "Salami pizza" at bounding box center [225, 137] width 189 height 22
checkbox input "true"
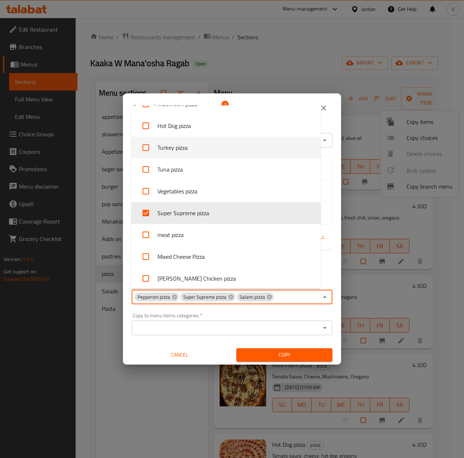
scroll to position [2106, 0]
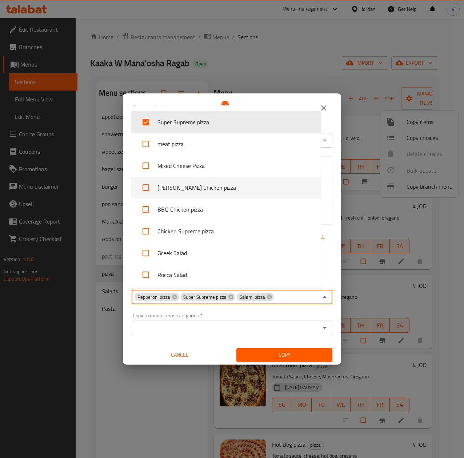
click at [206, 192] on li "[PERSON_NAME] Chicken pizza" at bounding box center [225, 188] width 189 height 22
checkbox input "true"
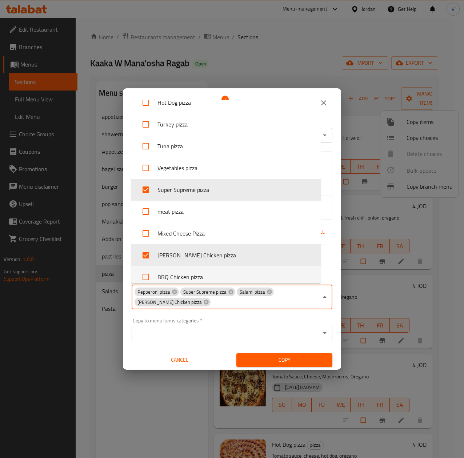
click at [191, 273] on li "BBQ Chicken pizza" at bounding box center [225, 277] width 189 height 22
checkbox input "true"
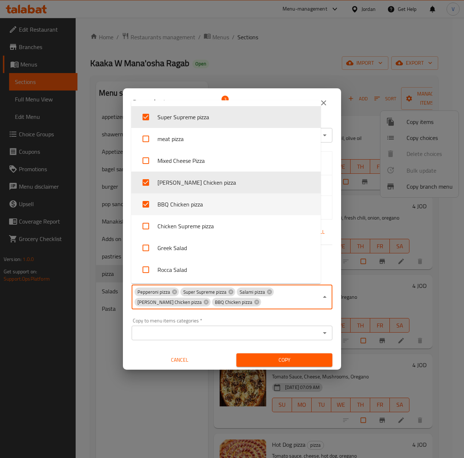
scroll to position [2251, 0]
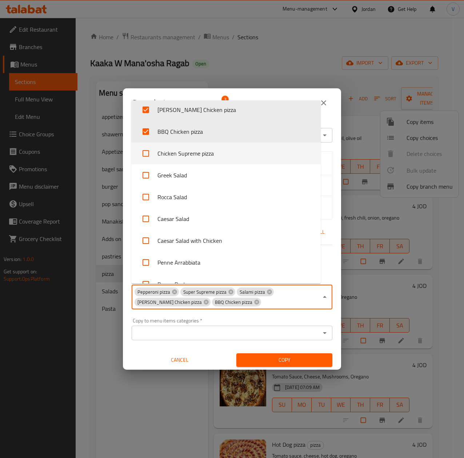
click at [200, 159] on li "Chicken Supreme pizza" at bounding box center [225, 154] width 189 height 22
checkbox input "true"
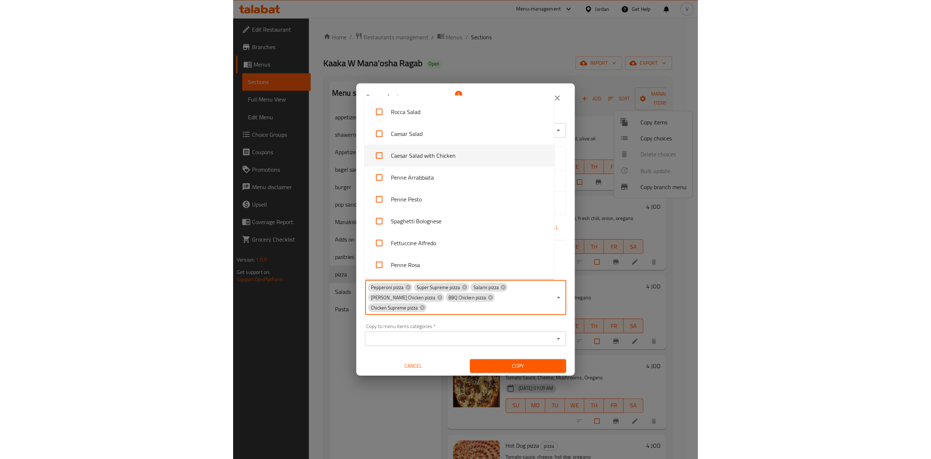
scroll to position [2353, 0]
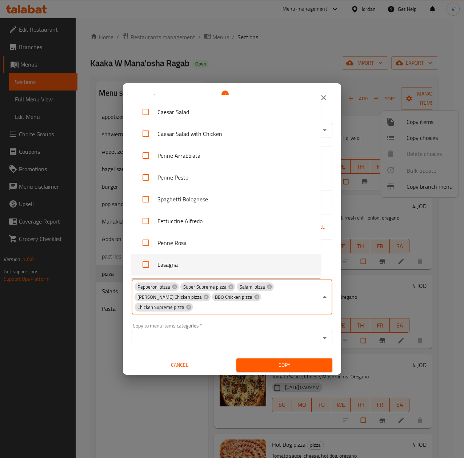
click at [273, 364] on div "Copy" at bounding box center [284, 365] width 105 height 22
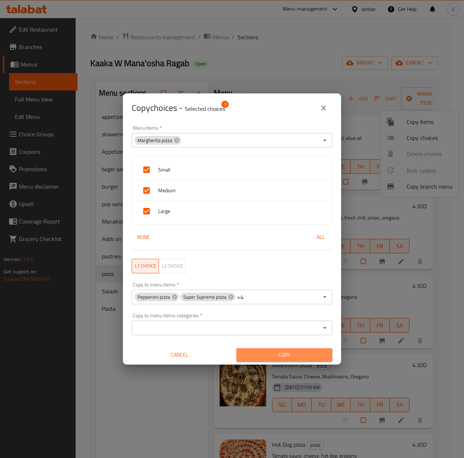
click at [284, 355] on span "Copy" at bounding box center [284, 354] width 84 height 9
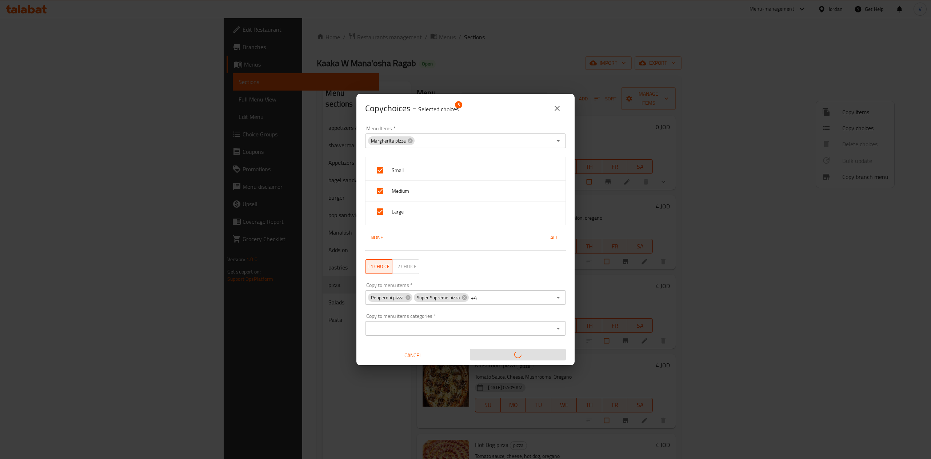
click at [464, 323] on div "Copy to menu items categories *" at bounding box center [465, 328] width 201 height 15
click at [464, 291] on div "Pepperoni pizza Super Supreme pizza +4 Copy to menu items *" at bounding box center [465, 297] width 201 height 15
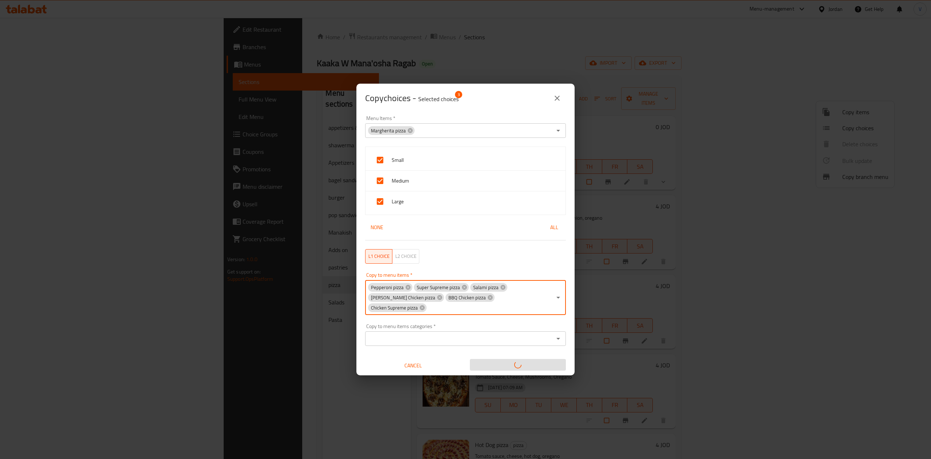
click at [464, 305] on input "Copy to menu items   *" at bounding box center [489, 307] width 124 height 10
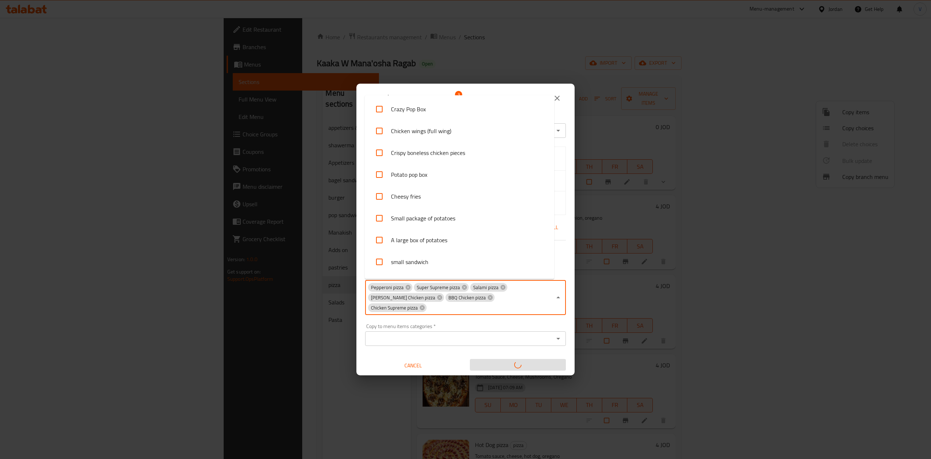
scroll to position [1871, 0]
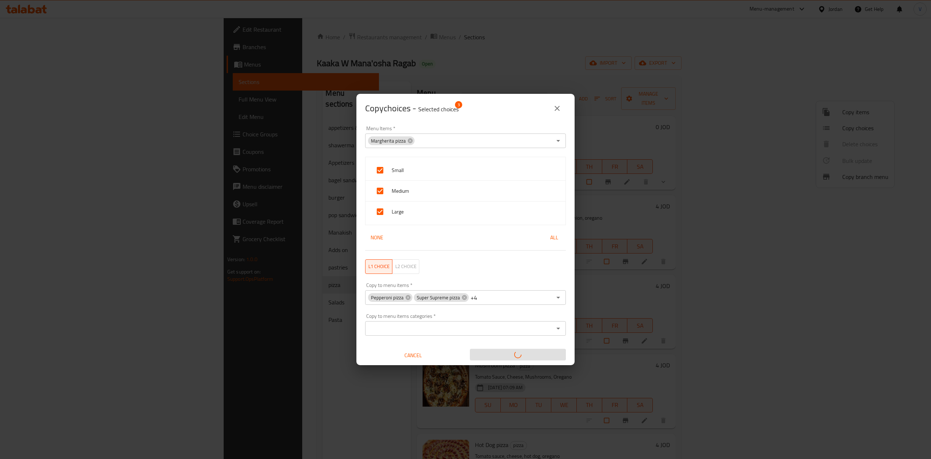
click at [464, 370] on div "Copy choices - Selected choices 3 Menu Items   * Margherita pizza Menu Items * …" at bounding box center [465, 229] width 931 height 459
click at [464, 362] on div at bounding box center [517, 355] width 105 height 22
click at [464, 358] on div at bounding box center [517, 355] width 105 height 22
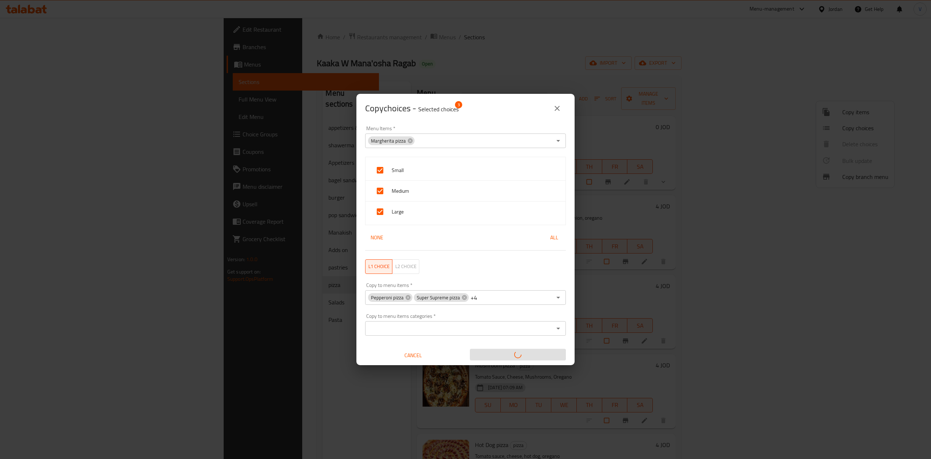
click at [409, 276] on div "L1 choice L2 choice" at bounding box center [465, 266] width 209 height 23
click at [409, 270] on span "L2 choice" at bounding box center [405, 266] width 21 height 8
click at [388, 268] on span "L1 choice" at bounding box center [378, 266] width 21 height 8
click at [464, 353] on div at bounding box center [517, 355] width 105 height 22
click at [464, 65] on div "Copy choices - Selected choices 3 Menu Items   * Margherita pizza Menu Items * …" at bounding box center [465, 229] width 931 height 459
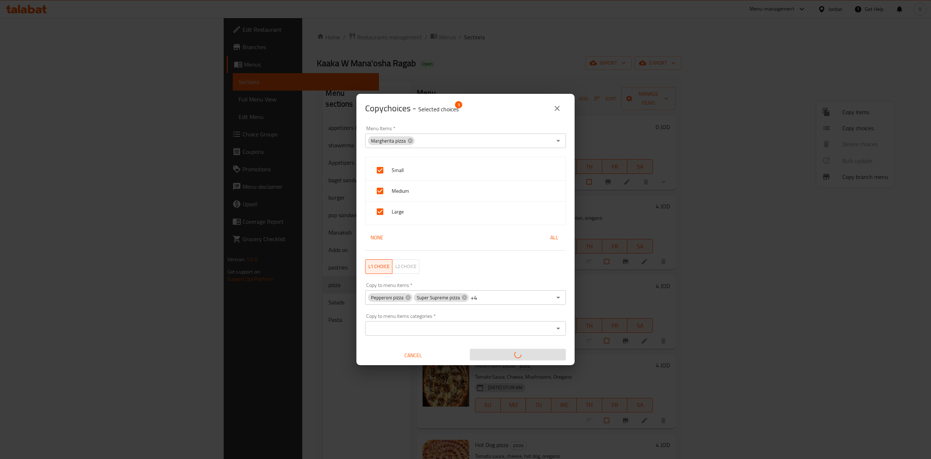
click at [464, 104] on icon "close" at bounding box center [557, 108] width 9 height 9
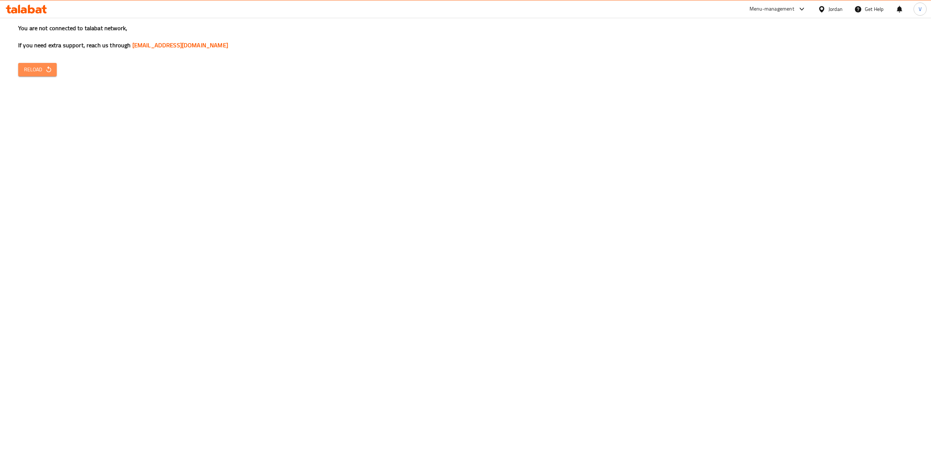
click at [33, 70] on span "Reload" at bounding box center [37, 69] width 27 height 9
click at [41, 62] on div "You are not connected to talabat network, If you need extra support, reach us t…" at bounding box center [465, 229] width 931 height 459
click at [40, 65] on span "Reload" at bounding box center [37, 69] width 27 height 9
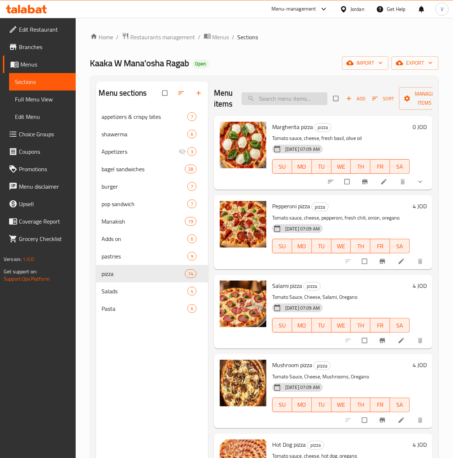
click at [304, 103] on input "search" at bounding box center [284, 98] width 86 height 13
paste input "بيتزا دجاج"
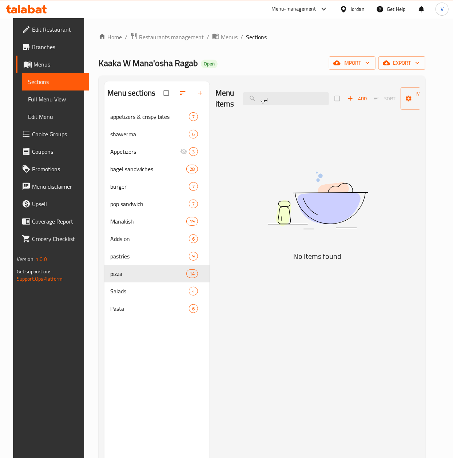
type input "ب"
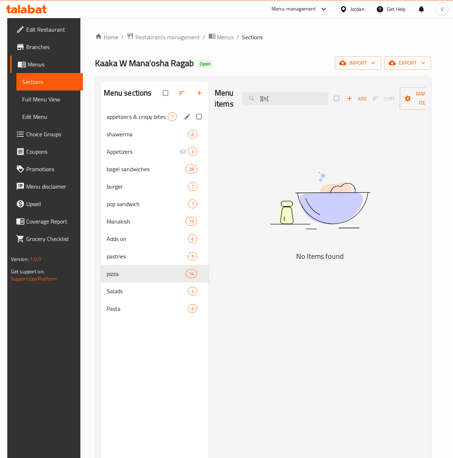
drag, startPoint x: 273, startPoint y: 100, endPoint x: 186, endPoint y: 113, distance: 87.9
click at [187, 113] on div "Menu sections appetizers & crispy bites 7 shawerma 6 Appetizers 3 bagel sandwic…" at bounding box center [263, 310] width 325 height 458
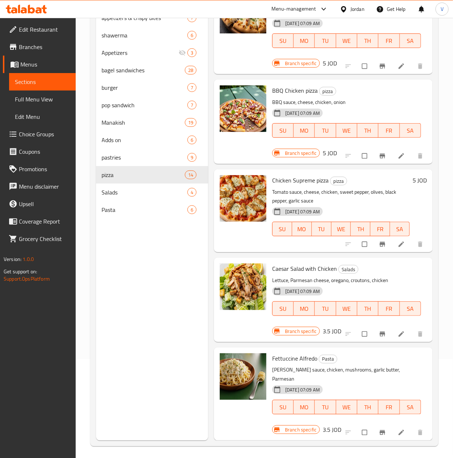
scroll to position [102, 0]
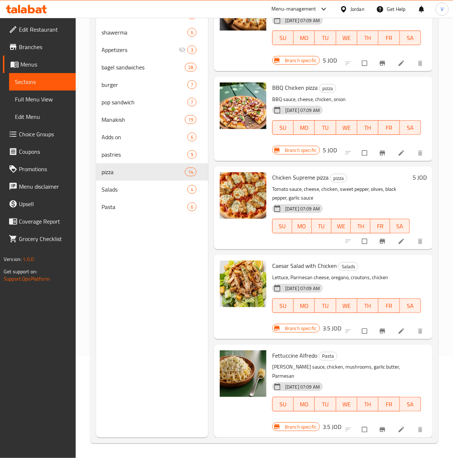
type input "chicken"
click at [392, 331] on li at bounding box center [402, 331] width 20 height 12
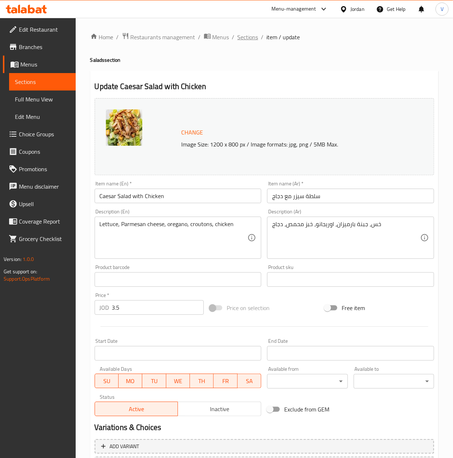
click at [251, 36] on span "Sections" at bounding box center [247, 37] width 21 height 9
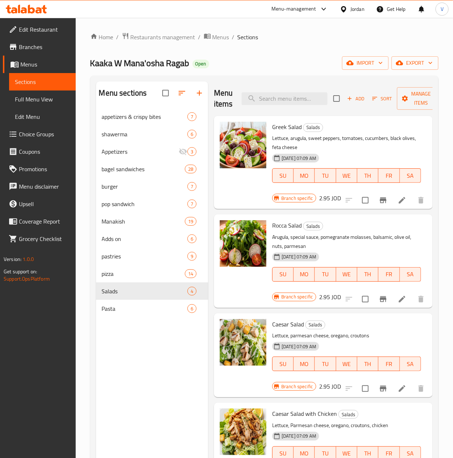
click at [272, 90] on div "Menu items Add Sort Manage items" at bounding box center [323, 98] width 218 height 35
click at [271, 96] on input "search" at bounding box center [284, 98] width 86 height 13
click at [281, 100] on input "search" at bounding box center [284, 98] width 86 height 13
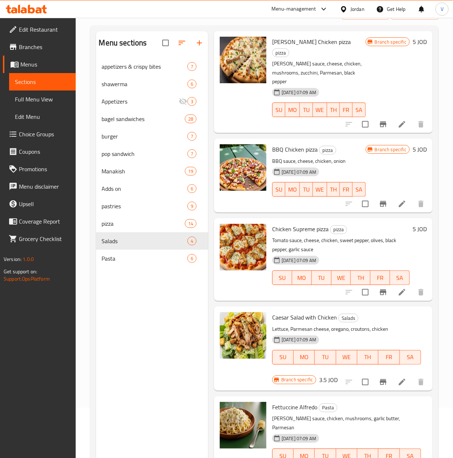
scroll to position [73, 0]
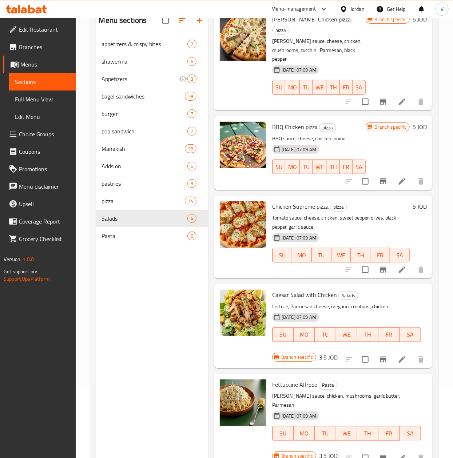
type input "chicken"
click at [392, 270] on li at bounding box center [402, 269] width 20 height 13
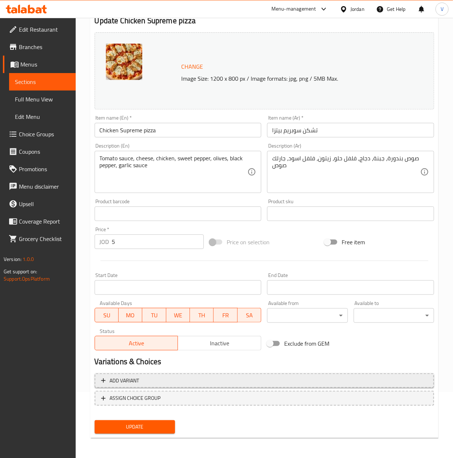
click at [148, 385] on span "Add variant" at bounding box center [264, 380] width 326 height 9
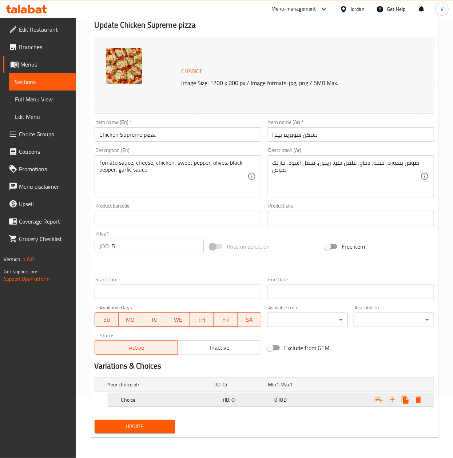
click at [155, 398] on h5 "Choice" at bounding box center [170, 399] width 99 height 7
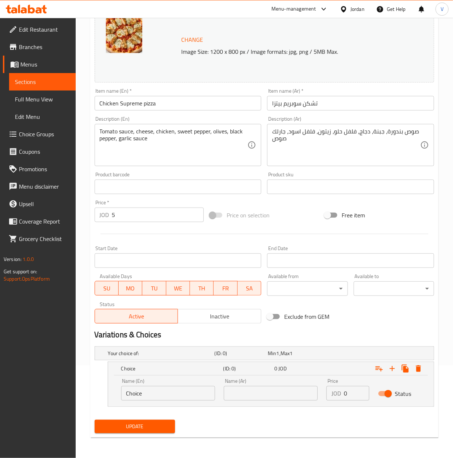
scroll to position [93, 0]
click at [159, 391] on input "Choice" at bounding box center [168, 393] width 94 height 15
click at [159, 390] on input "Choice" at bounding box center [168, 393] width 94 height 15
drag, startPoint x: 275, startPoint y: 401, endPoint x: 278, endPoint y: 391, distance: 10.6
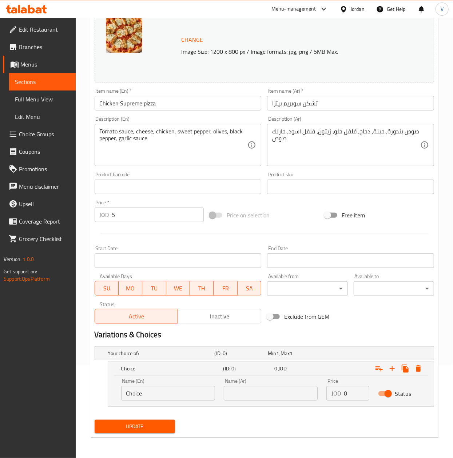
click at [275, 401] on div "Name (Ar) Name (Ar)" at bounding box center [270, 389] width 103 height 31
drag, startPoint x: 279, startPoint y: 390, endPoint x: 259, endPoint y: 389, distance: 20.0
click at [279, 390] on input "text" at bounding box center [271, 393] width 94 height 15
paste input "صغير"
type input "صغير"
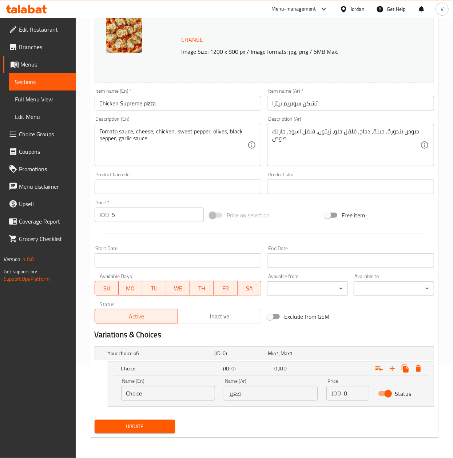
click at [193, 385] on div "Name (En) Choice Name (En)" at bounding box center [168, 389] width 94 height 22
drag, startPoint x: 193, startPoint y: 385, endPoint x: 190, endPoint y: 393, distance: 8.5
click at [193, 385] on div "Name (En) Choice Name (En)" at bounding box center [168, 389] width 94 height 22
click at [191, 391] on div "Name (En) Choice Name (En)" at bounding box center [168, 389] width 94 height 22
click at [190, 393] on input "Choice" at bounding box center [168, 393] width 94 height 15
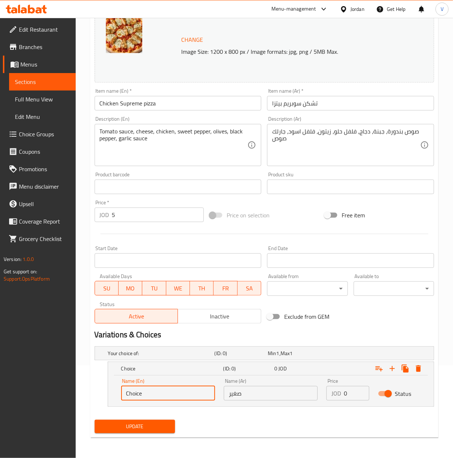
click at [190, 393] on input "Choice" at bounding box center [168, 393] width 94 height 15
type input "Small"
drag, startPoint x: 355, startPoint y: 390, endPoint x: 298, endPoint y: 390, distance: 57.1
click at [298, 390] on div "Name (En) Small Name (En) Name (Ar) صغير Name (Ar) Price JOD 0 Price Status" at bounding box center [271, 389] width 308 height 31
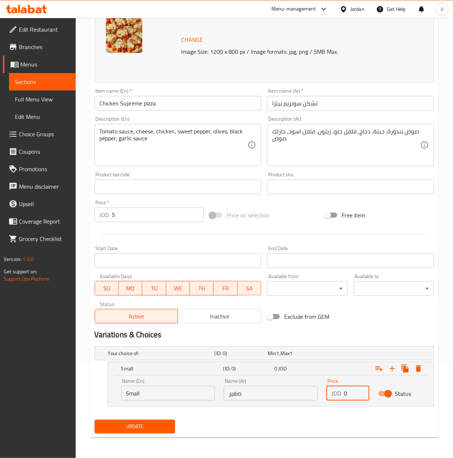
paste input "2"
type input "2"
drag, startPoint x: 388, startPoint y: 366, endPoint x: 381, endPoint y: 366, distance: 6.9
click at [389, 366] on icon "Expand" at bounding box center [392, 368] width 9 height 9
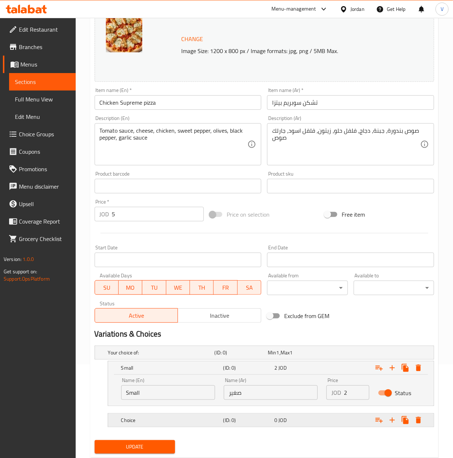
click at [204, 419] on h5 "Choice" at bounding box center [170, 420] width 99 height 7
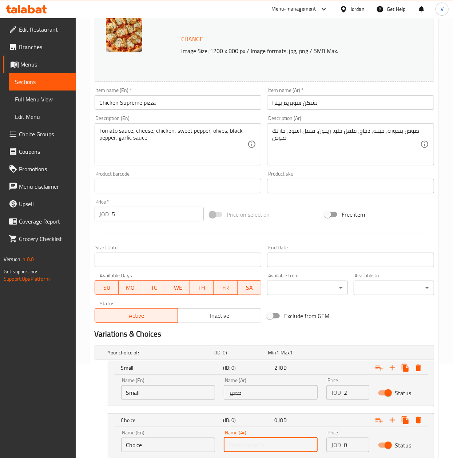
drag, startPoint x: 266, startPoint y: 440, endPoint x: 270, endPoint y: 442, distance: 4.7
click at [270, 442] on input "text" at bounding box center [271, 445] width 94 height 15
paste input "وسط"
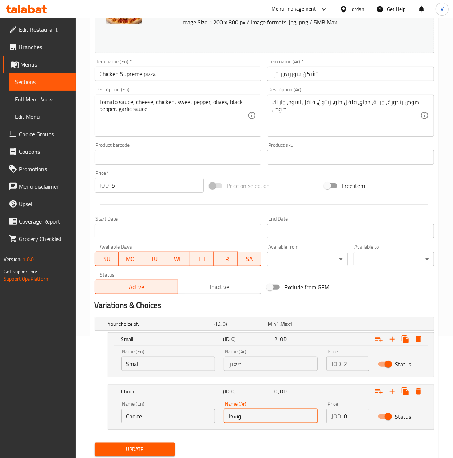
scroll to position [146, 0]
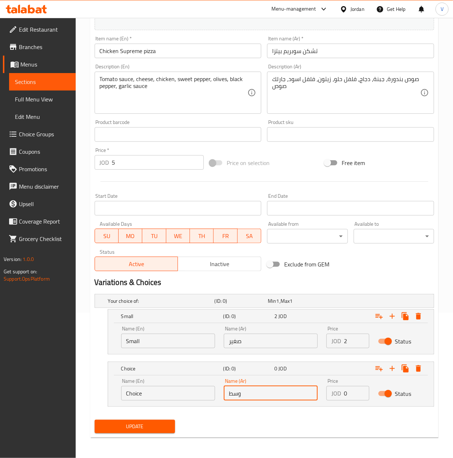
type input "وسط"
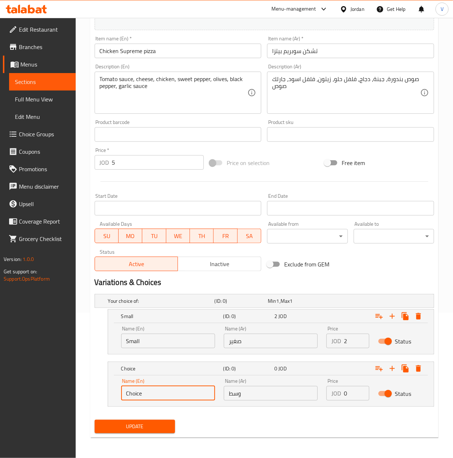
drag, startPoint x: 214, startPoint y: 393, endPoint x: 166, endPoint y: 394, distance: 48.4
click at [212, 393] on input "Choice" at bounding box center [168, 393] width 94 height 15
click at [167, 394] on input "Choice" at bounding box center [168, 393] width 94 height 15
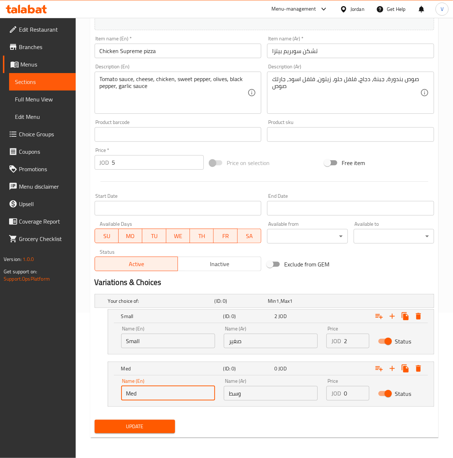
type input "Medium"
drag, startPoint x: 354, startPoint y: 392, endPoint x: 300, endPoint y: 395, distance: 53.9
click at [299, 396] on div "Name (En) Medium Name (En) Name (Ar) وسط Name (Ar) Price JOD 0 Price Status" at bounding box center [271, 389] width 308 height 31
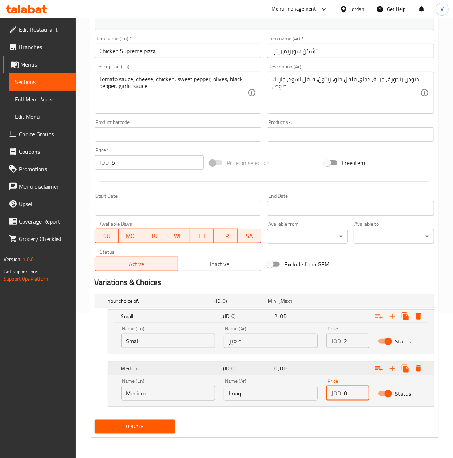
paste input "3.5"
type input "3.5"
drag, startPoint x: 393, startPoint y: 371, endPoint x: 389, endPoint y: 369, distance: 4.3
click at [393, 370] on icon "Expand" at bounding box center [392, 368] width 9 height 9
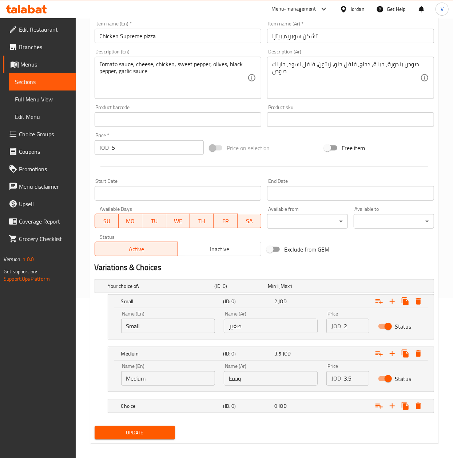
scroll to position [167, 0]
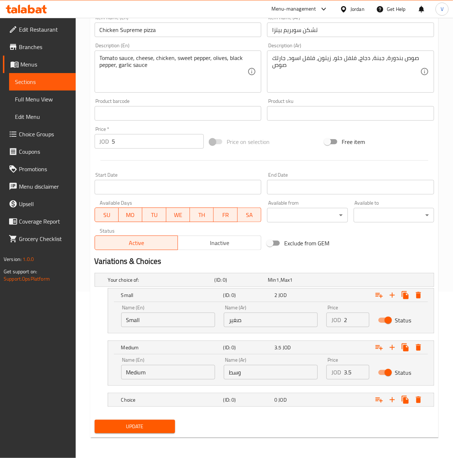
click at [218, 410] on nav at bounding box center [264, 411] width 339 height 6
click at [230, 405] on div "Choice (ID: 0) 0 JOD" at bounding box center [273, 400] width 306 height 16
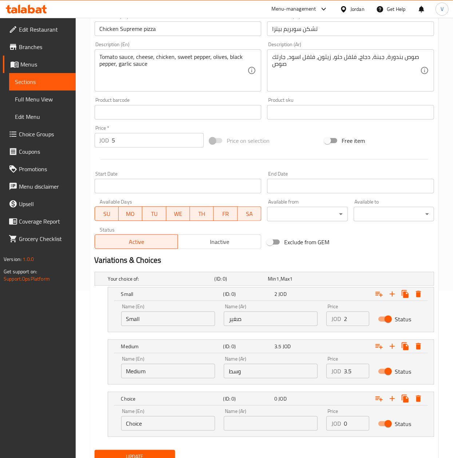
click at [280, 433] on div "Name (Ar) Name (Ar)" at bounding box center [270, 419] width 103 height 31
paste input "كبير"
type input "كبير"
click at [167, 428] on input "Choice" at bounding box center [168, 423] width 94 height 15
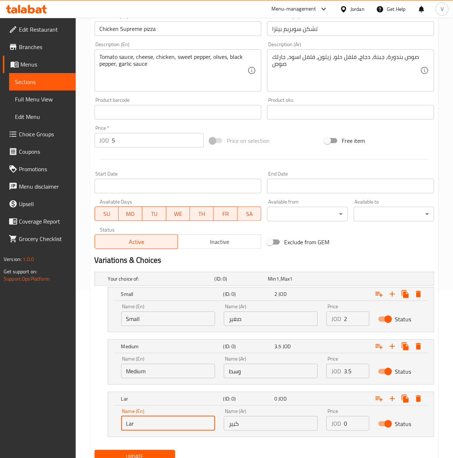
type input "Large"
paste input "5"
drag, startPoint x: 348, startPoint y: 422, endPoint x: 275, endPoint y: 427, distance: 73.3
click at [274, 424] on div "Name (En) Large Name (En) Name (Ar) كبير Name (Ar) Price JOD 0 Price Status" at bounding box center [271, 419] width 308 height 31
type input "5"
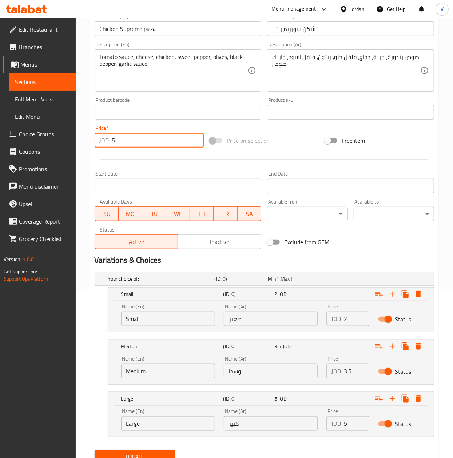
drag, startPoint x: 166, startPoint y: 143, endPoint x: -1, endPoint y: 169, distance: 169.3
click at [0, 169] on html "​ Menu-management Jordan Get Help V Edit Restaurant Branches Menus Sections Ful…" at bounding box center [226, 62] width 453 height 458
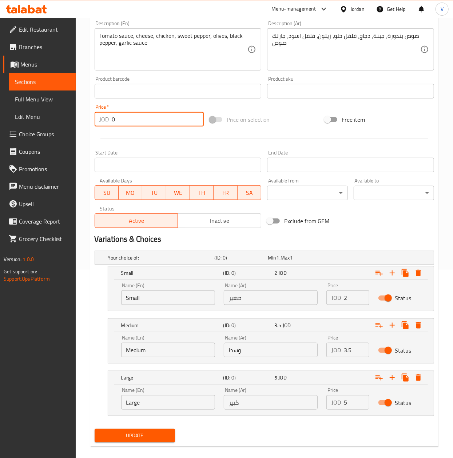
scroll to position [198, 0]
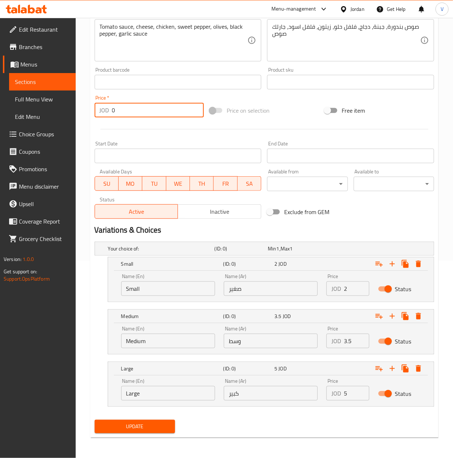
type input "0"
drag, startPoint x: 125, startPoint y: 435, endPoint x: 128, endPoint y: 428, distance: 7.2
click at [125, 435] on div "Update" at bounding box center [135, 426] width 86 height 19
click at [129, 427] on span "Update" at bounding box center [134, 426] width 69 height 9
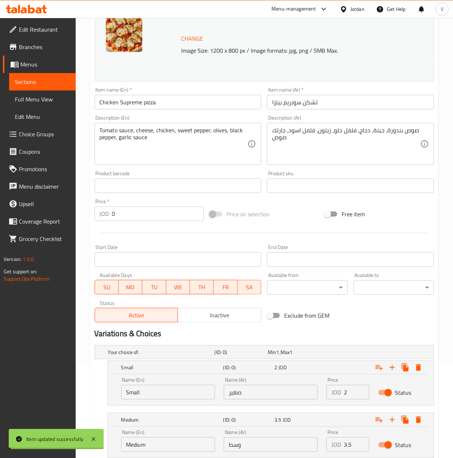
scroll to position [0, 0]
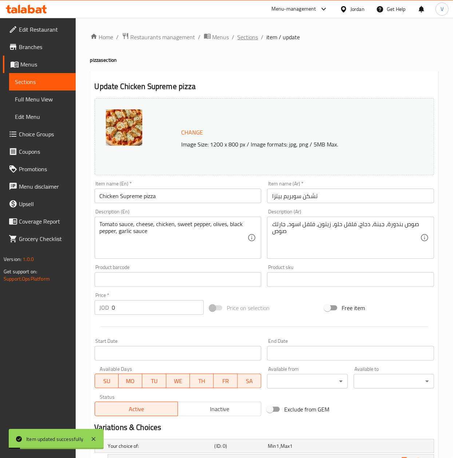
click at [242, 37] on span "Sections" at bounding box center [247, 37] width 21 height 9
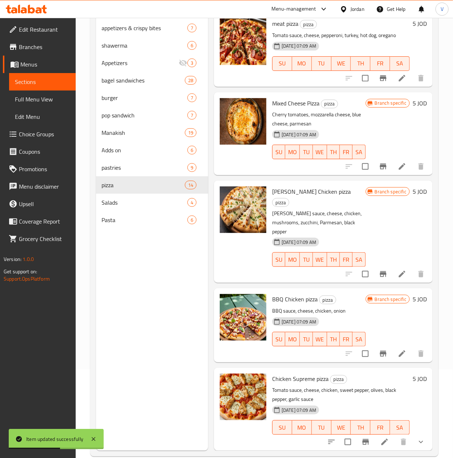
scroll to position [102, 0]
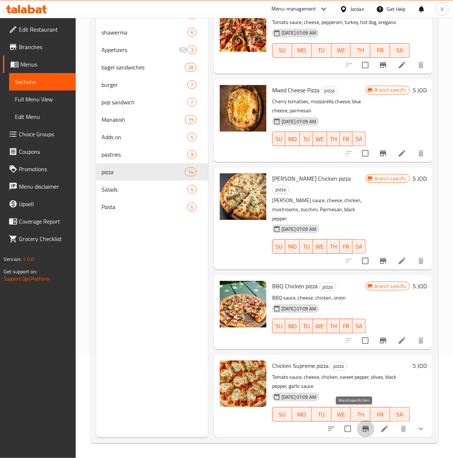
click at [362, 426] on icon "Branch-specific-item" at bounding box center [365, 429] width 7 height 6
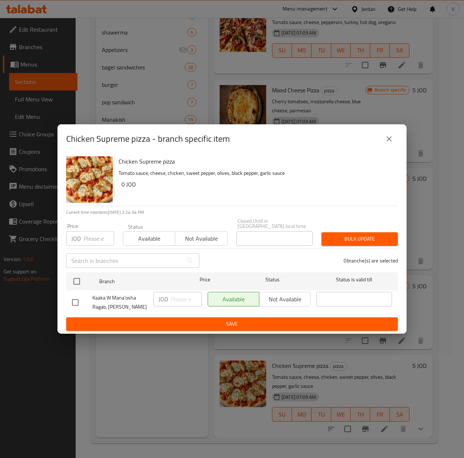
click at [391, 141] on icon "close" at bounding box center [388, 138] width 5 height 5
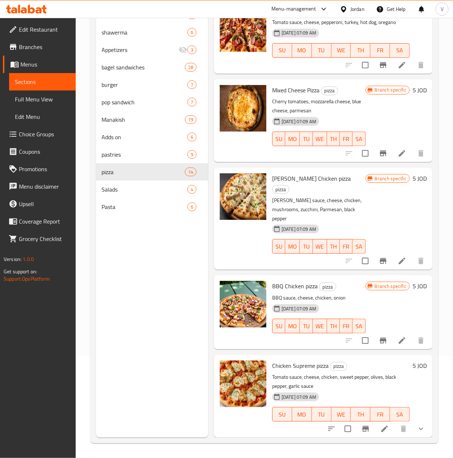
click at [392, 334] on li at bounding box center [402, 340] width 20 height 13
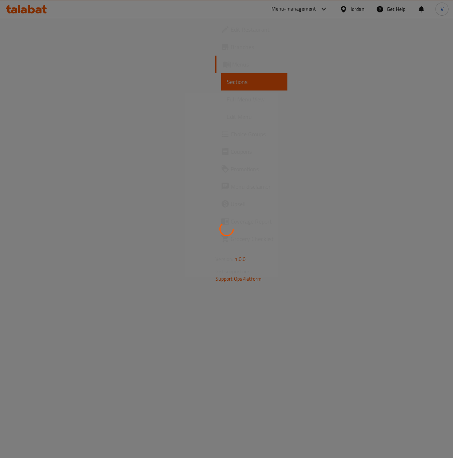
click at [382, 331] on div at bounding box center [226, 229] width 453 height 458
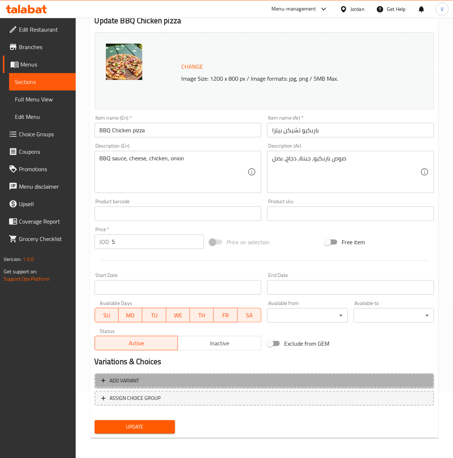
click at [167, 381] on span "Add variant" at bounding box center [264, 380] width 326 height 9
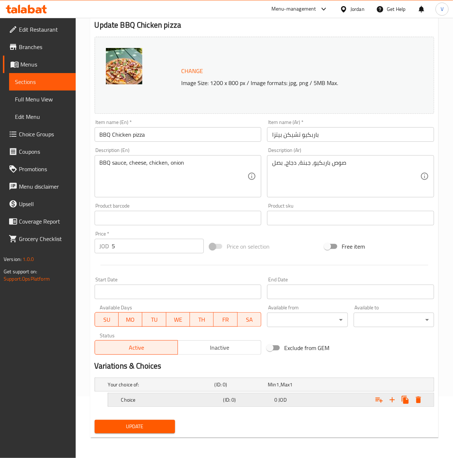
click at [165, 396] on div "Choice" at bounding box center [171, 400] width 102 height 10
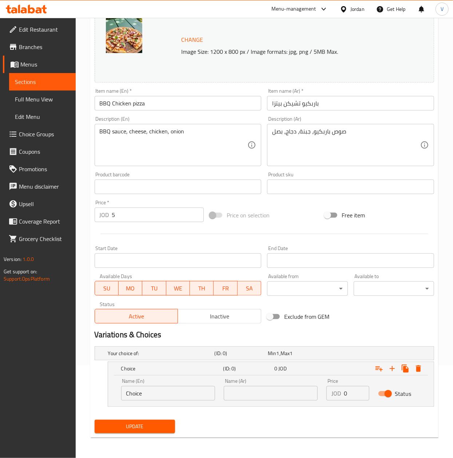
scroll to position [93, 0]
drag, startPoint x: 300, startPoint y: 385, endPoint x: 282, endPoint y: 390, distance: 18.7
click at [300, 385] on div "Name (Ar) Name (Ar)" at bounding box center [271, 389] width 94 height 22
drag, startPoint x: 282, startPoint y: 390, endPoint x: 249, endPoint y: 391, distance: 33.4
click at [282, 391] on input "text" at bounding box center [271, 393] width 94 height 15
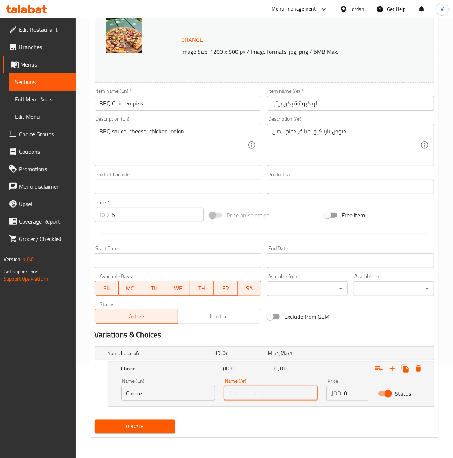
paste input "صغير"
type input "صغير"
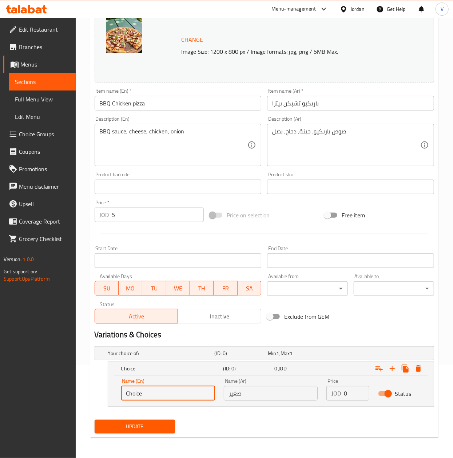
click at [179, 391] on input "Choice" at bounding box center [168, 393] width 94 height 15
type input "Small"
drag, startPoint x: 348, startPoint y: 393, endPoint x: 321, endPoint y: 389, distance: 26.4
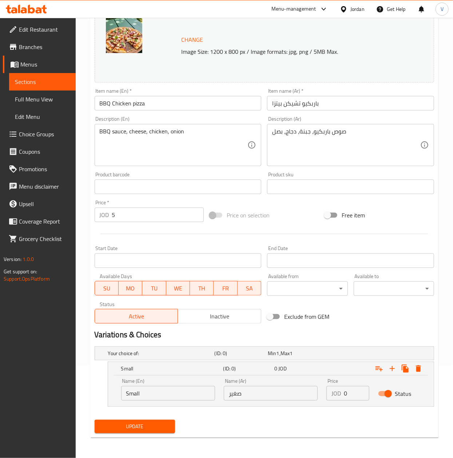
click at [312, 393] on div "Name (En) Small Name (En) Name (Ar) صغير Name (Ar) Price JOD 0 Price Status" at bounding box center [271, 389] width 308 height 31
paste input "2"
type input "2"
click at [390, 369] on icon "Expand" at bounding box center [391, 368] width 5 height 5
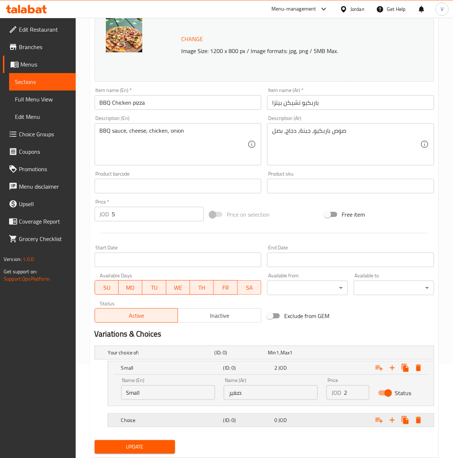
click at [216, 417] on div "Choice" at bounding box center [171, 420] width 102 height 10
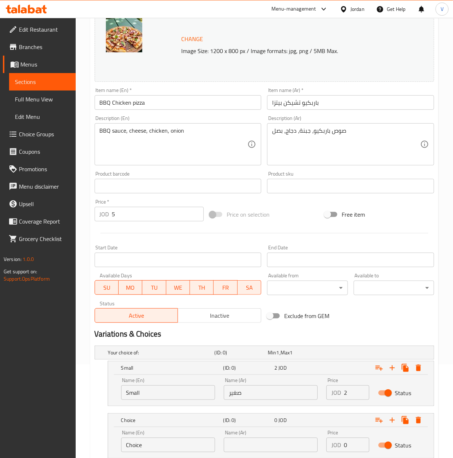
drag, startPoint x: 287, startPoint y: 454, endPoint x: 286, endPoint y: 448, distance: 6.2
click at [286, 449] on div "Name (Ar) Name (Ar)" at bounding box center [270, 441] width 103 height 31
click at [286, 448] on input "text" at bounding box center [271, 445] width 94 height 15
paste input "وسط"
type input "وسط"
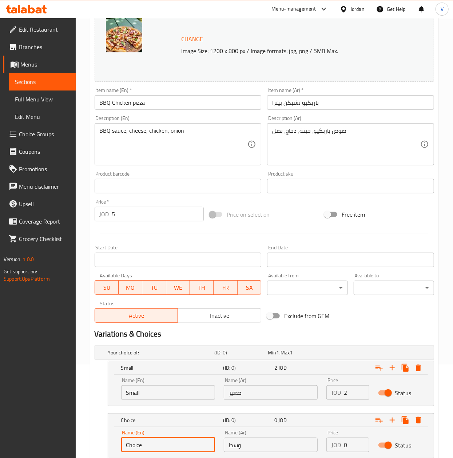
click at [180, 442] on input "Choice" at bounding box center [168, 445] width 94 height 15
type input "Medium"
drag, startPoint x: 346, startPoint y: 447, endPoint x: 319, endPoint y: 450, distance: 27.1
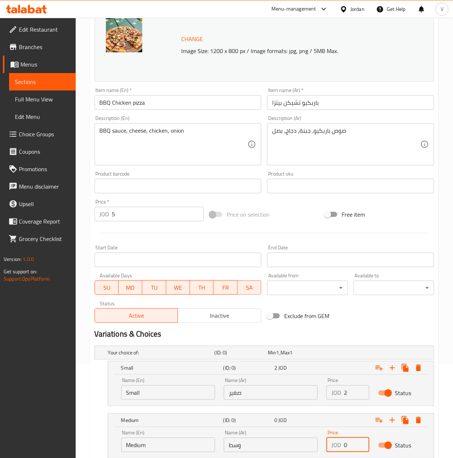
click at [319, 450] on div "Name (En) Medium Name (En) Name (Ar) وسط Name (Ar) Price JOD 0 Price Status" at bounding box center [270, 442] width 325 height 31
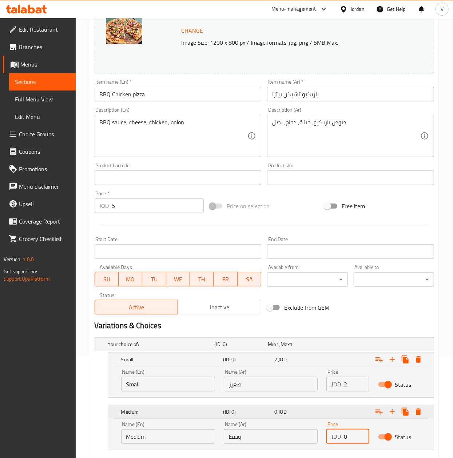
paste input "3.5"
type input "3.5"
click at [392, 410] on icon "Expand" at bounding box center [391, 411] width 5 height 5
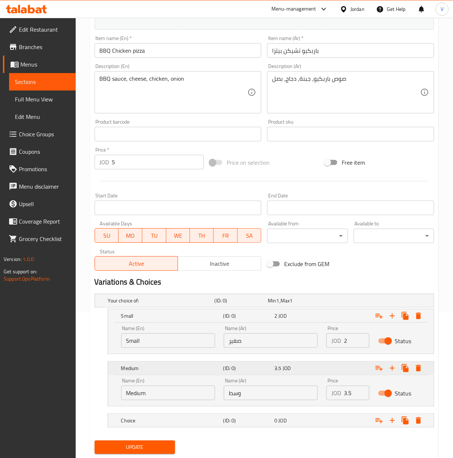
scroll to position [167, 0]
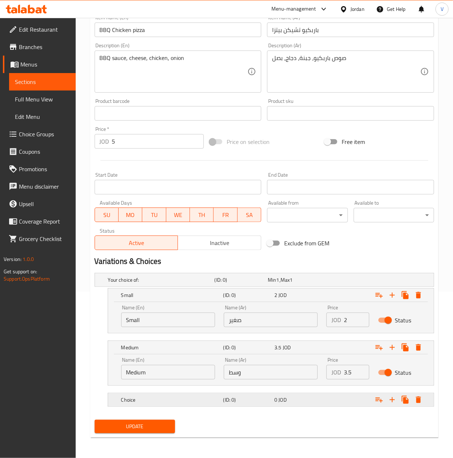
click at [259, 398] on h5 "(ID: 0)" at bounding box center [247, 399] width 48 height 7
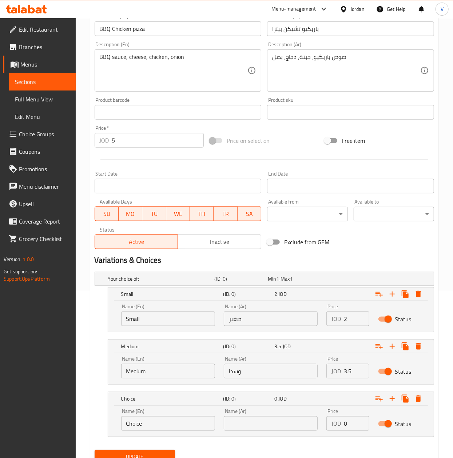
drag, startPoint x: 294, startPoint y: 423, endPoint x: 289, endPoint y: 423, distance: 5.1
click at [294, 423] on input "text" at bounding box center [271, 423] width 94 height 15
paste input "كبير"
type input "كبير"
click at [179, 430] on input "Choice" at bounding box center [168, 423] width 94 height 15
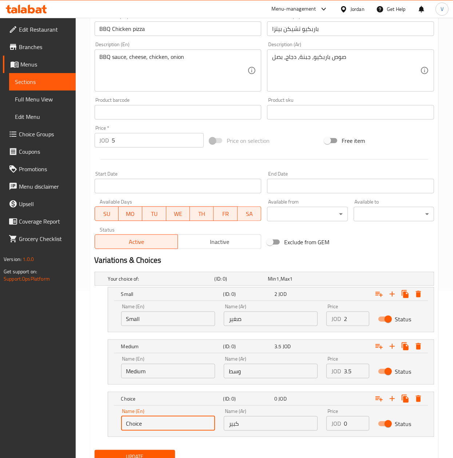
click at [179, 430] on input "Choice" at bounding box center [168, 423] width 94 height 15
type input "Large"
click at [208, 337] on nav at bounding box center [264, 337] width 339 height 6
drag, startPoint x: 349, startPoint y: 426, endPoint x: 305, endPoint y: 418, distance: 44.2
click at [305, 421] on div "Name (En) Large Name (En) Name (Ar) كبير Name (Ar) Price JOD 0 Price Status" at bounding box center [271, 419] width 308 height 31
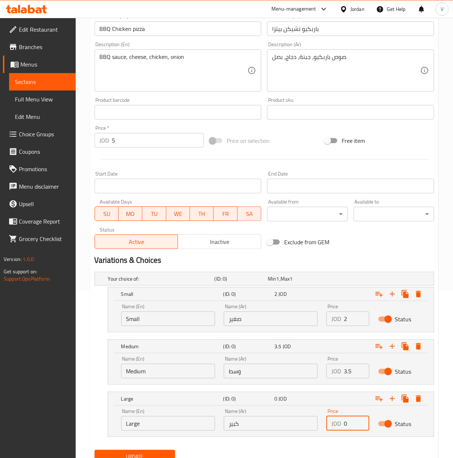
paste input "5"
type input "5"
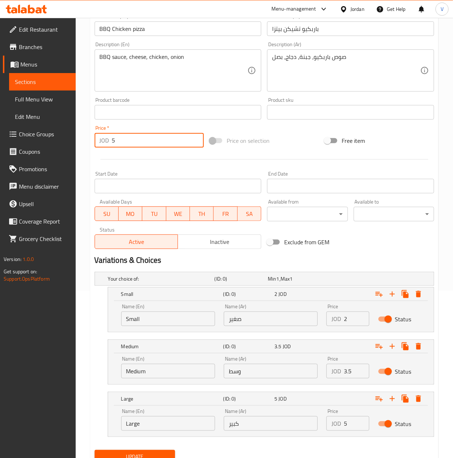
drag, startPoint x: 121, startPoint y: 133, endPoint x: 41, endPoint y: 156, distance: 82.6
click at [41, 156] on div "Edit Restaurant Branches Menus Sections Full Menu View Edit Menu Choice Groups …" at bounding box center [226, 170] width 453 height 638
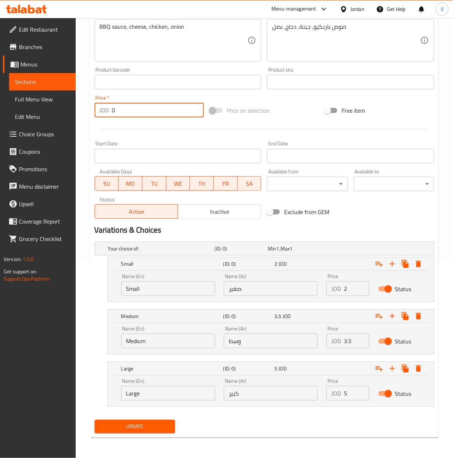
type input "0"
click at [128, 436] on div "Update BBQ Chicken pizza Change Image Size: 1200 x 800 px / Image formats: jpg,…" at bounding box center [264, 155] width 348 height 565
click at [132, 430] on span "Update" at bounding box center [134, 426] width 69 height 9
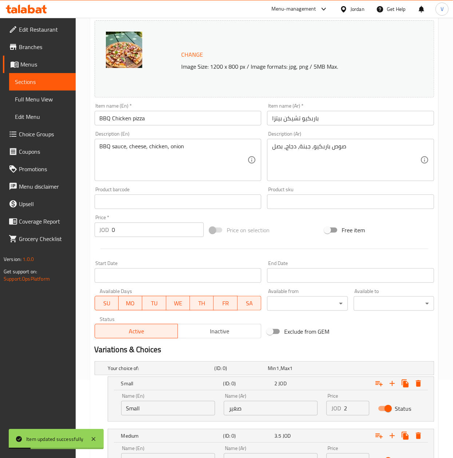
scroll to position [0, 0]
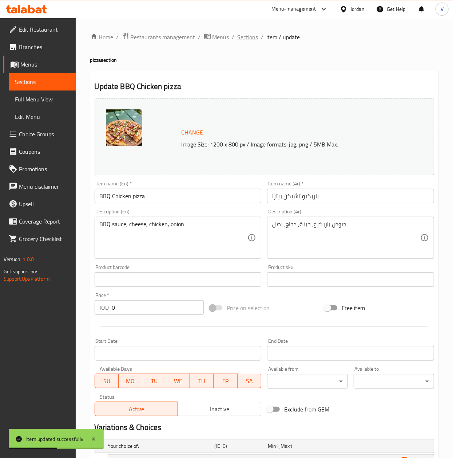
click at [248, 37] on span "Sections" at bounding box center [247, 37] width 21 height 9
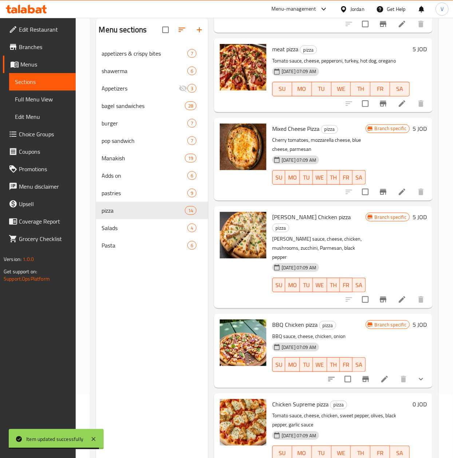
scroll to position [102, 0]
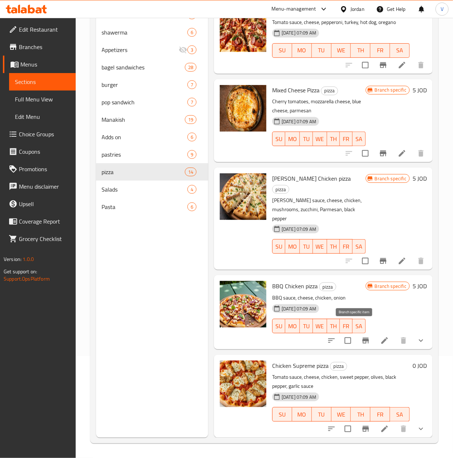
click at [361, 336] on icon "Branch-specific-item" at bounding box center [365, 340] width 9 height 9
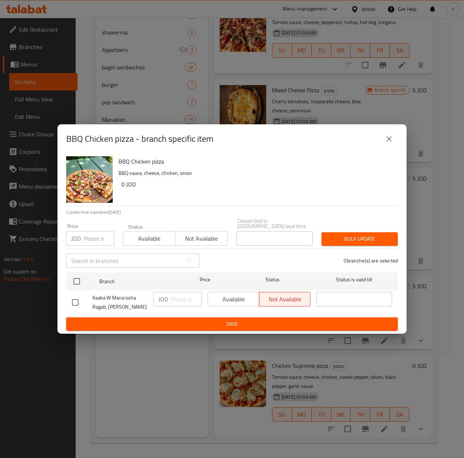
click at [94, 240] on input "number" at bounding box center [99, 238] width 31 height 15
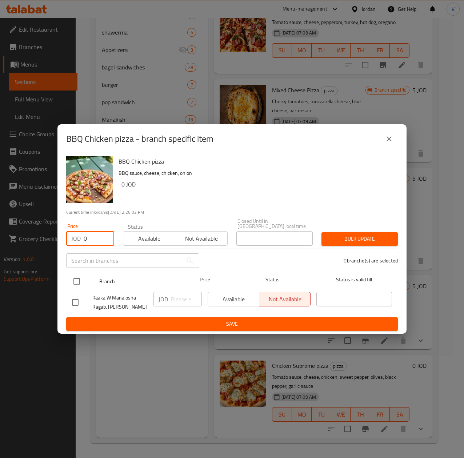
type input "0"
click at [77, 281] on input "checkbox" at bounding box center [76, 281] width 15 height 15
checkbox input "true"
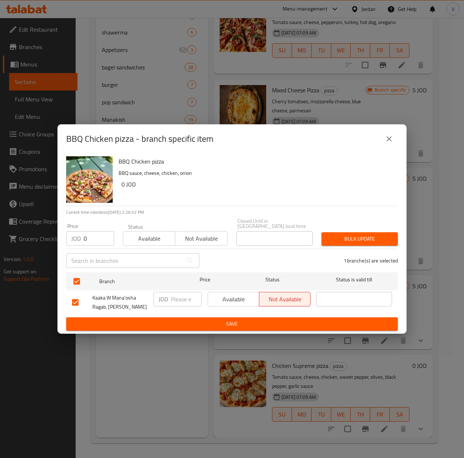
click at [340, 234] on span "Bulk update" at bounding box center [359, 238] width 65 height 9
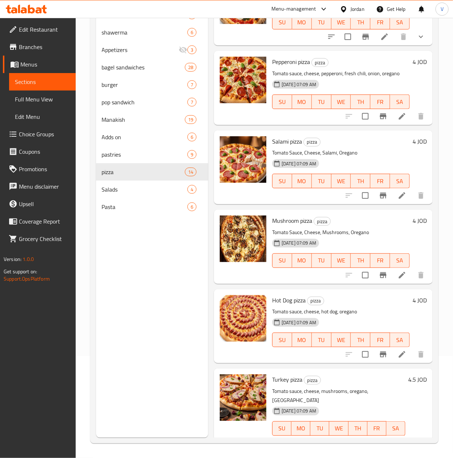
scroll to position [0, 0]
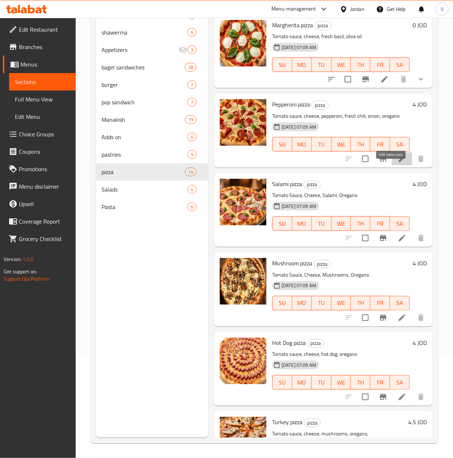
click at [397, 163] on icon at bounding box center [401, 159] width 9 height 9
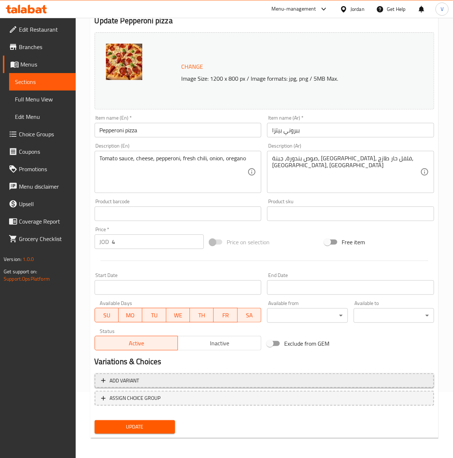
click at [159, 382] on span "Add variant" at bounding box center [264, 380] width 326 height 9
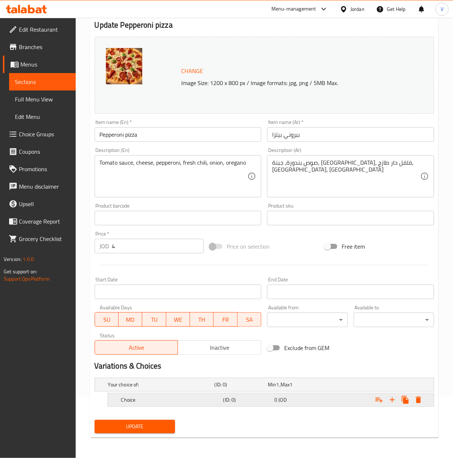
click at [149, 398] on h5 "Choice" at bounding box center [170, 399] width 99 height 7
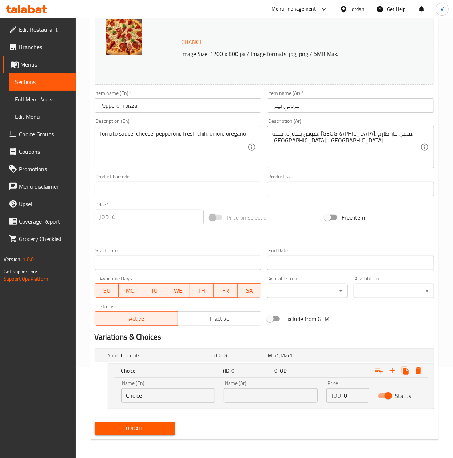
scroll to position [93, 0]
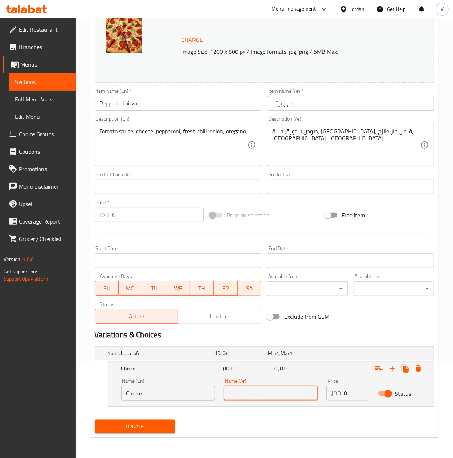
drag, startPoint x: 290, startPoint y: 389, endPoint x: 202, endPoint y: 389, distance: 87.6
click at [202, 389] on div "Name (En) Choice Name (En) Name (Ar) Name (Ar) Price JOD 0 Price Status" at bounding box center [271, 389] width 308 height 31
paste input "صغير"
type input "صغير"
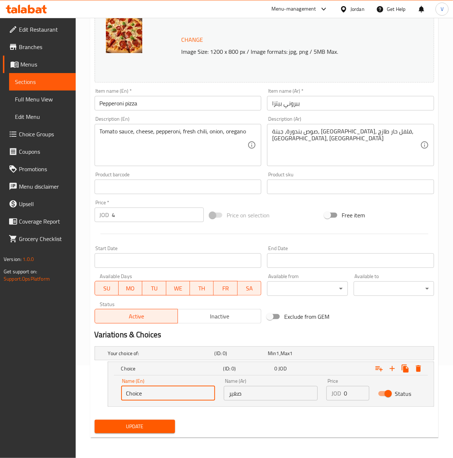
click at [182, 392] on input "Choice" at bounding box center [168, 393] width 94 height 15
type input "Small"
drag, startPoint x: 345, startPoint y: 389, endPoint x: 323, endPoint y: 393, distance: 22.9
click at [323, 393] on div "Price JOD 0 Price" at bounding box center [347, 389] width 51 height 31
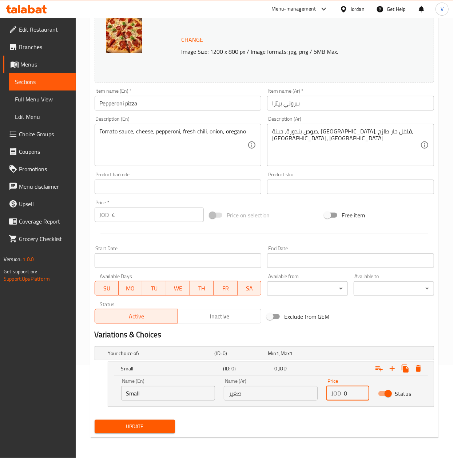
paste input "2"
type input "2"
click at [390, 368] on icon "Expand" at bounding box center [391, 368] width 5 height 5
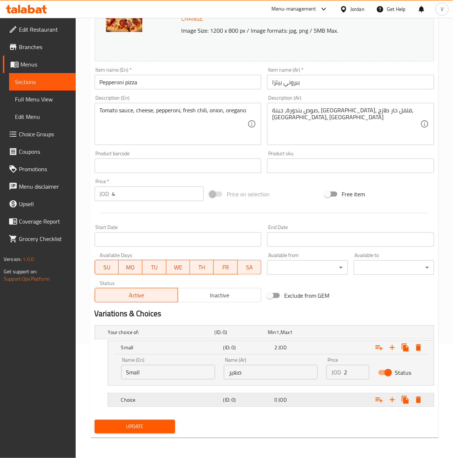
click at [222, 398] on div "(ID: 0)" at bounding box center [247, 400] width 51 height 10
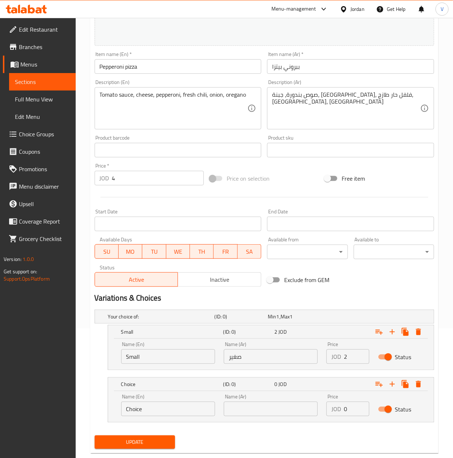
scroll to position [144, 0]
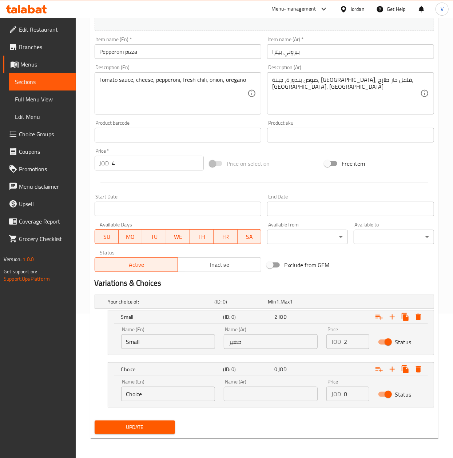
click at [258, 396] on input "text" at bounding box center [271, 394] width 94 height 15
click at [274, 391] on input "text" at bounding box center [271, 394] width 94 height 15
paste input "وسط"
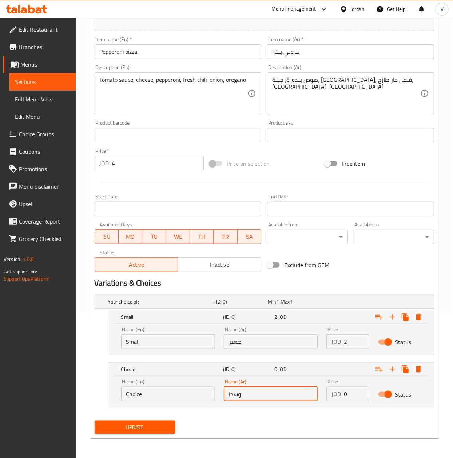
type input "وسط"
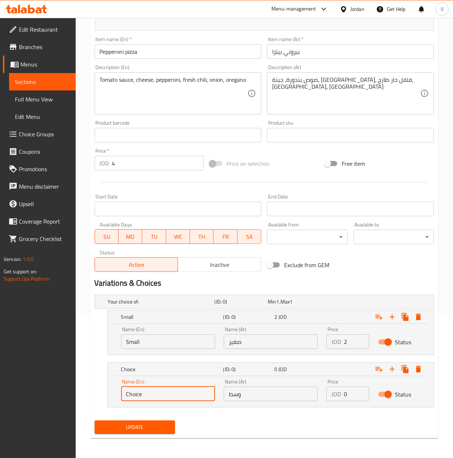
click at [188, 396] on input "Choice" at bounding box center [168, 394] width 94 height 15
type input "Medium"
paste input "3.5"
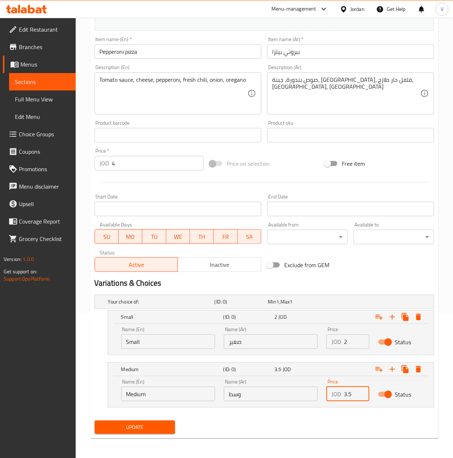
drag, startPoint x: 349, startPoint y: 401, endPoint x: 357, endPoint y: 380, distance: 22.1
click at [349, 383] on div "Price JOD 3.5 Price" at bounding box center [347, 390] width 43 height 22
type input "3.5"
click at [399, 367] on button "Expand" at bounding box center [404, 369] width 13 height 13
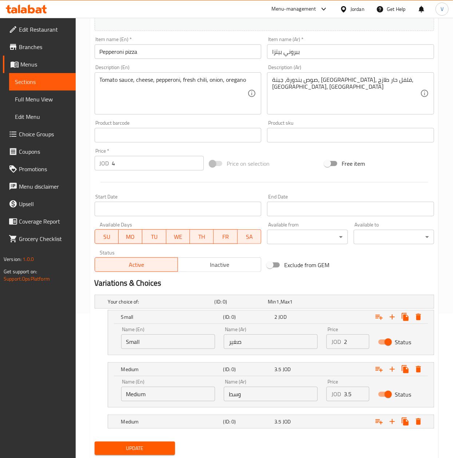
drag, startPoint x: 399, startPoint y: 368, endPoint x: 312, endPoint y: 435, distance: 109.9
click at [313, 435] on div "Your choice of: (ID: 0) Min 1 , Max 1 Name (En) Your choice of: Name (En) Name …" at bounding box center [264, 365] width 345 height 147
click at [340, 417] on div "Expand" at bounding box center [375, 422] width 102 height 16
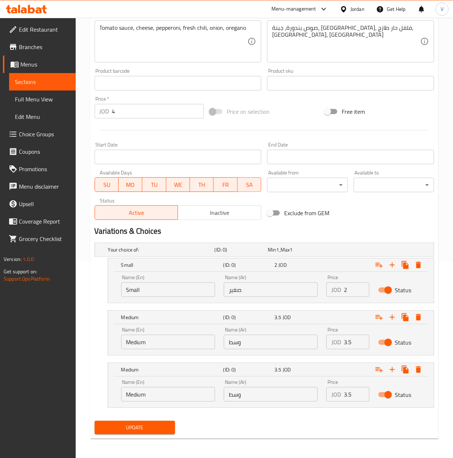
scroll to position [198, 0]
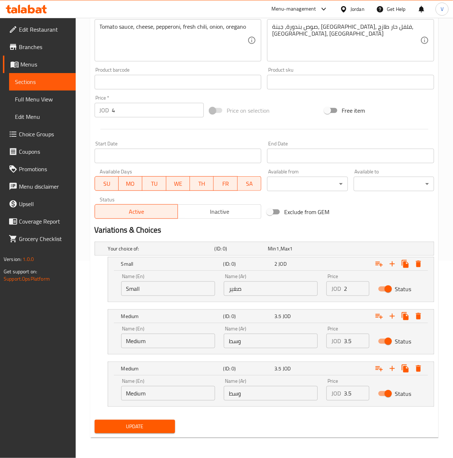
drag, startPoint x: 246, startPoint y: 392, endPoint x: 174, endPoint y: 394, distance: 72.0
click at [174, 394] on div "Name (En) Medium Name (En) Name (Ar) وسط Name (Ar) Price JOD 3.5 Price Status" at bounding box center [271, 389] width 308 height 31
paste input "بير"
type input "كبير"
click at [162, 394] on input "Medium" at bounding box center [168, 393] width 94 height 15
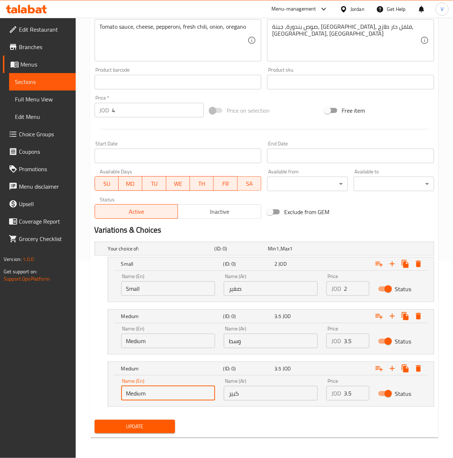
click at [162, 394] on input "Medium" at bounding box center [168, 393] width 94 height 15
type input "Large"
drag, startPoint x: 354, startPoint y: 395, endPoint x: 230, endPoint y: 390, distance: 123.7
click at [230, 395] on div "Name (En) Large Name (En) Name (Ar) كبير Name (Ar) Price JOD 3.5 Price Status" at bounding box center [271, 389] width 308 height 31
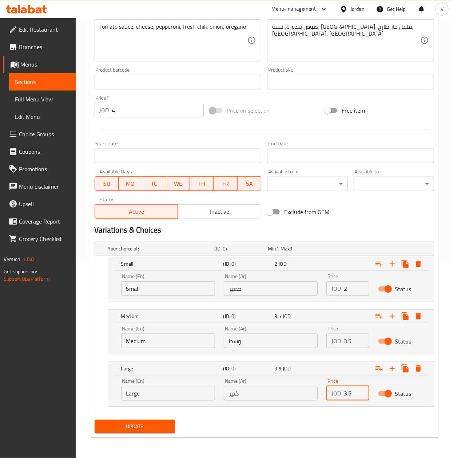
paste input "number"
type input "5"
drag, startPoint x: 102, startPoint y: 116, endPoint x: 60, endPoint y: 123, distance: 42.7
click at [53, 123] on div "Edit Restaurant Branches Menus Sections Full Menu View Edit Menu Choice Groups …" at bounding box center [226, 139] width 453 height 638
type input "0"
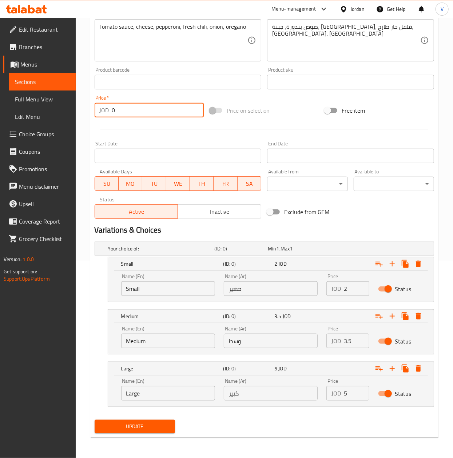
click at [153, 428] on span "Update" at bounding box center [134, 426] width 69 height 9
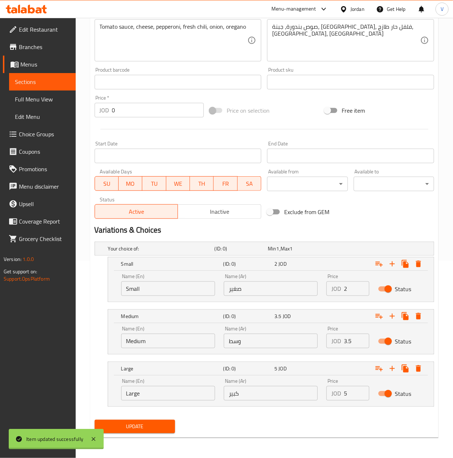
scroll to position [0, 0]
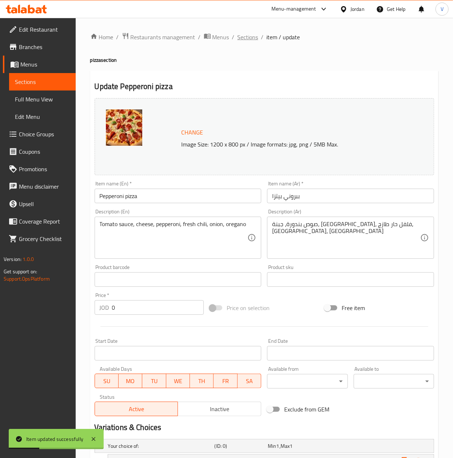
click at [249, 35] on span "Sections" at bounding box center [247, 37] width 21 height 9
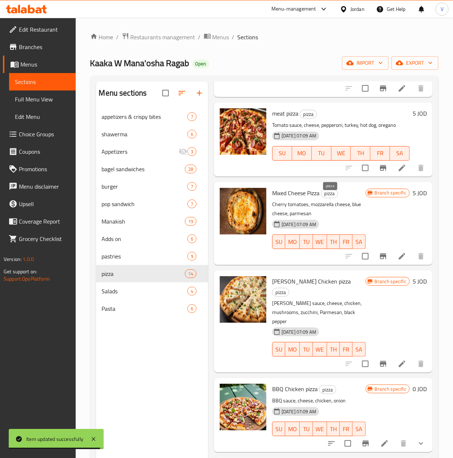
scroll to position [770, 0]
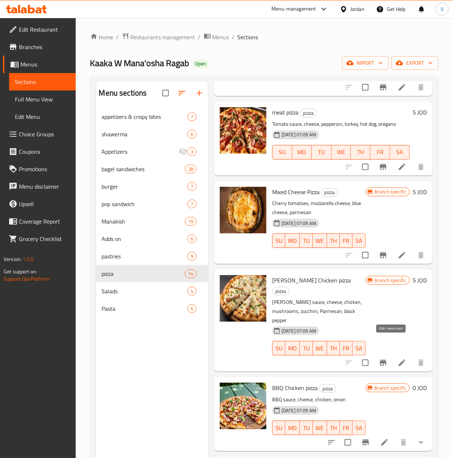
click at [397, 358] on icon at bounding box center [401, 362] width 9 height 9
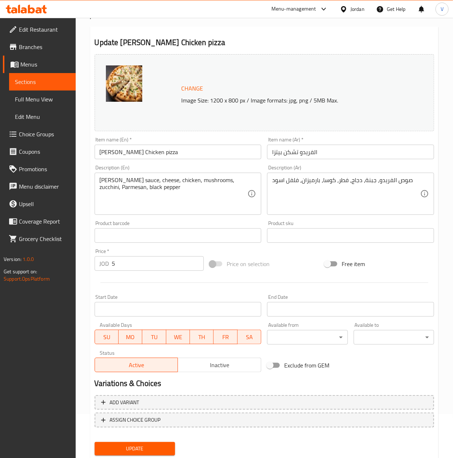
scroll to position [66, 0]
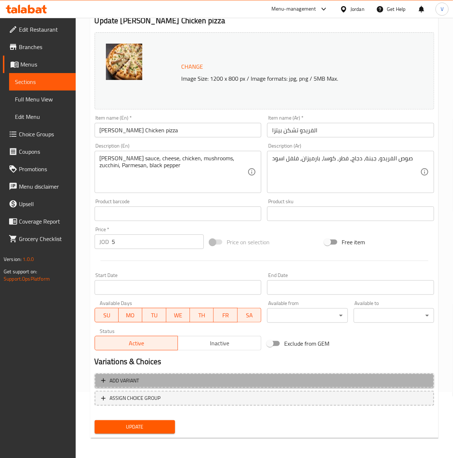
click at [165, 383] on span "Add variant" at bounding box center [264, 380] width 326 height 9
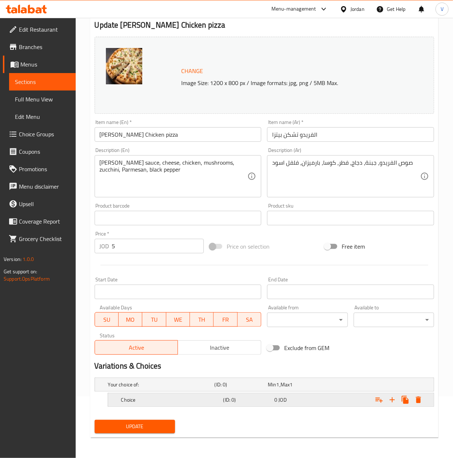
click at [160, 395] on div "Choice" at bounding box center [171, 400] width 102 height 10
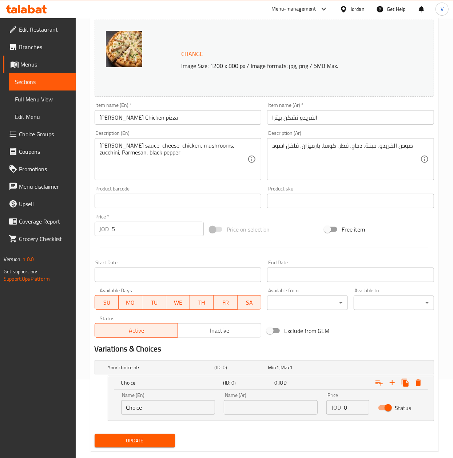
scroll to position [93, 0]
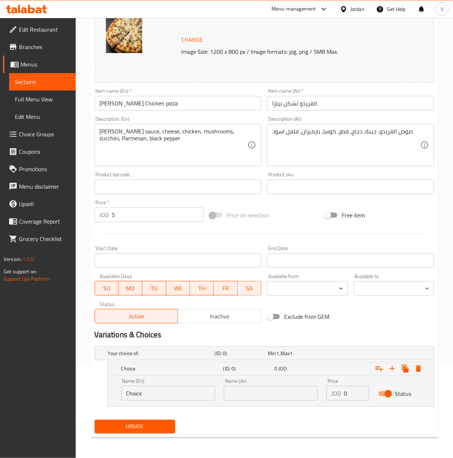
click at [167, 388] on input "Choice" at bounding box center [168, 393] width 94 height 15
drag, startPoint x: 280, startPoint y: 400, endPoint x: 238, endPoint y: 396, distance: 42.4
click at [280, 400] on input "text" at bounding box center [271, 393] width 94 height 15
paste input "صغير"
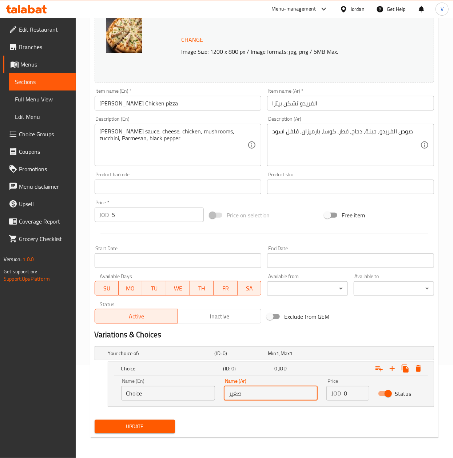
type input "صغير"
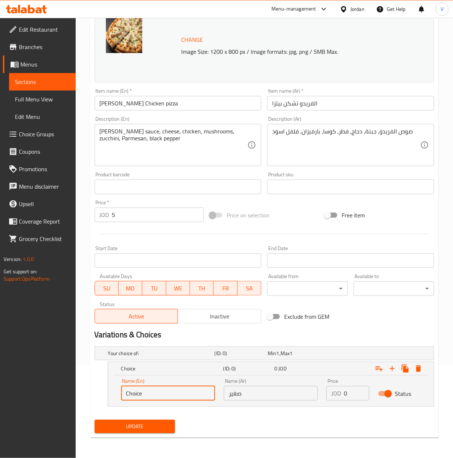
click at [196, 394] on input "Choice" at bounding box center [168, 393] width 94 height 15
click at [197, 394] on input "Choice" at bounding box center [168, 393] width 94 height 15
type input "Small"
drag, startPoint x: 350, startPoint y: 394, endPoint x: 321, endPoint y: 390, distance: 28.6
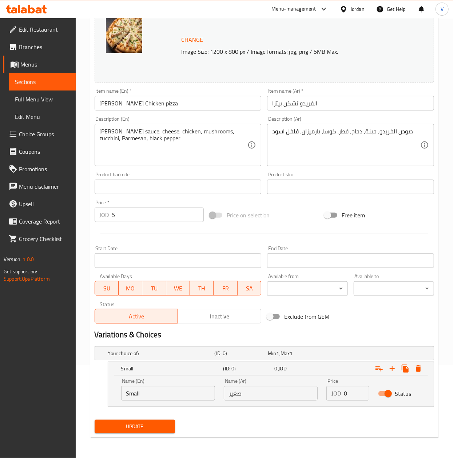
click at [302, 400] on div "Name (En) Small Name (En) Name (Ar) صغير Name (Ar) Price JOD 0 Price Status" at bounding box center [271, 389] width 308 height 31
paste input "2.5"
type input "2.5"
click at [390, 372] on icon "Expand" at bounding box center [392, 368] width 9 height 9
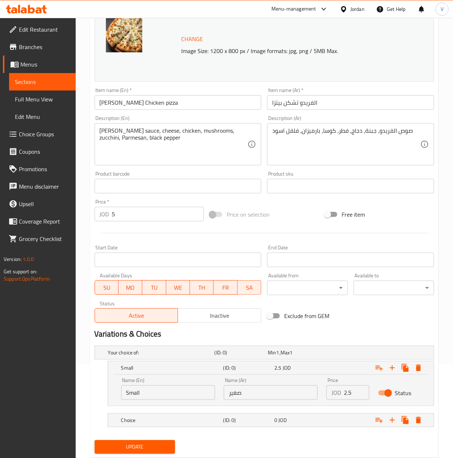
click at [240, 412] on nav at bounding box center [264, 411] width 339 height 6
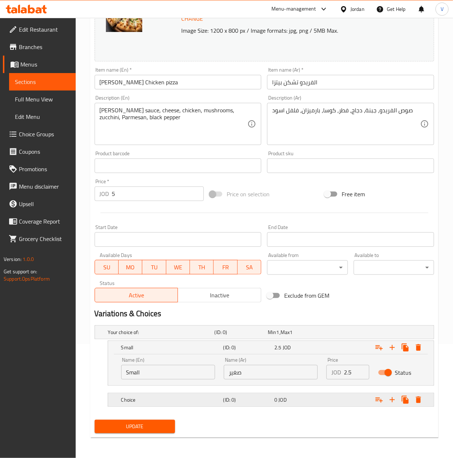
click at [252, 414] on div "Your choice of: (ID: 0) Min 1 , Max 1 Name (En) Your choice of: Name (En) Name …" at bounding box center [264, 369] width 345 height 95
click at [253, 408] on nav at bounding box center [264, 411] width 339 height 6
click at [261, 402] on h5 "(ID: 0)" at bounding box center [247, 399] width 48 height 7
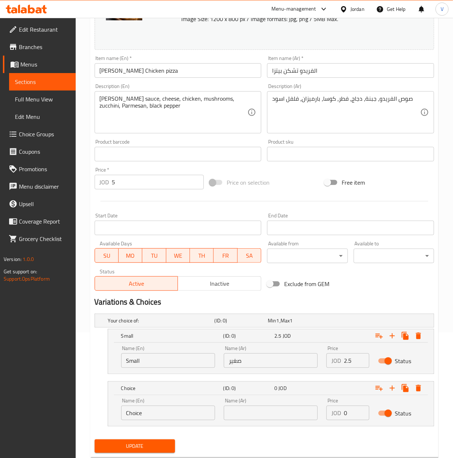
scroll to position [141, 0]
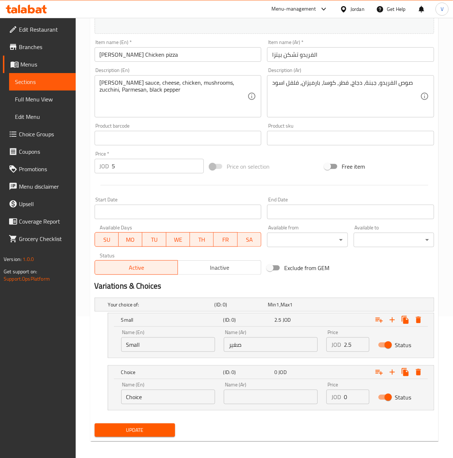
drag, startPoint x: 269, startPoint y: 404, endPoint x: 211, endPoint y: 406, distance: 58.2
click at [269, 404] on input "text" at bounding box center [271, 397] width 94 height 15
paste input "وسط"
type input "وسط"
click at [198, 404] on input "Choice" at bounding box center [168, 397] width 94 height 15
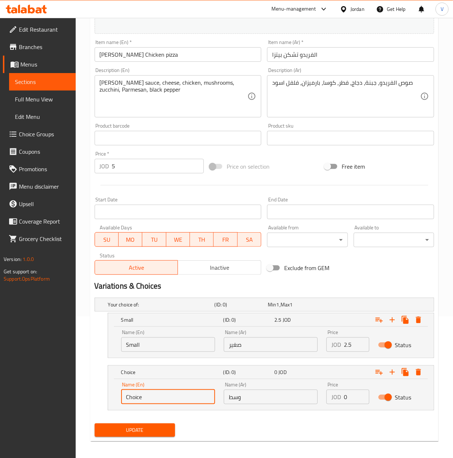
click at [198, 404] on input "Choice" at bounding box center [168, 397] width 94 height 15
type input "Medium"
drag, startPoint x: 345, startPoint y: 398, endPoint x: 312, endPoint y: 398, distance: 33.4
click at [310, 401] on div "Name (En) Medium Name (En) Name (Ar) وسط Name (Ar) Price JOD 0 Price Status" at bounding box center [271, 393] width 308 height 31
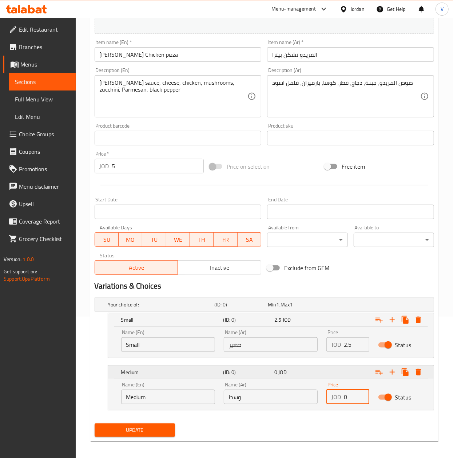
paste input "4"
type input "4"
click at [391, 372] on icon "Expand" at bounding box center [392, 372] width 9 height 9
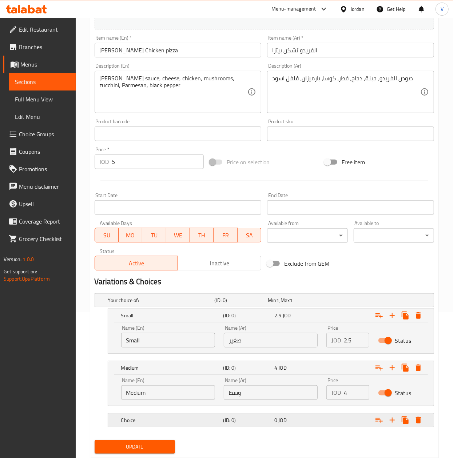
click at [229, 415] on div "Choice (ID: 0) 0 JOD" at bounding box center [273, 420] width 306 height 16
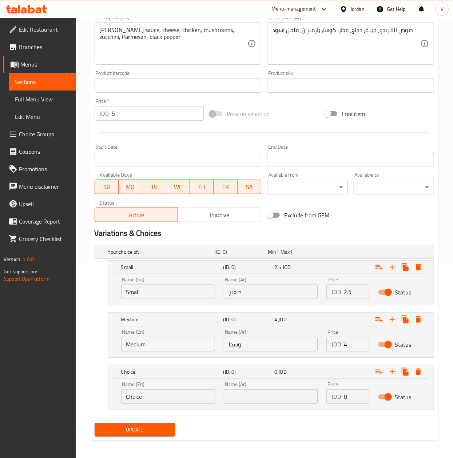
scroll to position [198, 0]
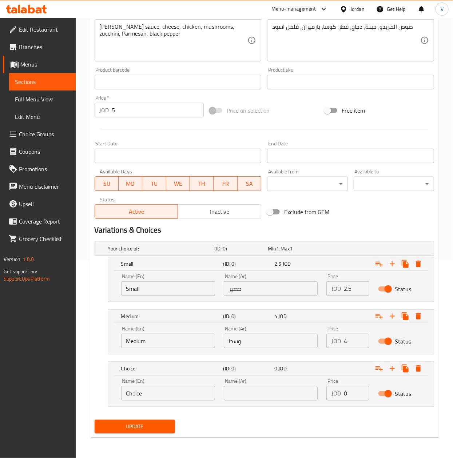
click at [285, 390] on input "text" at bounding box center [271, 393] width 94 height 15
paste input "كبير"
type input "كبير"
drag, startPoint x: 200, startPoint y: 397, endPoint x: 203, endPoint y: 395, distance: 3.7
click at [201, 397] on input "Choice" at bounding box center [168, 393] width 94 height 15
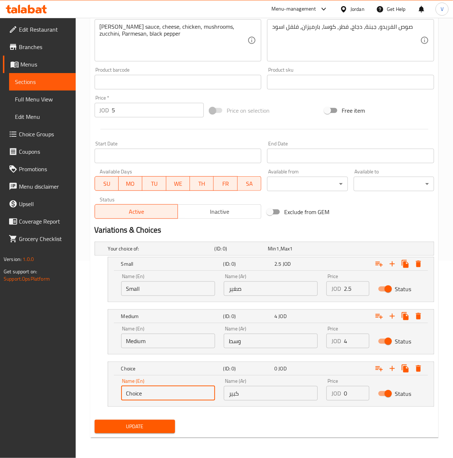
click at [204, 394] on input "Choice" at bounding box center [168, 393] width 94 height 15
click at [205, 389] on input "Choice" at bounding box center [168, 393] width 94 height 15
drag, startPoint x: 205, startPoint y: 389, endPoint x: 6, endPoint y: 330, distance: 207.9
click at [0, 261] on html "​ Menu-management Jordan Get Help V Edit Restaurant Branches Menus Sections Ful…" at bounding box center [226, 32] width 453 height 458
type input "Large"
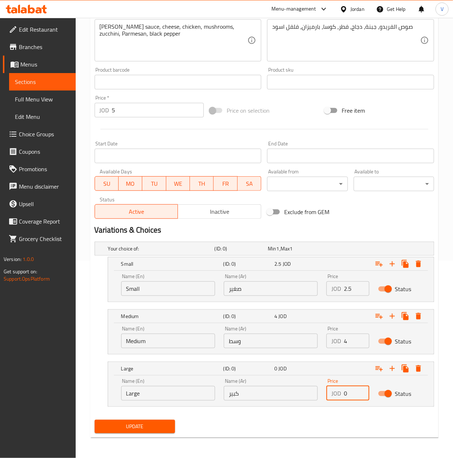
drag, startPoint x: 354, startPoint y: 392, endPoint x: 261, endPoint y: 387, distance: 93.2
click at [261, 388] on div "Name (En) Large Name (En) Name (Ar) كبير Name (Ar) Price JOD 0 Price Status" at bounding box center [271, 389] width 308 height 31
paste input "5.5"
type input "5.5"
drag, startPoint x: 150, startPoint y: 108, endPoint x: 39, endPoint y: 117, distance: 111.2
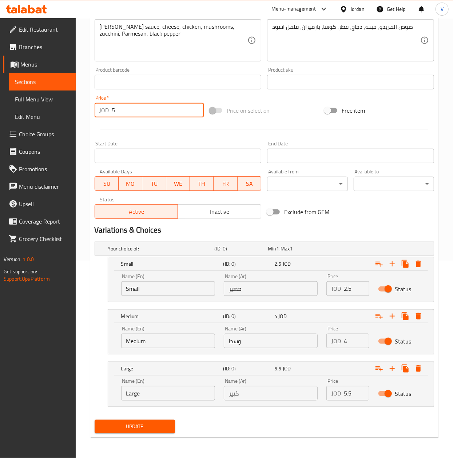
click at [39, 117] on div "Edit Restaurant Branches Menus Sections Full Menu View Edit Menu Choice Groups …" at bounding box center [226, 139] width 453 height 638
type input "0"
drag, startPoint x: 116, startPoint y: 434, endPoint x: 117, endPoint y: 429, distance: 5.2
click at [116, 434] on div "Update" at bounding box center [135, 426] width 86 height 19
click at [118, 428] on span "Update" at bounding box center [134, 426] width 69 height 9
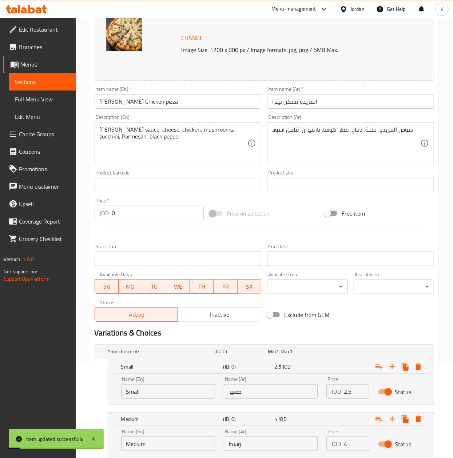
scroll to position [0, 0]
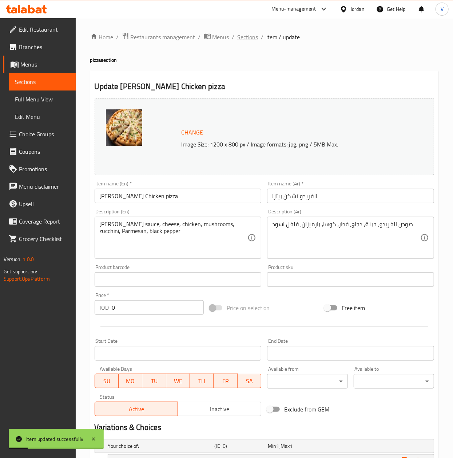
click at [246, 40] on span "Sections" at bounding box center [247, 37] width 21 height 9
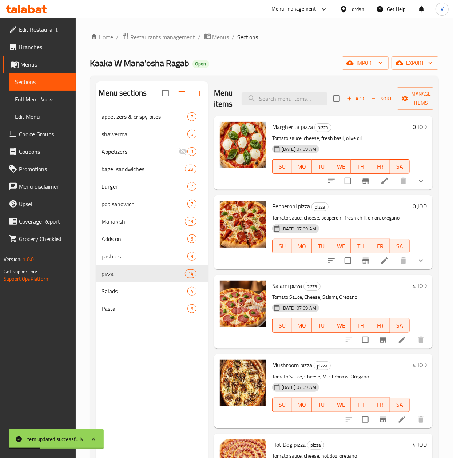
scroll to position [73, 0]
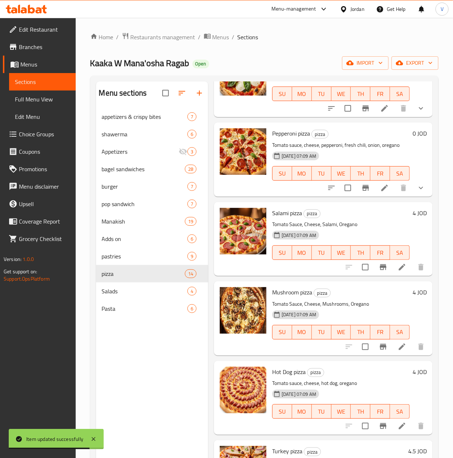
click at [396, 274] on li at bounding box center [402, 267] width 20 height 13
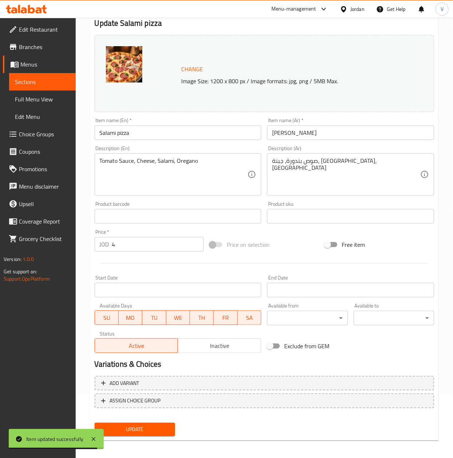
scroll to position [66, 0]
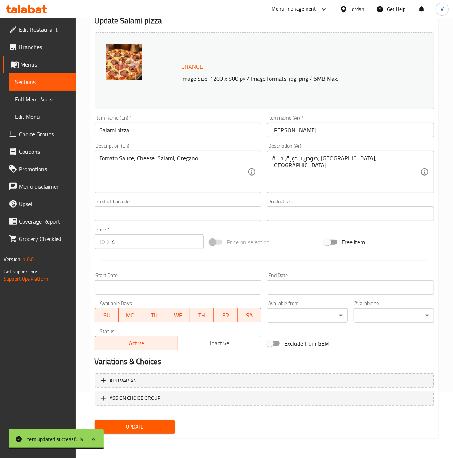
click at [139, 388] on div "Add variant ASSIGN CHOICE GROUP" at bounding box center [264, 393] width 345 height 47
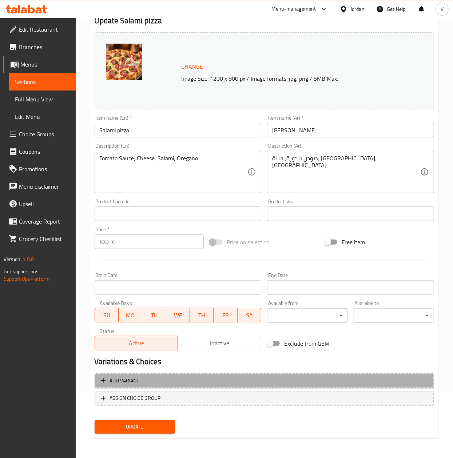
click at [141, 385] on button "Add variant" at bounding box center [264, 380] width 339 height 15
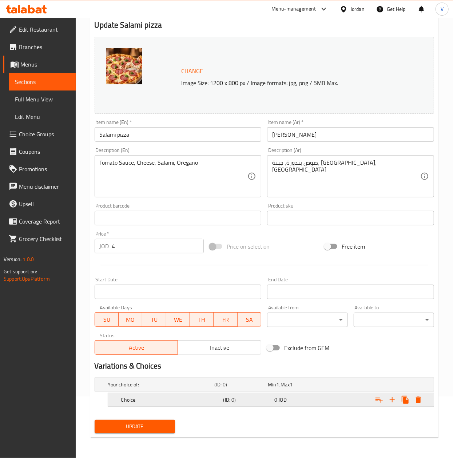
click at [162, 394] on div "Choice (ID: 0) 0 JOD" at bounding box center [273, 400] width 306 height 16
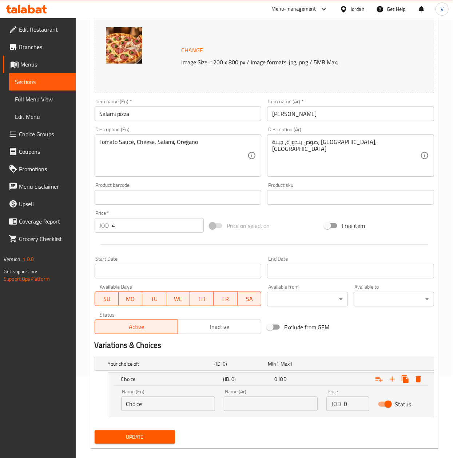
scroll to position [93, 0]
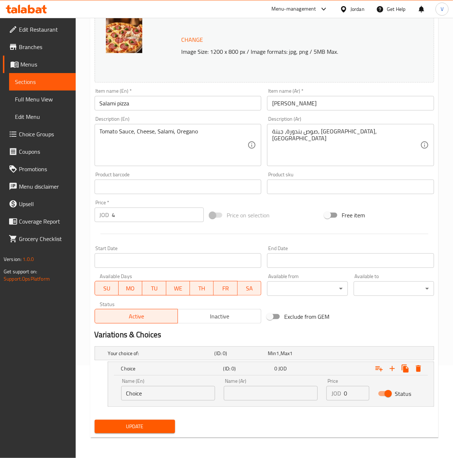
click at [268, 388] on input "text" at bounding box center [271, 393] width 94 height 15
paste input "صغير"
type input "صغير"
click at [174, 400] on input "Choice" at bounding box center [168, 393] width 94 height 15
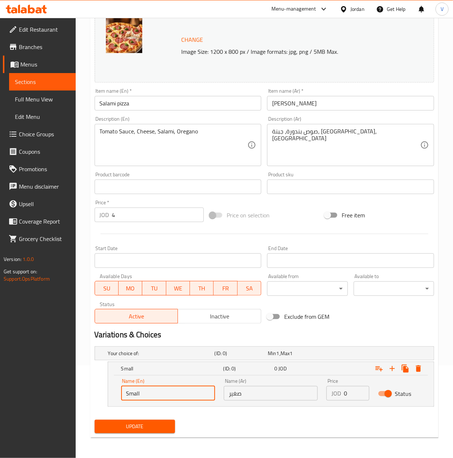
type input "Small"
drag, startPoint x: 354, startPoint y: 391, endPoint x: 318, endPoint y: 392, distance: 36.4
click at [318, 392] on div "Name (En) Small Name (En) Name (Ar) صغير Name (Ar) Price JOD 0 Price Status" at bounding box center [271, 389] width 308 height 31
paste input "2"
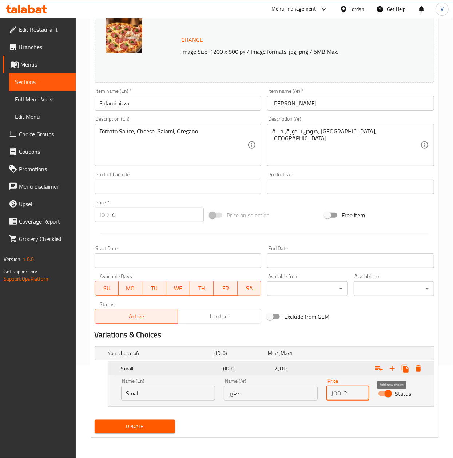
type input "2"
click at [393, 371] on icon "Expand" at bounding box center [392, 368] width 9 height 9
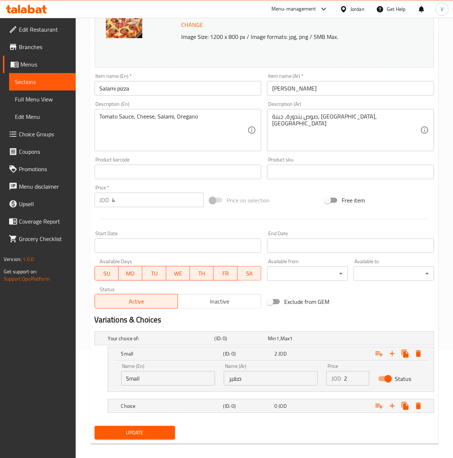
scroll to position [115, 0]
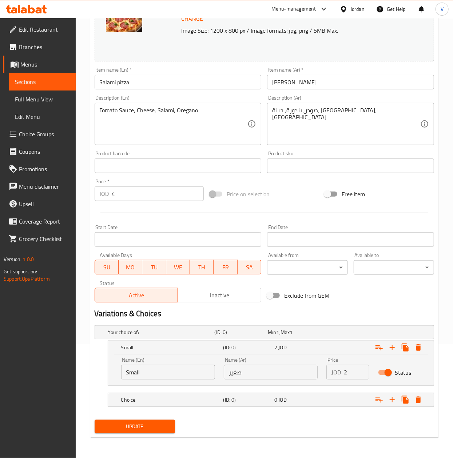
click at [168, 414] on div "Your choice of: (ID: 0) Min 1 , Max 1 Name (En) Your choice of: Name (En) Name …" at bounding box center [264, 369] width 345 height 95
click at [189, 398] on h5 "Choice" at bounding box center [170, 399] width 99 height 7
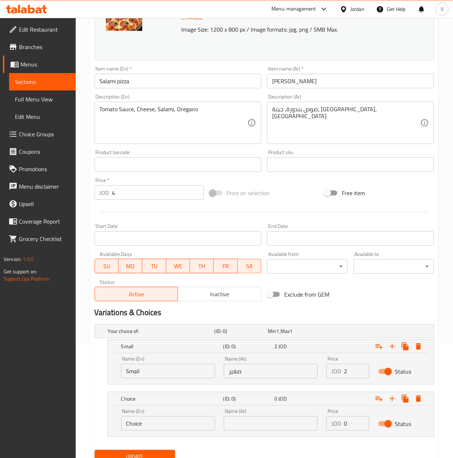
drag, startPoint x: 274, startPoint y: 430, endPoint x: 242, endPoint y: 433, distance: 31.8
click at [274, 430] on input "text" at bounding box center [271, 423] width 94 height 15
paste input "وسط"
type input "وسط"
click at [197, 424] on input "Choice" at bounding box center [168, 423] width 94 height 15
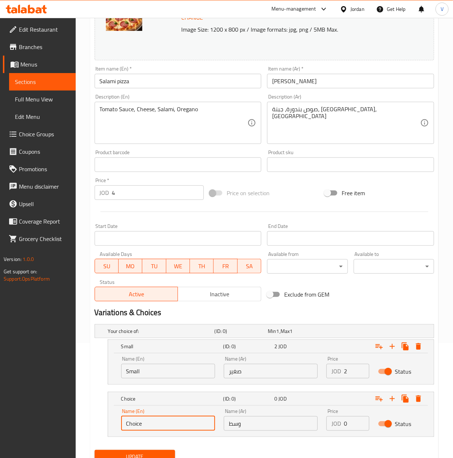
click at [197, 424] on input "Choice" at bounding box center [168, 423] width 94 height 15
type input "Medium"
drag, startPoint x: 350, startPoint y: 425, endPoint x: 314, endPoint y: 423, distance: 35.3
click at [314, 423] on div "Name (En) Medium Name (En) Name (Ar) وسط Name (Ar) Price JOD 0 Price Status" at bounding box center [271, 419] width 308 height 31
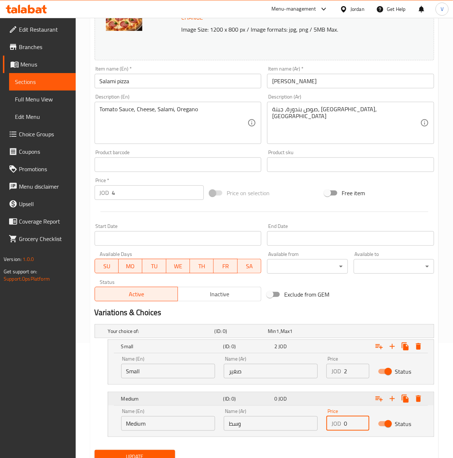
paste input "3.5"
type input "3.5"
click at [393, 396] on icon "Expand" at bounding box center [392, 398] width 9 height 9
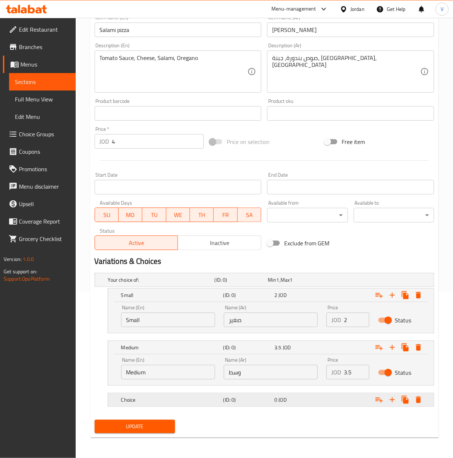
click at [160, 393] on div "Choice (ID: 0) 0 JOD" at bounding box center [273, 400] width 306 height 16
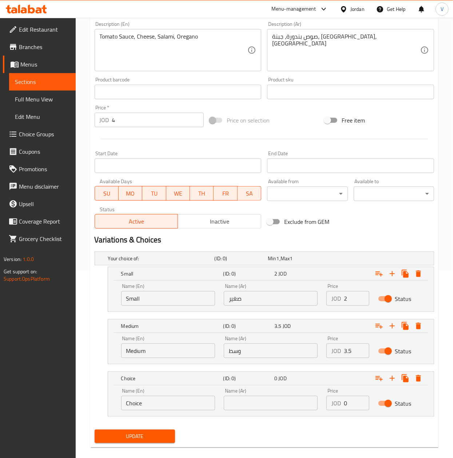
scroll to position [198, 0]
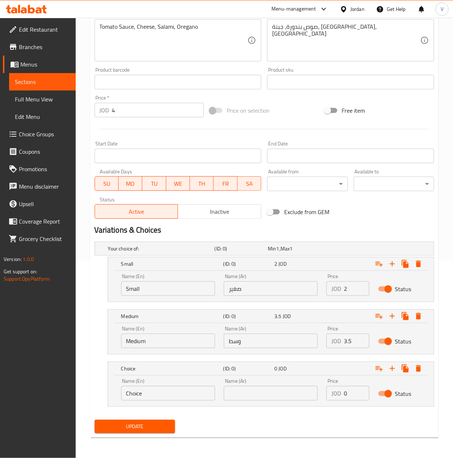
drag, startPoint x: 266, startPoint y: 393, endPoint x: 244, endPoint y: 393, distance: 22.2
click at [266, 394] on input "text" at bounding box center [271, 393] width 94 height 15
paste input "كبير"
type input "كبير"
click at [185, 394] on input "Choice" at bounding box center [168, 393] width 94 height 15
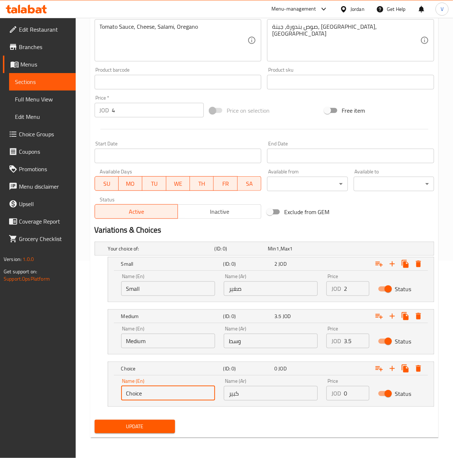
click at [185, 394] on input "Choice" at bounding box center [168, 393] width 94 height 15
type input "Large"
drag, startPoint x: 349, startPoint y: 394, endPoint x: 140, endPoint y: 314, distance: 224.0
click at [276, 393] on div "Name (En) Large Name (En) Name (Ar) كبير Name (Ar) Price JOD 0 Price Status" at bounding box center [271, 389] width 308 height 31
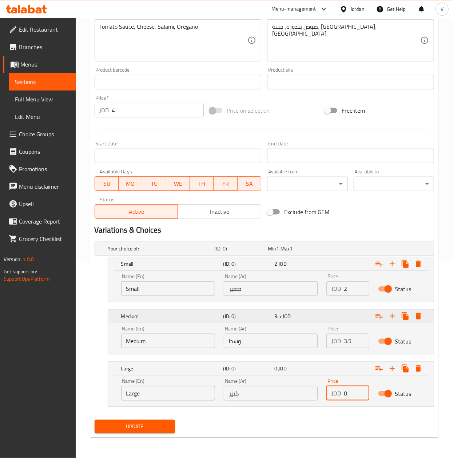
paste input "5"
type input "5"
drag, startPoint x: 103, startPoint y: 112, endPoint x: 33, endPoint y: 125, distance: 70.2
click at [33, 125] on div "Edit Restaurant Branches Menus Sections Full Menu View Edit Menu Choice Groups …" at bounding box center [226, 139] width 453 height 638
type input "0"
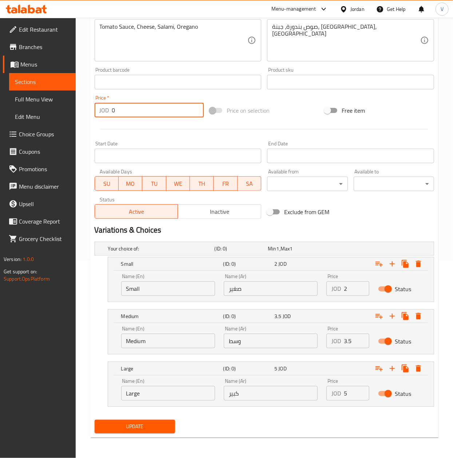
click at [125, 420] on button "Update" at bounding box center [135, 426] width 80 height 13
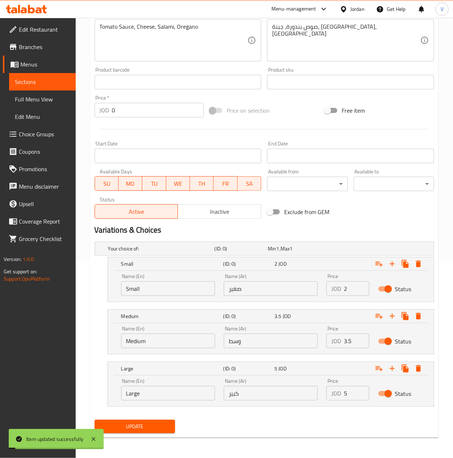
scroll to position [0, 0]
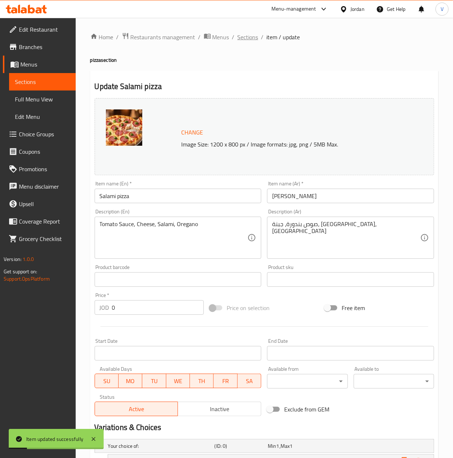
click at [254, 34] on span "Sections" at bounding box center [247, 37] width 21 height 9
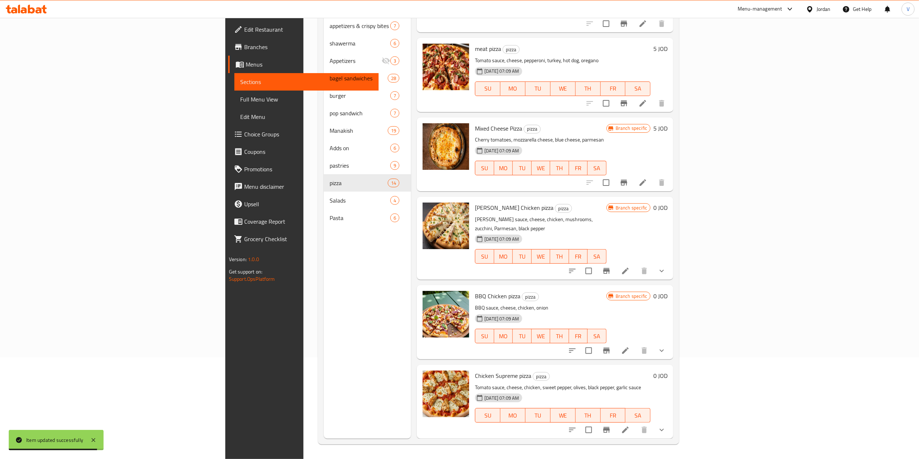
scroll to position [671, 0]
